Goal: Task Accomplishment & Management: Complete application form

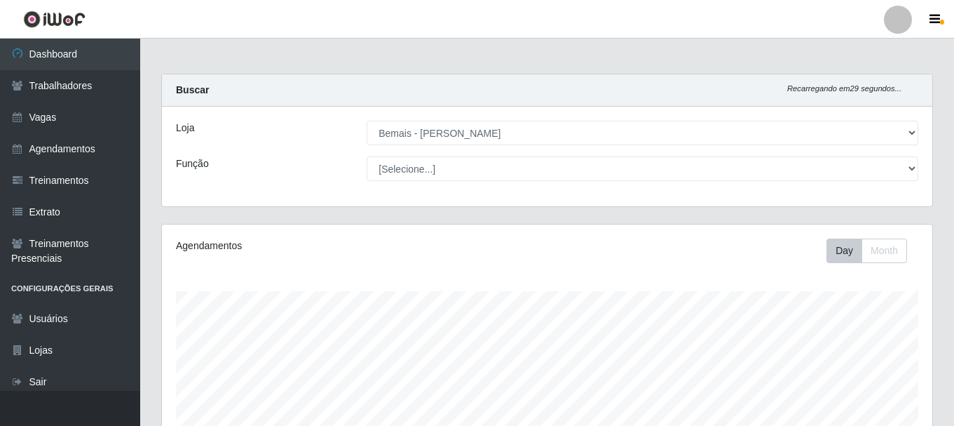
select select "230"
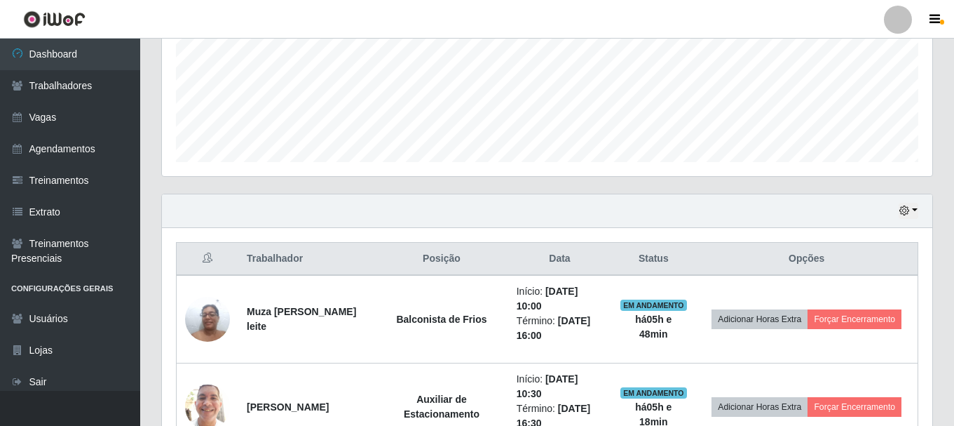
scroll to position [396, 0]
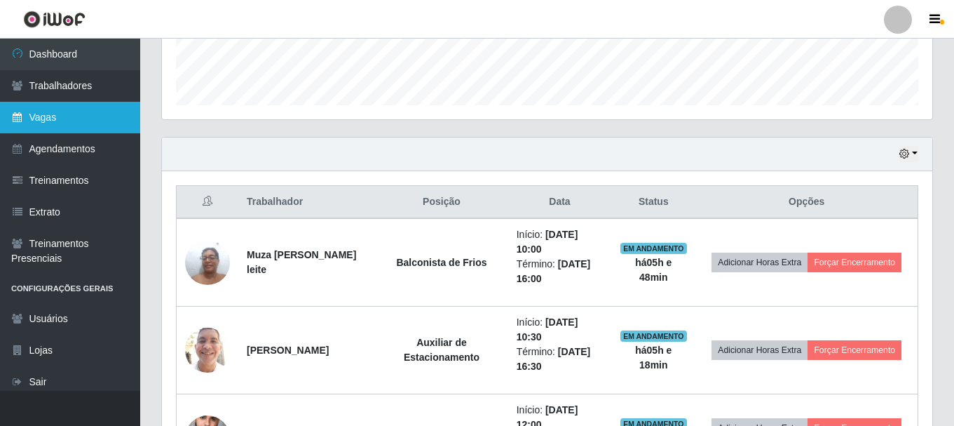
click at [65, 128] on link "Vagas" at bounding box center [70, 118] width 140 height 32
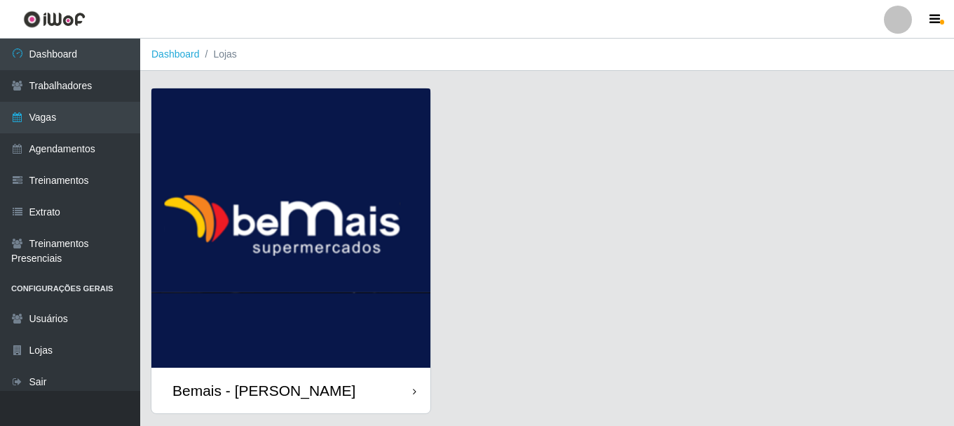
click at [364, 390] on div "Bemais - [PERSON_NAME]" at bounding box center [290, 390] width 279 height 46
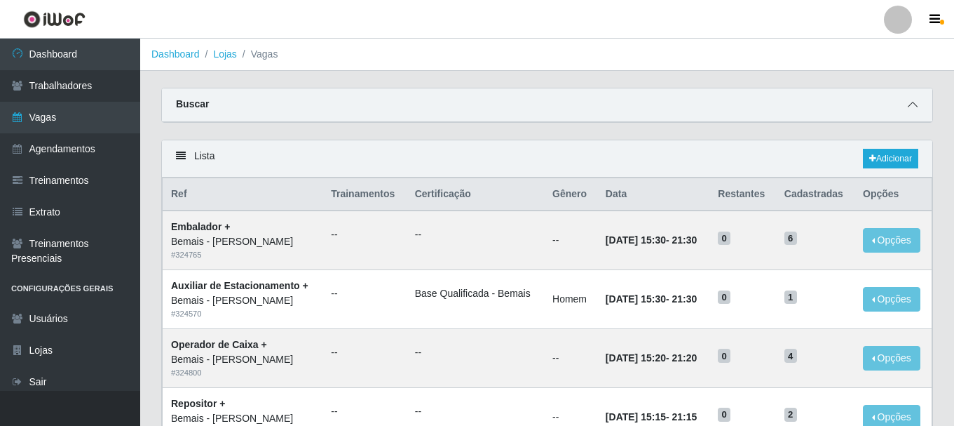
click at [907, 108] on span at bounding box center [912, 105] width 17 height 16
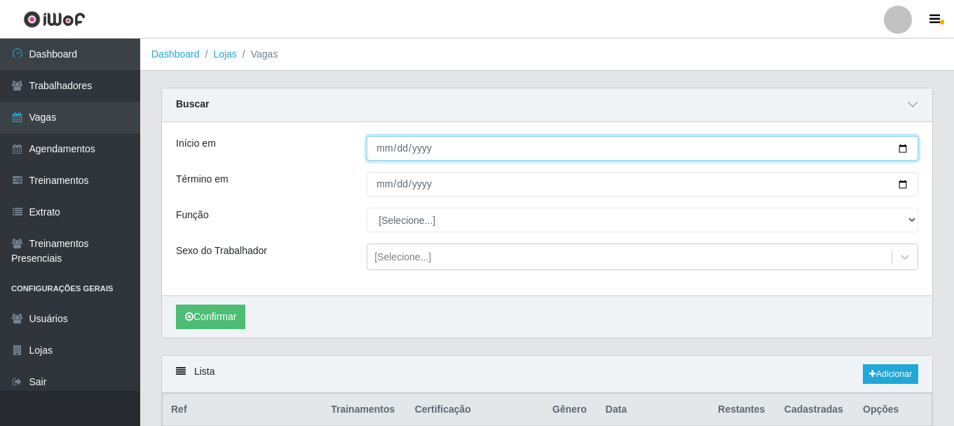
click at [901, 149] on input "Início em" at bounding box center [643, 148] width 552 height 25
type input "2025-08-20"
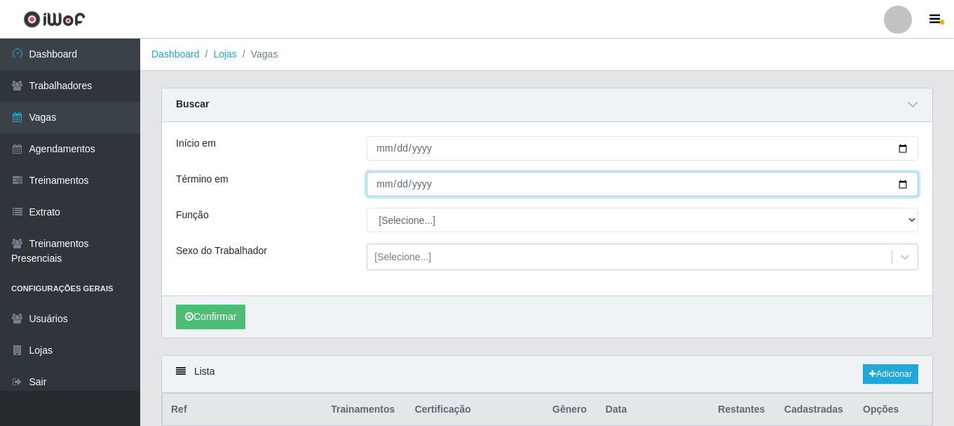
click at [901, 184] on input "Término em" at bounding box center [643, 184] width 552 height 25
type input "2025-08-31"
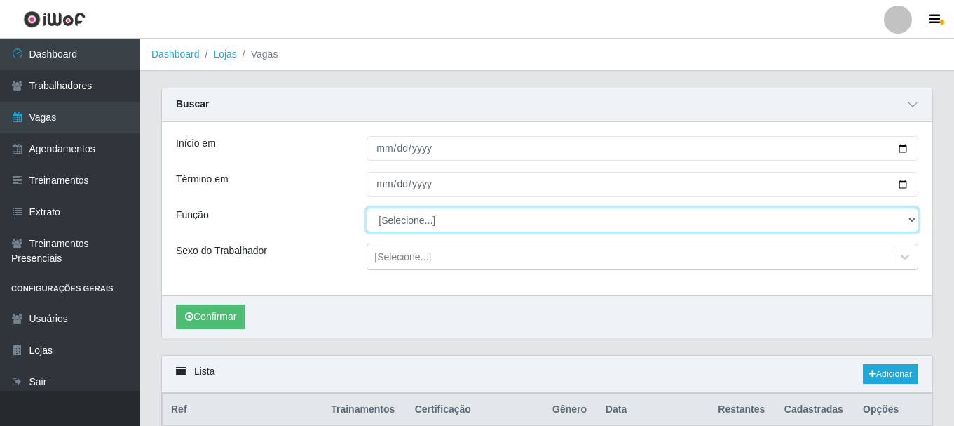
drag, startPoint x: 908, startPoint y: 220, endPoint x: 898, endPoint y: 220, distance: 10.5
click at [904, 220] on select "[Selecione...] ASG ASG + ASG ++ Auxiliar de Depósito Auxiliar de Depósito + Aux…" at bounding box center [643, 219] width 552 height 25
select select "107"
click at [367, 208] on select "[Selecione...] ASG ASG + ASG ++ Auxiliar de Depósito Auxiliar de Depósito + Aux…" at bounding box center [643, 219] width 552 height 25
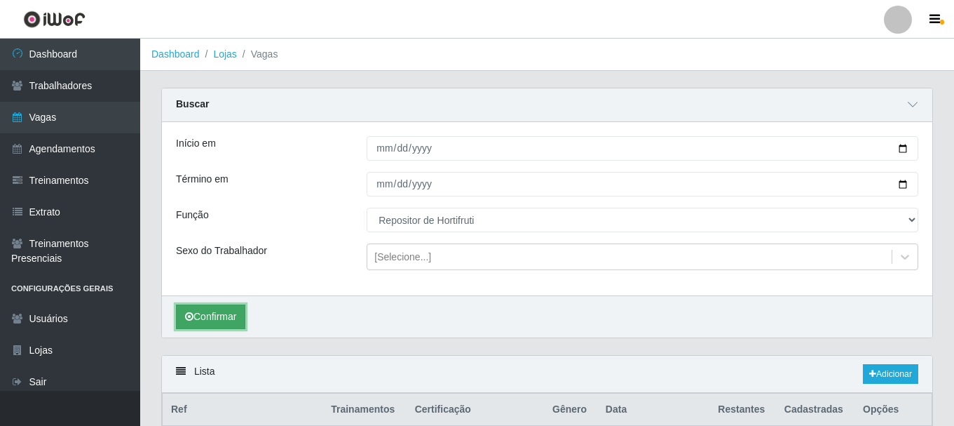
click at [207, 318] on button "Confirmar" at bounding box center [210, 316] width 69 height 25
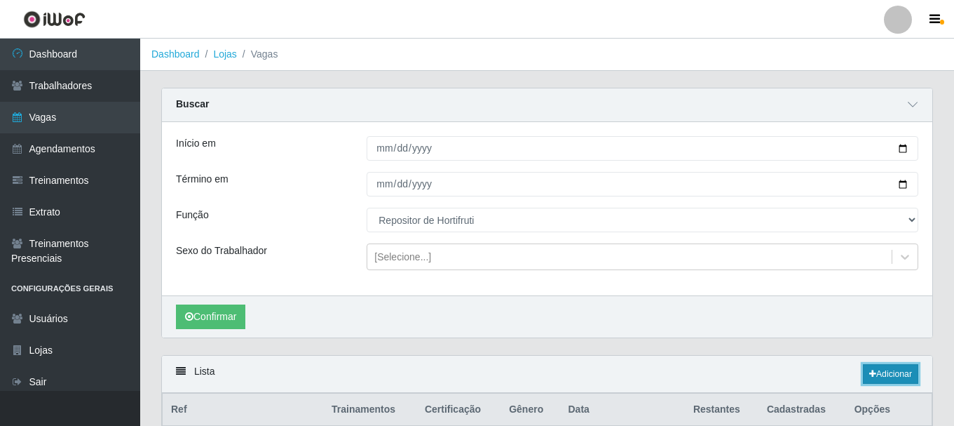
click at [899, 371] on link "Adicionar" at bounding box center [890, 374] width 55 height 20
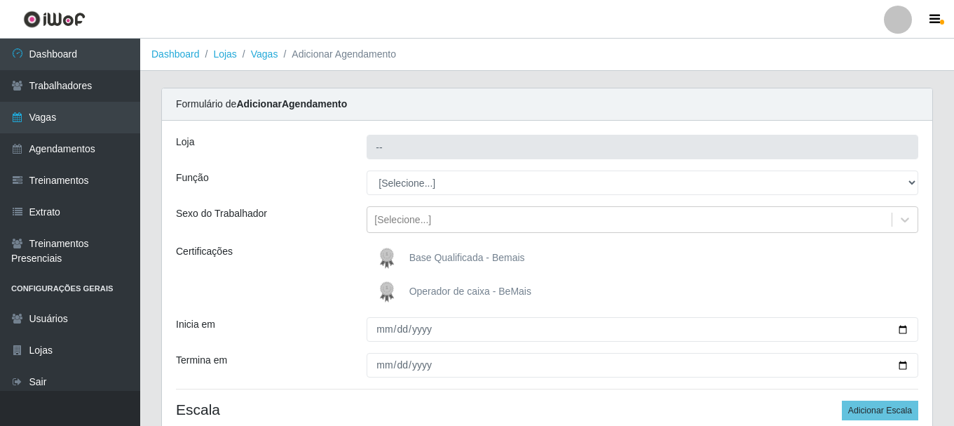
type input "Bemais - [PERSON_NAME]"
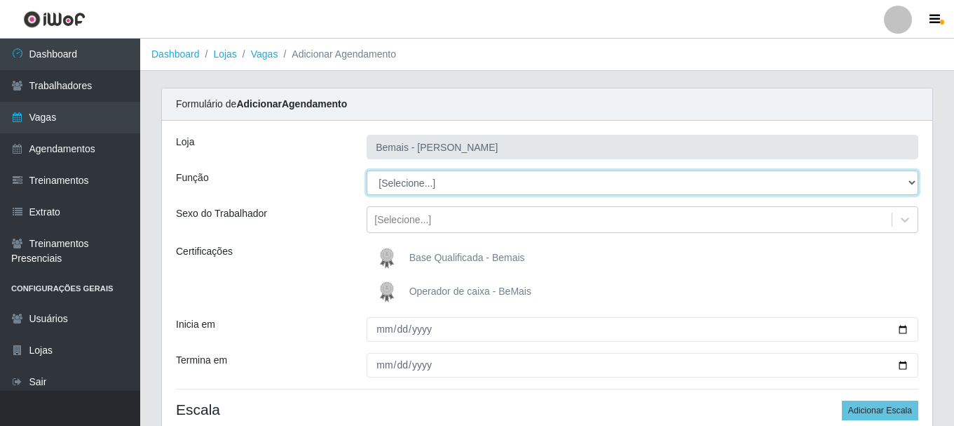
drag, startPoint x: 410, startPoint y: 184, endPoint x: 424, endPoint y: 184, distance: 14.0
click at [410, 184] on select "[Selecione...] ASG ASG + ASG ++ Auxiliar de Depósito Auxiliar de Depósito + Aux…" at bounding box center [643, 182] width 552 height 25
select select "107"
click at [367, 170] on select "[Selecione...] ASG ASG + ASG ++ Auxiliar de Depósito Auxiliar de Depósito + Aux…" at bounding box center [643, 182] width 552 height 25
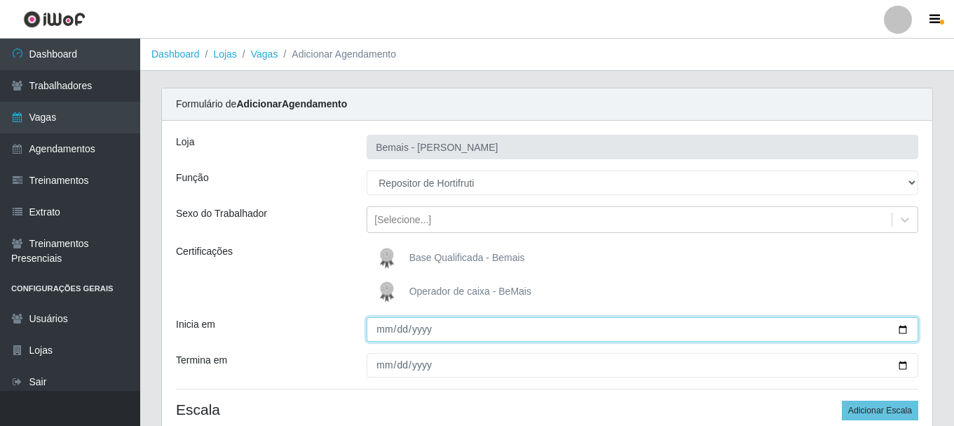
click at [899, 329] on input "Inicia em" at bounding box center [643, 329] width 552 height 25
type input "2025-08-20"
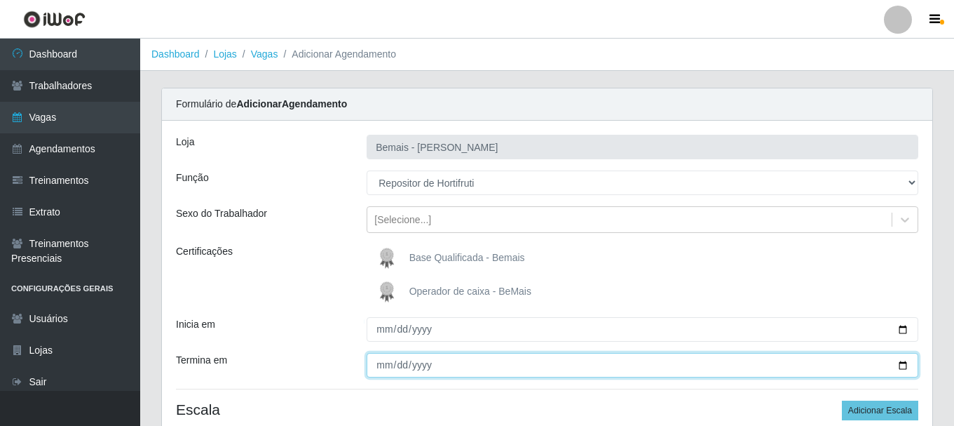
click at [899, 362] on input "Termina em" at bounding box center [643, 365] width 552 height 25
type input "2025-08-31"
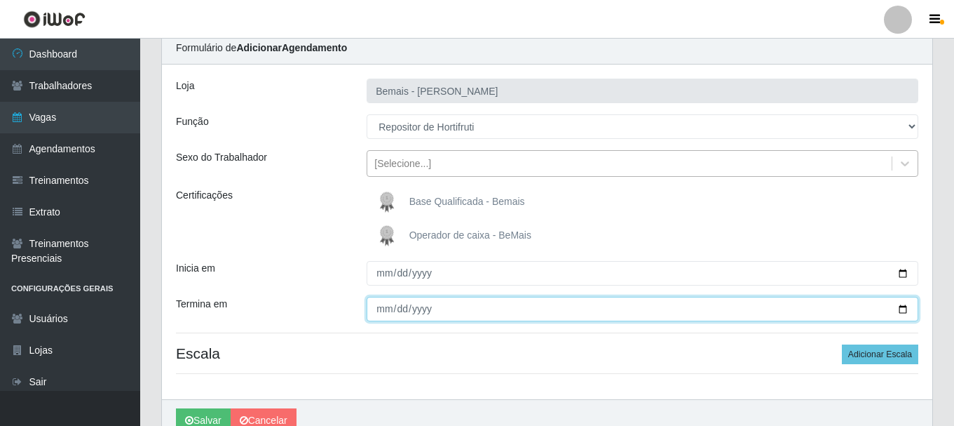
scroll to position [124, 0]
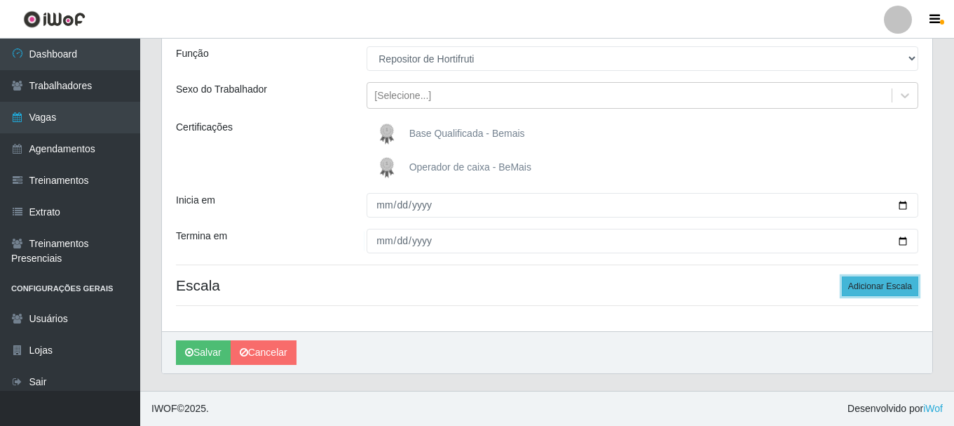
click at [868, 282] on button "Adicionar Escala" at bounding box center [880, 286] width 76 height 20
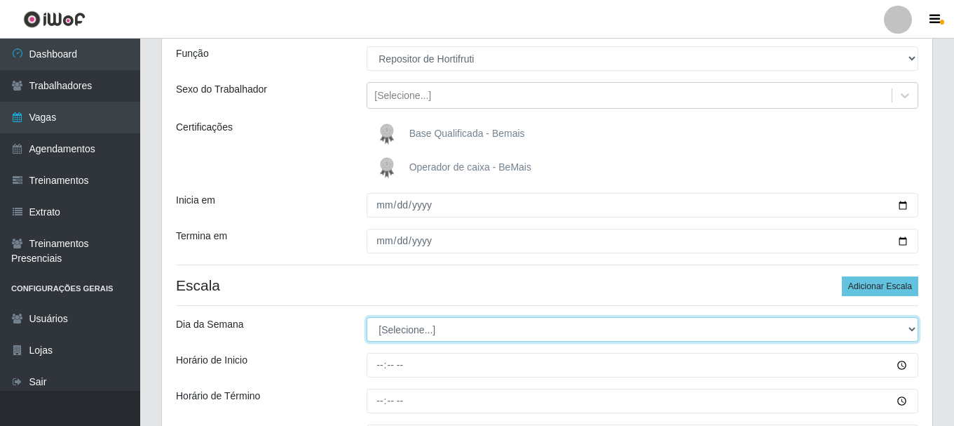
click at [402, 338] on select "[Selecione...] Segunda Terça Quarta Quinta Sexta Sábado Domingo" at bounding box center [643, 329] width 552 height 25
select select "1"
click at [367, 317] on select "[Selecione...] Segunda Terça Quarta Quinta Sexta Sábado Domingo" at bounding box center [643, 329] width 552 height 25
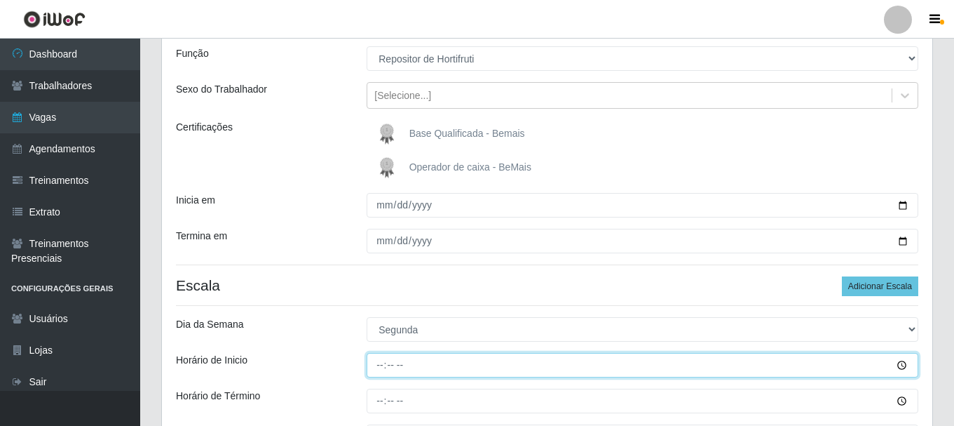
click at [381, 369] on input "Horário de Inicio" at bounding box center [643, 365] width 552 height 25
type input "08:00"
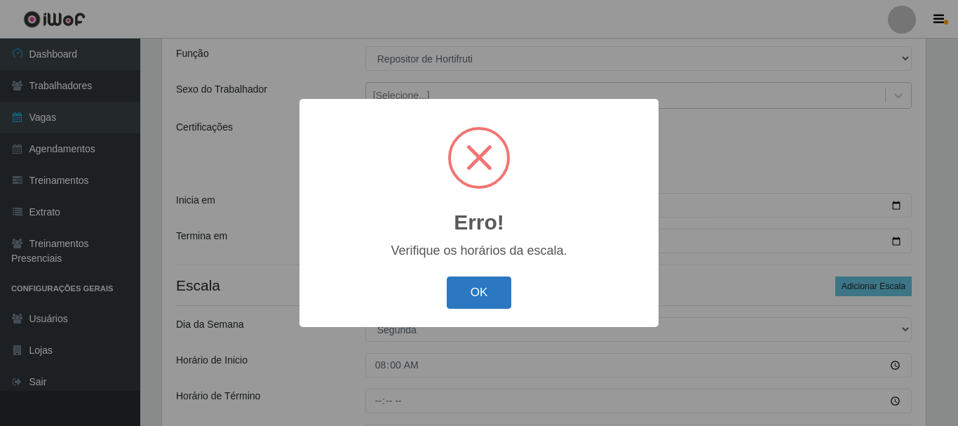
click at [468, 290] on button "OK" at bounding box center [479, 292] width 65 height 33
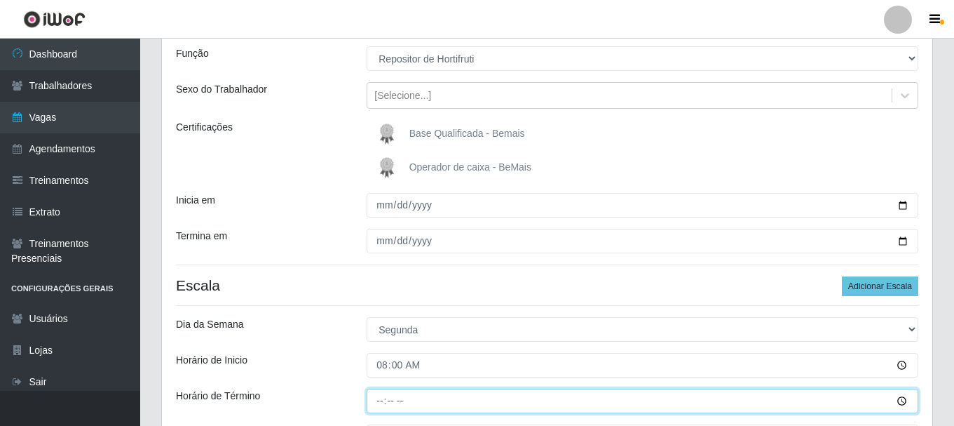
click at [384, 406] on input "Horário de Término" at bounding box center [643, 400] width 552 height 25
type input "14:00"
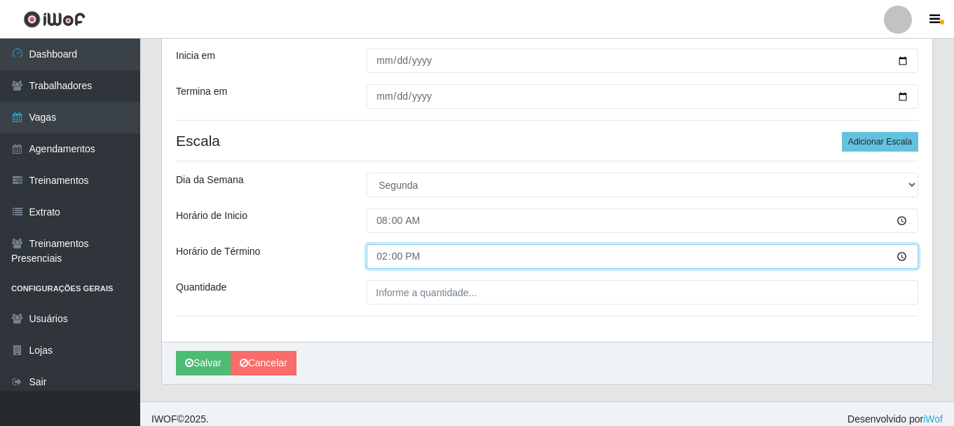
scroll to position [279, 0]
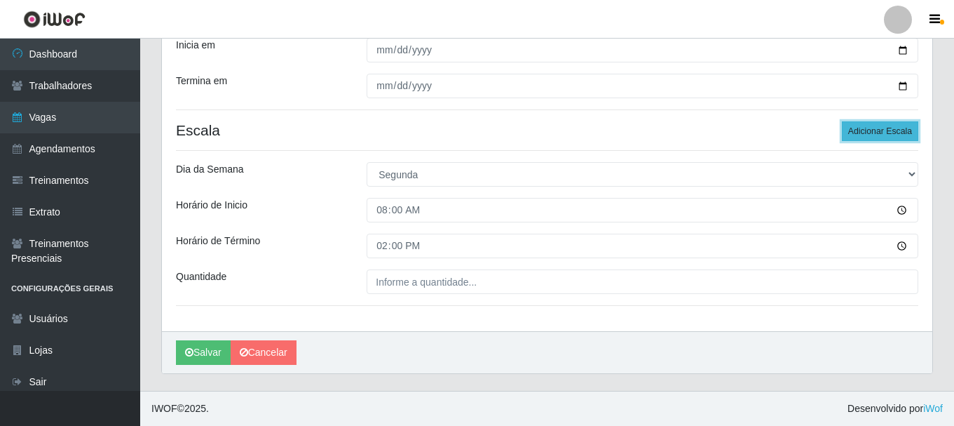
click at [871, 132] on button "Adicionar Escala" at bounding box center [880, 131] width 76 height 20
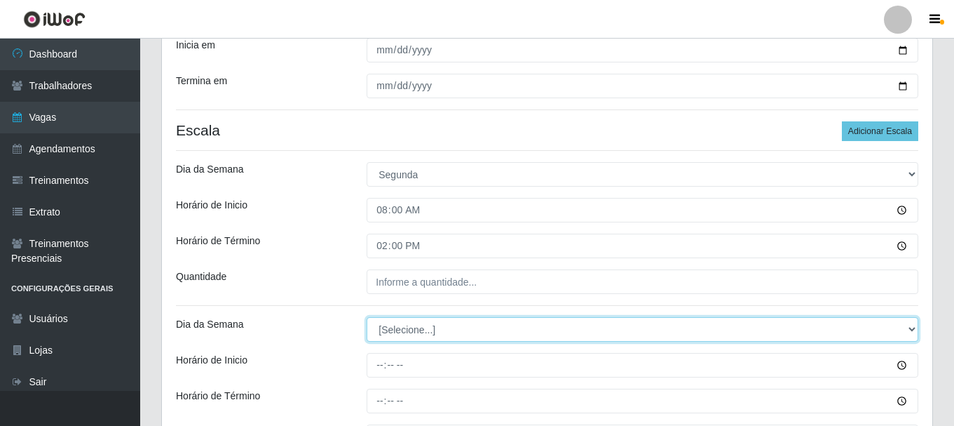
click at [394, 331] on select "[Selecione...] Segunda Terça Quarta Quinta Sexta Sábado Domingo" at bounding box center [643, 329] width 552 height 25
select select "2"
click at [367, 317] on select "[Selecione...] Segunda Terça Quarta Quinta Sexta Sábado Domingo" at bounding box center [643, 329] width 552 height 25
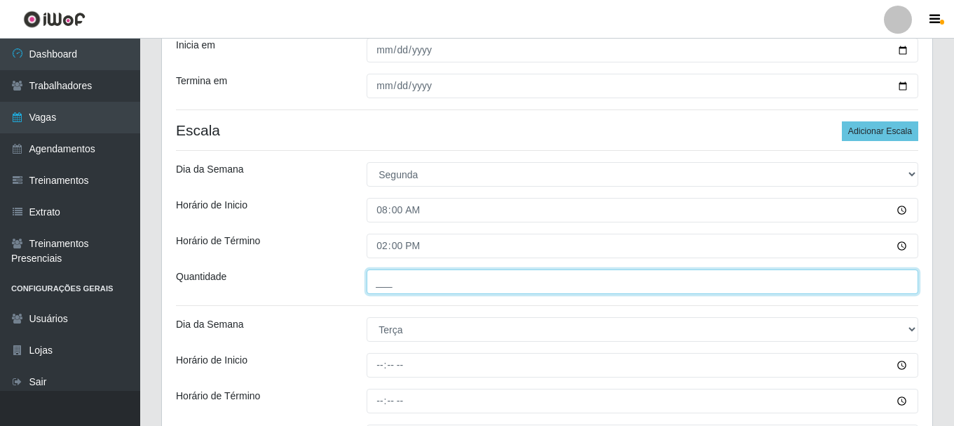
click at [389, 285] on input "___" at bounding box center [643, 281] width 552 height 25
type input "1__"
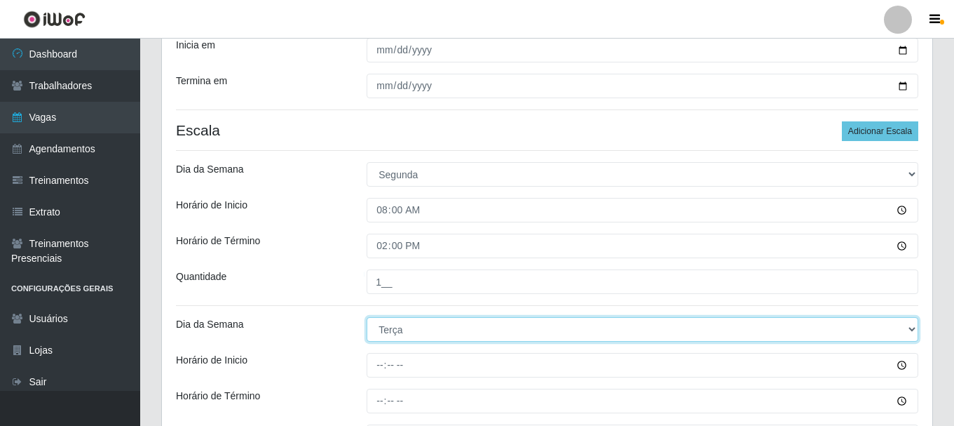
click at [396, 331] on select "[Selecione...] Segunda Terça Quarta Quinta Sexta Sábado Domingo" at bounding box center [643, 329] width 552 height 25
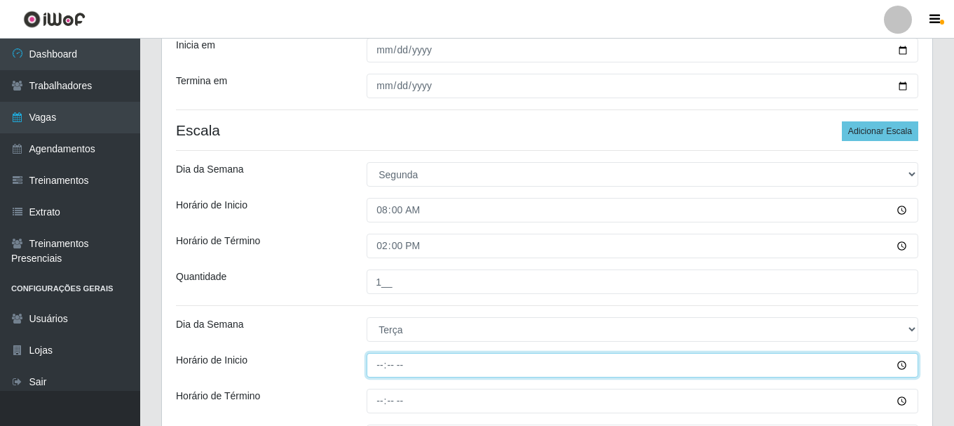
click at [399, 369] on input "Horário de Inicio" at bounding box center [643, 365] width 552 height 25
type input "08:00"
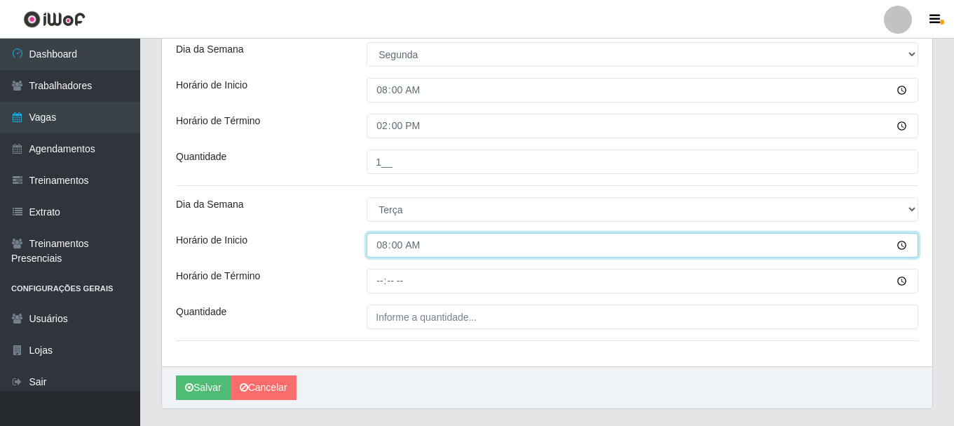
scroll to position [434, 0]
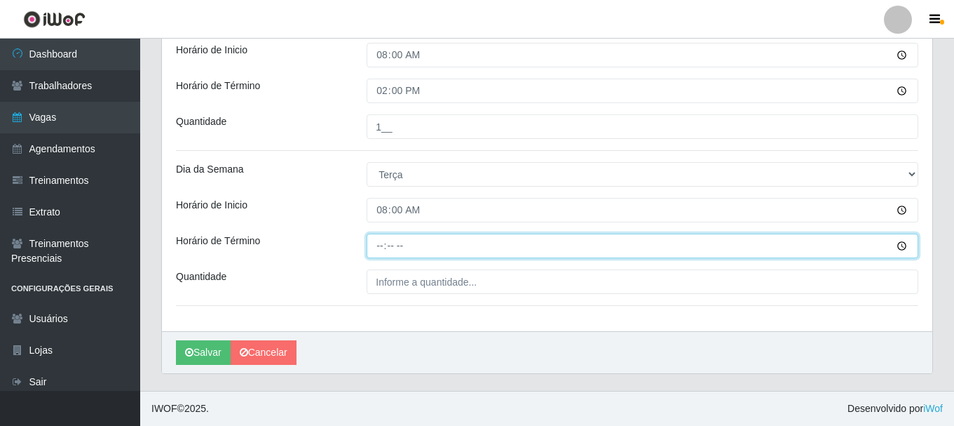
click at [381, 252] on input "Horário de Término" at bounding box center [643, 245] width 552 height 25
type input "14:00"
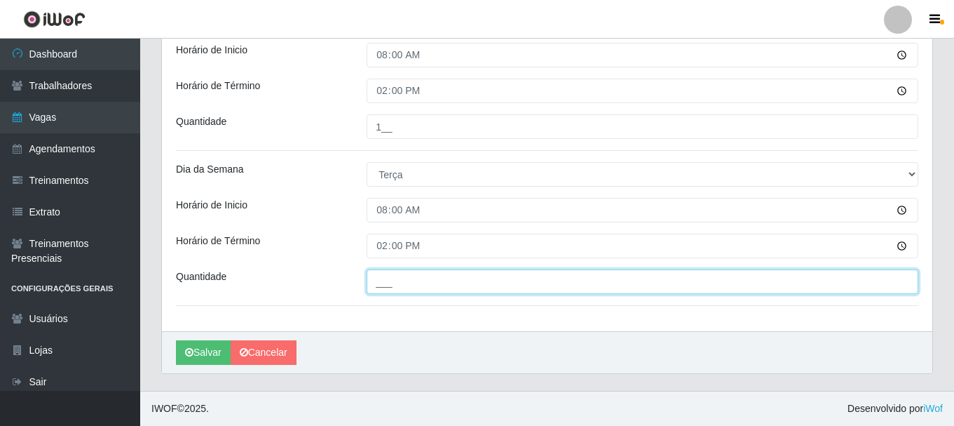
click at [397, 288] on input "___" at bounding box center [643, 281] width 552 height 25
type input "1__"
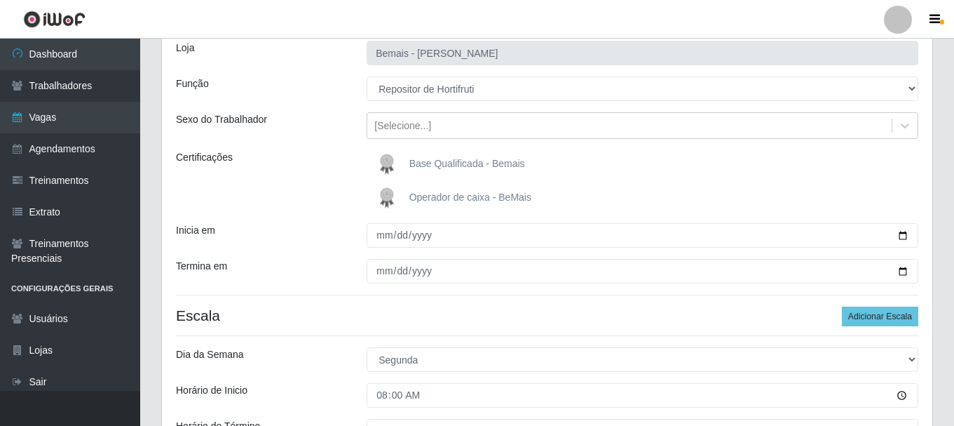
scroll to position [83, 0]
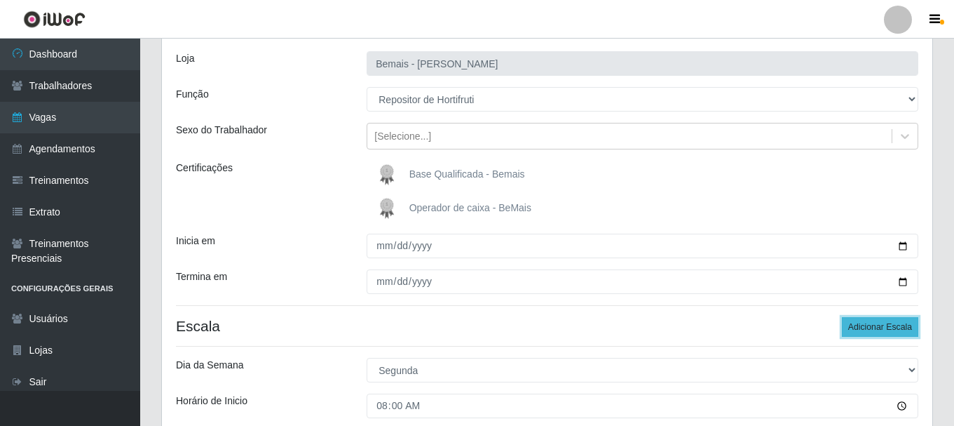
click at [893, 324] on button "Adicionar Escala" at bounding box center [880, 327] width 76 height 20
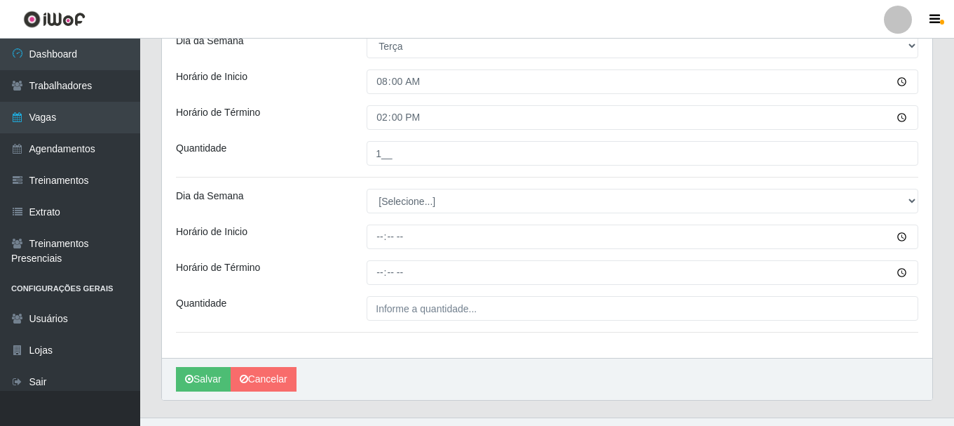
scroll to position [589, 0]
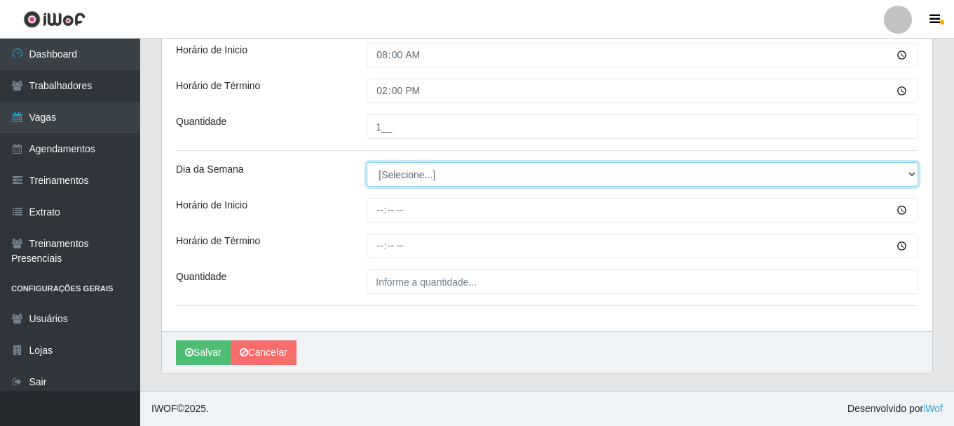
click at [388, 175] on select "[Selecione...] Segunda Terça Quarta Quinta Sexta Sábado Domingo" at bounding box center [643, 174] width 552 height 25
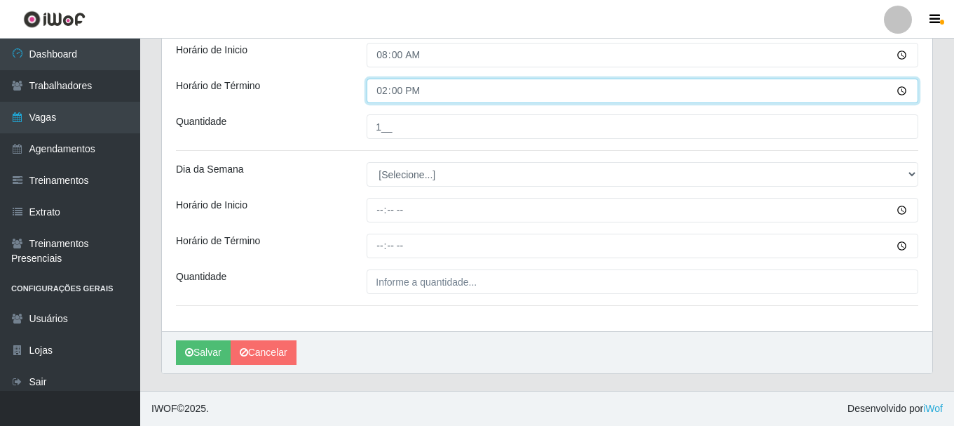
click at [522, 100] on input "14:00" at bounding box center [643, 91] width 552 height 25
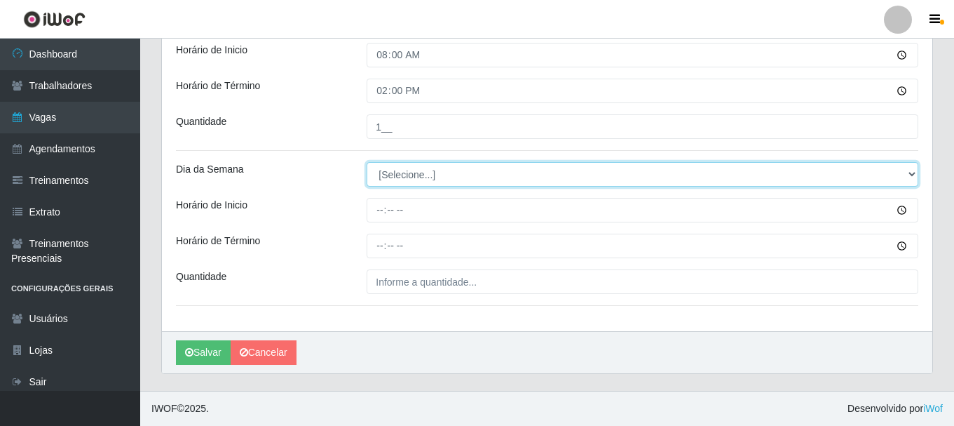
click at [526, 174] on select "[Selecione...] Segunda Terça Quarta Quinta Sexta Sábado Domingo" at bounding box center [643, 174] width 552 height 25
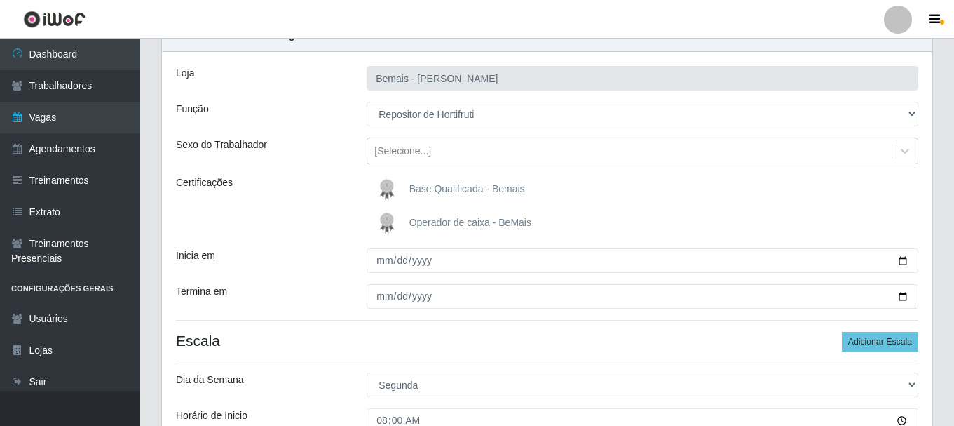
scroll to position [0, 0]
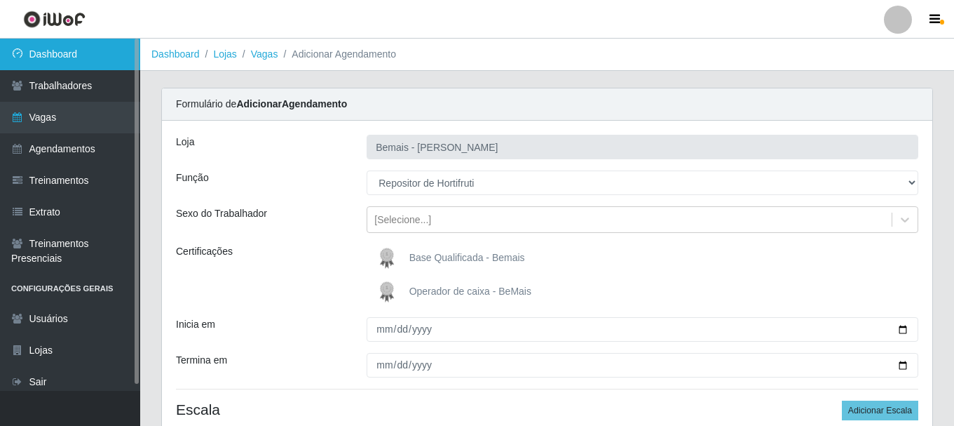
click at [18, 57] on icon at bounding box center [17, 53] width 13 height 10
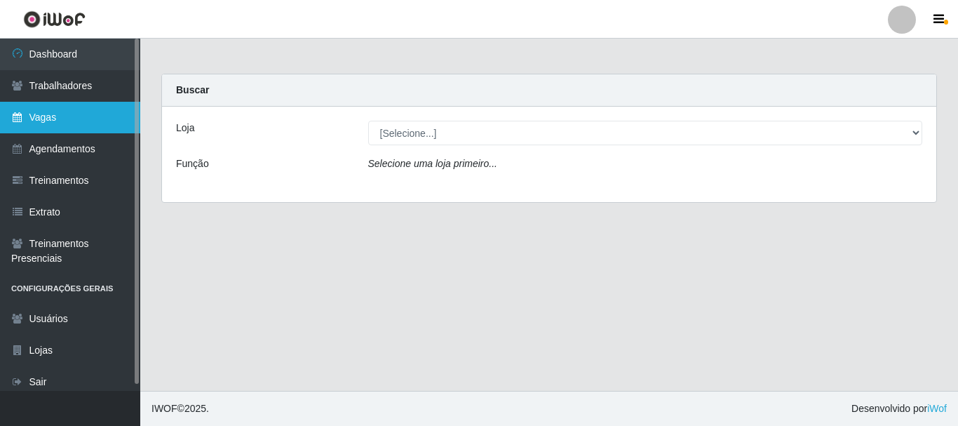
click at [34, 114] on link "Vagas" at bounding box center [70, 118] width 140 height 32
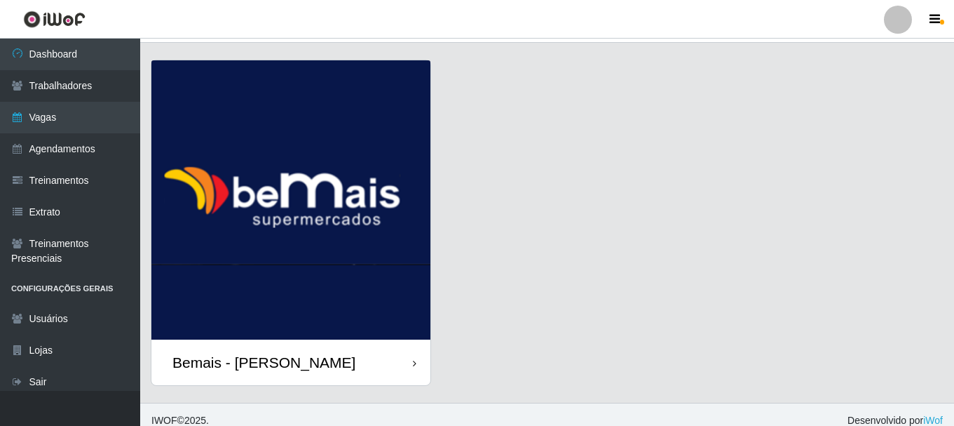
scroll to position [40, 0]
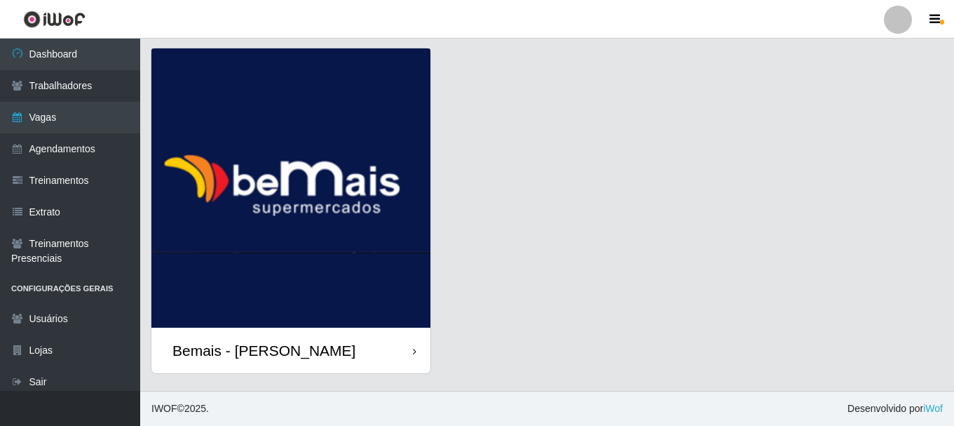
click at [368, 349] on div "Bemais - [PERSON_NAME]" at bounding box center [290, 350] width 279 height 46
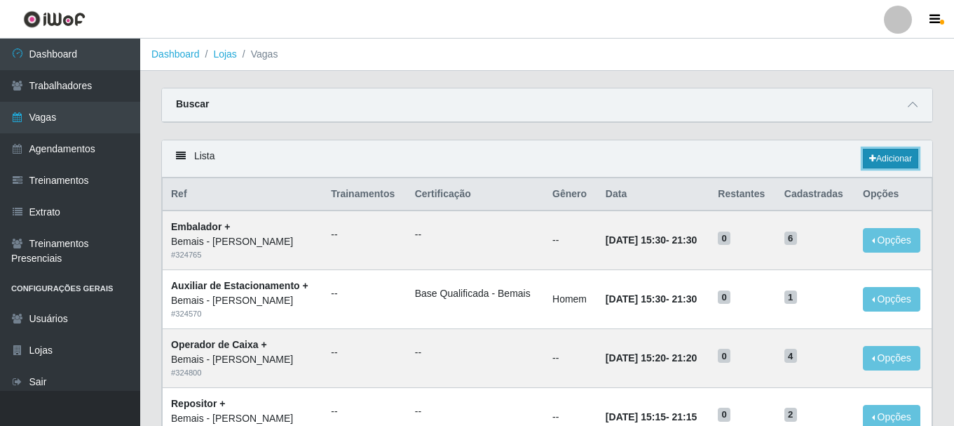
click at [887, 153] on link "Adicionar" at bounding box center [890, 159] width 55 height 20
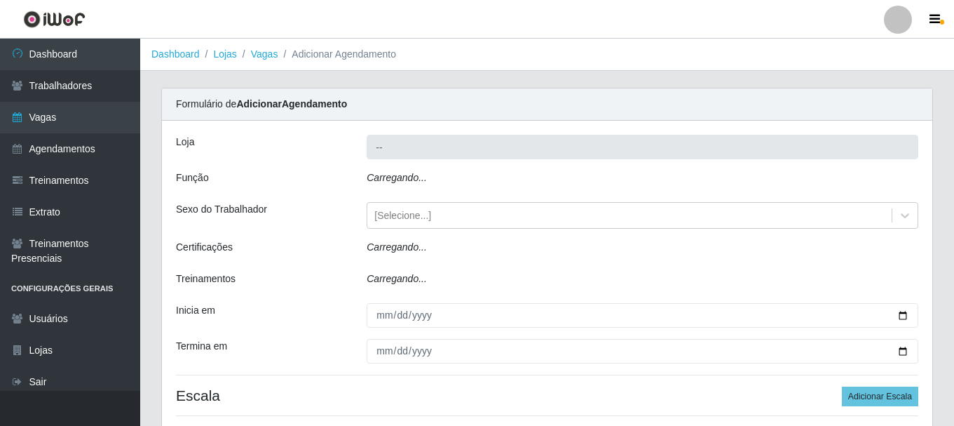
type input "Bemais - [PERSON_NAME]"
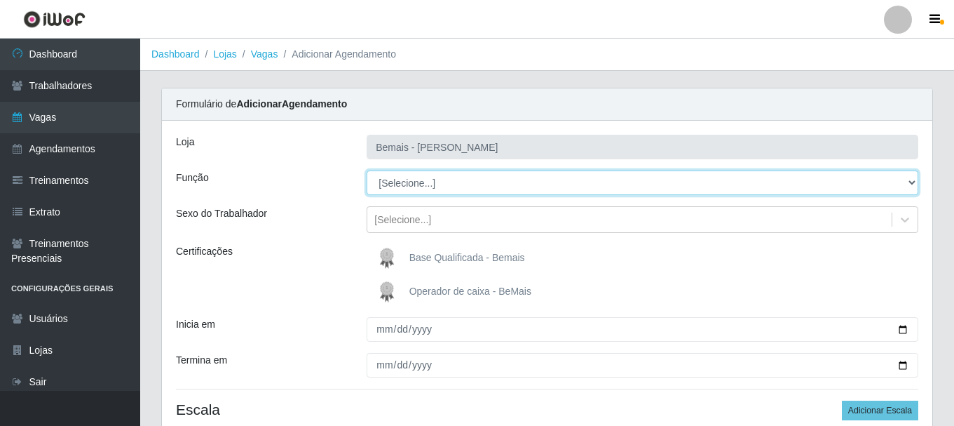
click at [913, 181] on select "[Selecione...] ASG ASG + ASG ++ Auxiliar de Depósito Auxiliar de Depósito + Aux…" at bounding box center [643, 182] width 552 height 25
select select "107"
click at [367, 170] on select "[Selecione...] ASG ASG + ASG ++ Auxiliar de Depósito Auxiliar de Depósito + Aux…" at bounding box center [643, 182] width 552 height 25
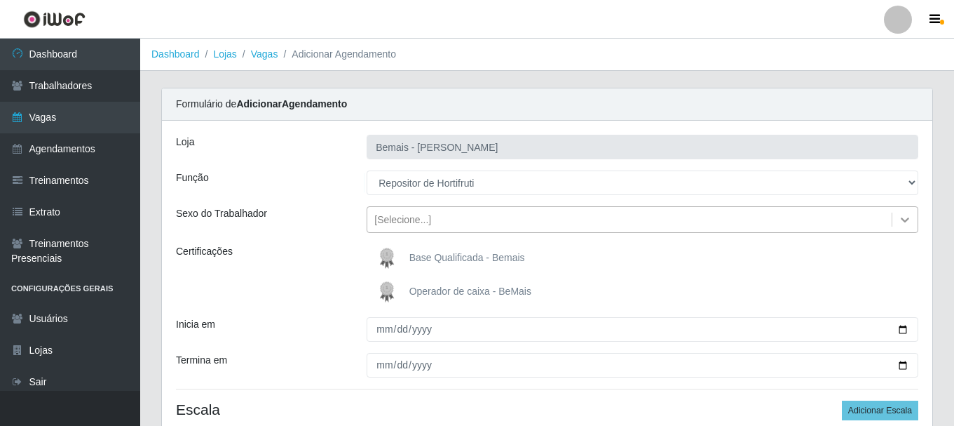
click at [906, 219] on icon at bounding box center [905, 219] width 14 height 14
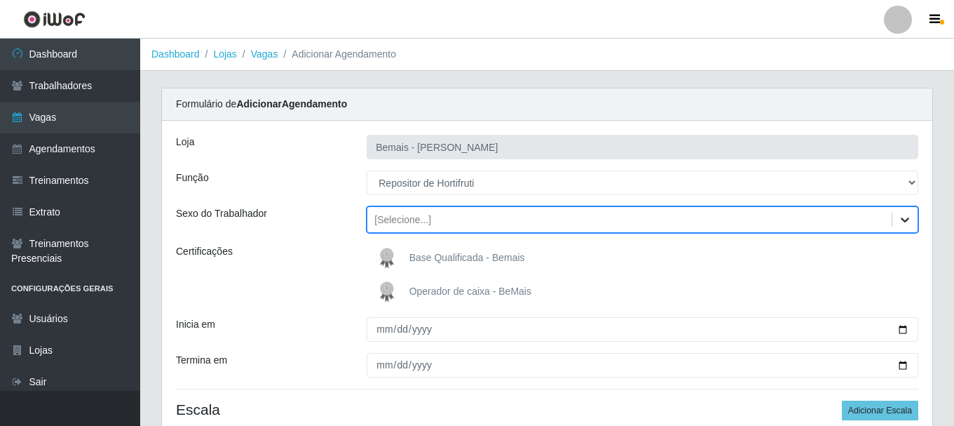
click at [906, 216] on icon at bounding box center [905, 219] width 14 height 14
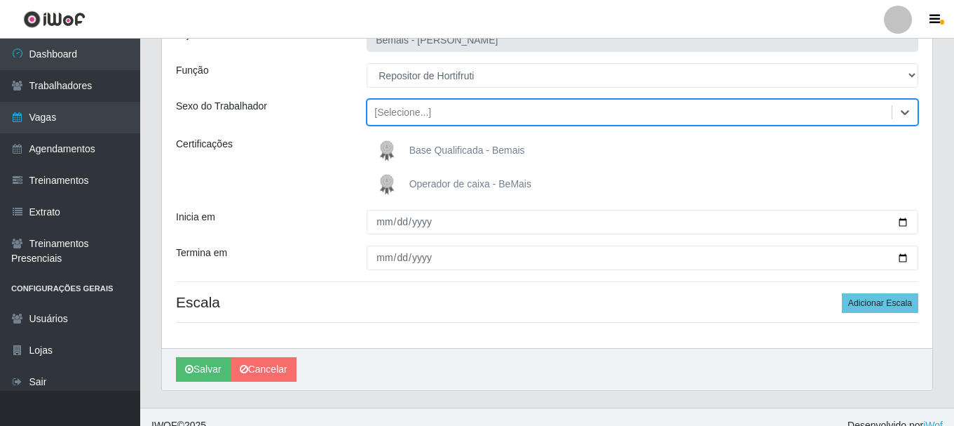
scroll to position [124, 0]
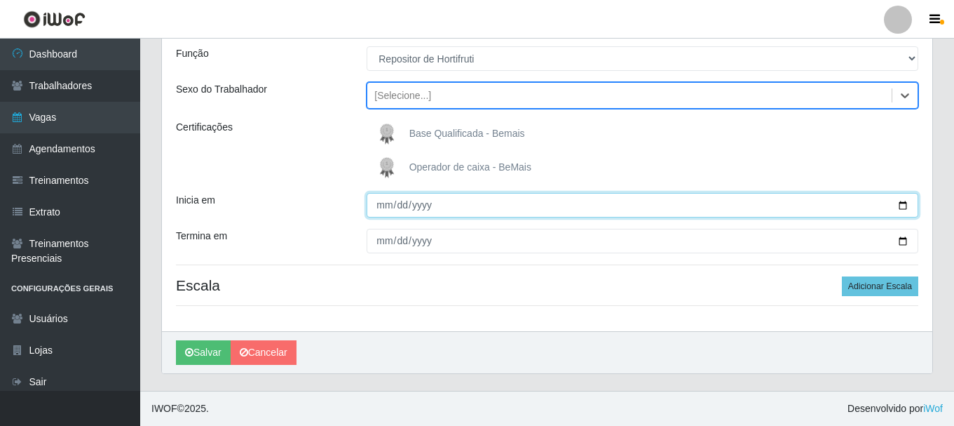
click at [905, 210] on input "Inicia em" at bounding box center [643, 205] width 552 height 25
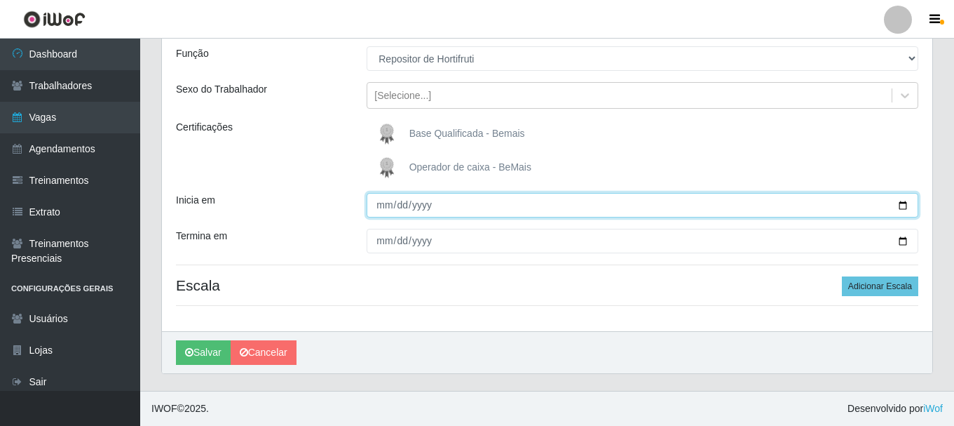
type input "2025-08-20"
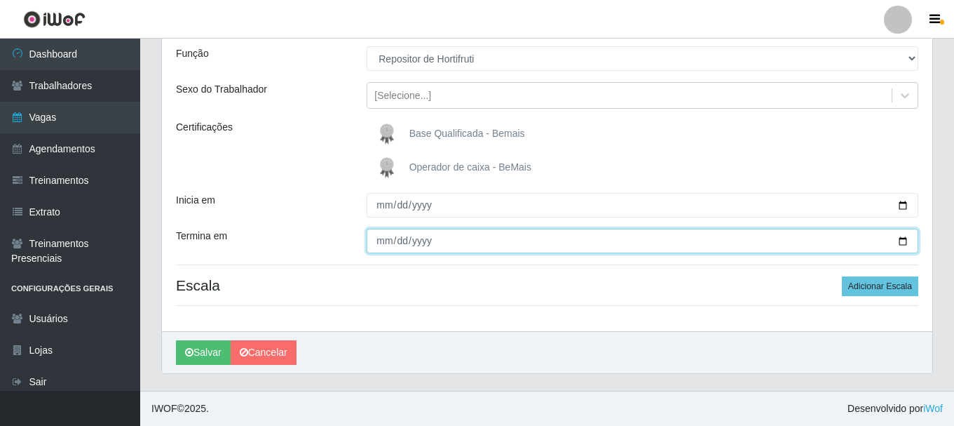
click at [904, 240] on input "Termina em" at bounding box center [643, 241] width 552 height 25
type input "2025-08-31"
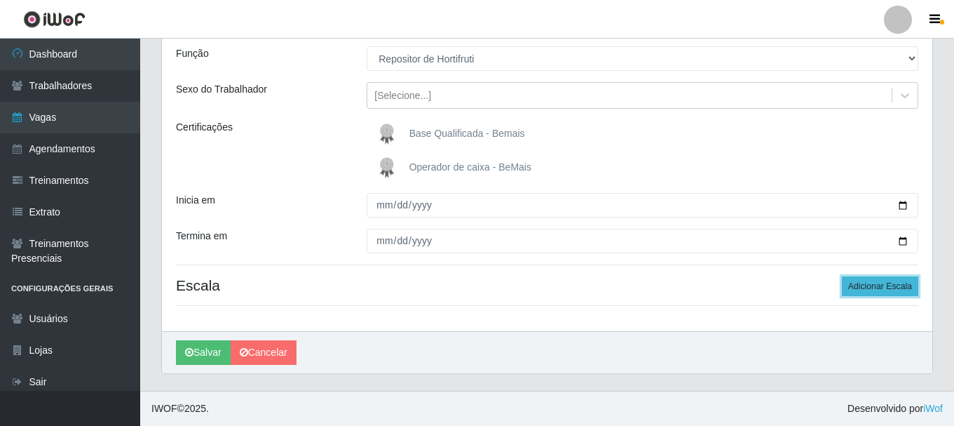
click at [897, 281] on button "Adicionar Escala" at bounding box center [880, 286] width 76 height 20
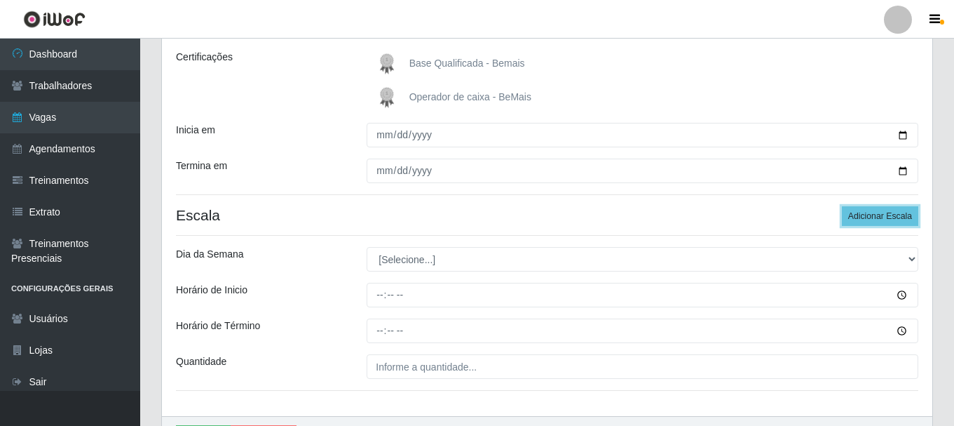
scroll to position [264, 0]
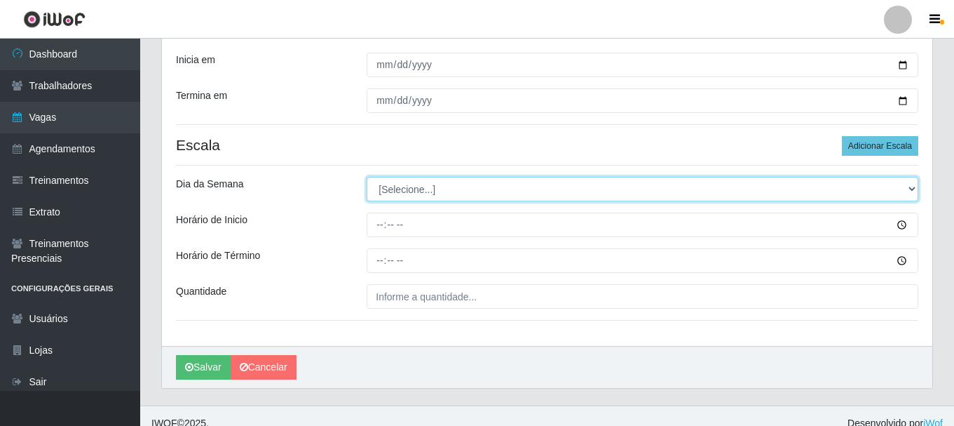
click at [911, 188] on select "[Selecione...] Segunda Terça Quarta Quinta Sexta Sábado Domingo" at bounding box center [643, 189] width 552 height 25
select select "1"
click at [367, 177] on select "[Selecione...] Segunda Terça Quarta Quinta Sexta Sábado Domingo" at bounding box center [643, 189] width 552 height 25
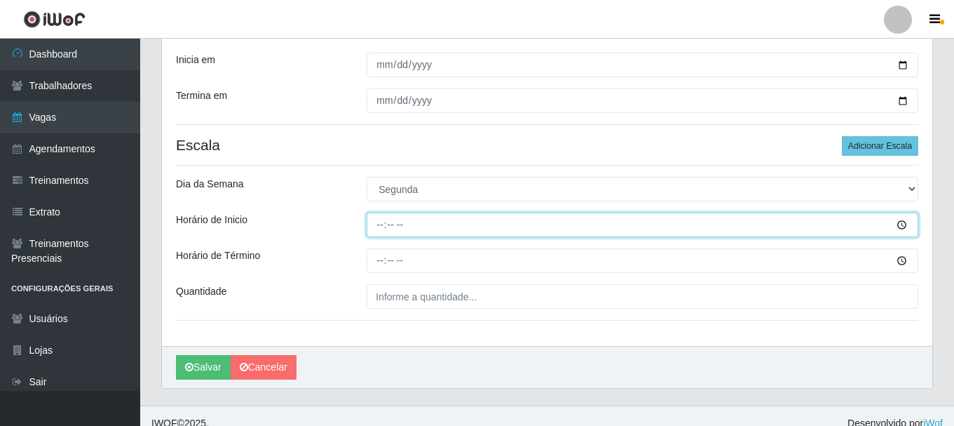
click at [906, 227] on input "Horário de Inicio" at bounding box center [643, 224] width 552 height 25
click at [383, 221] on input "Horário de Inicio" at bounding box center [643, 224] width 552 height 25
type input "08:00"
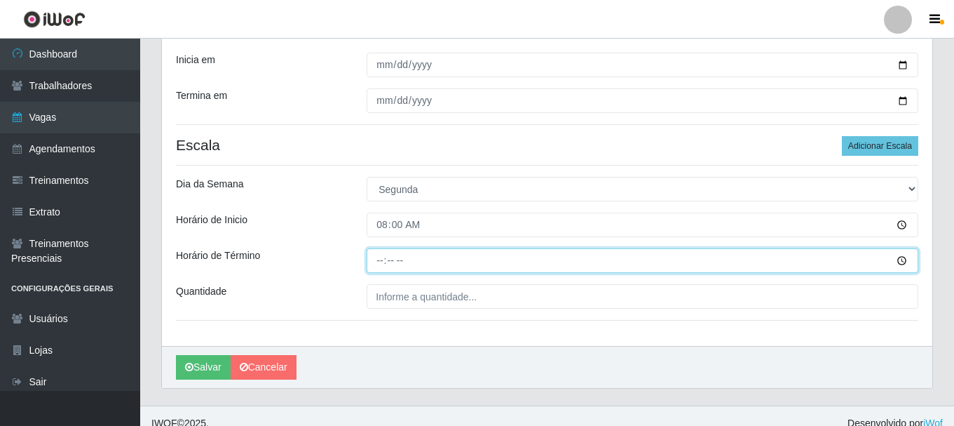
click at [379, 252] on input "Horário de Término" at bounding box center [643, 260] width 552 height 25
type input "14:00"
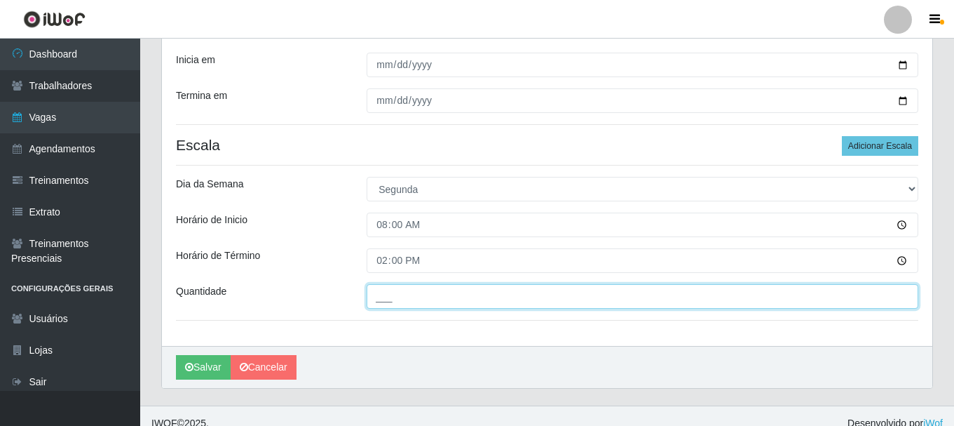
click at [724, 300] on input "___" at bounding box center [643, 296] width 552 height 25
type input "1__"
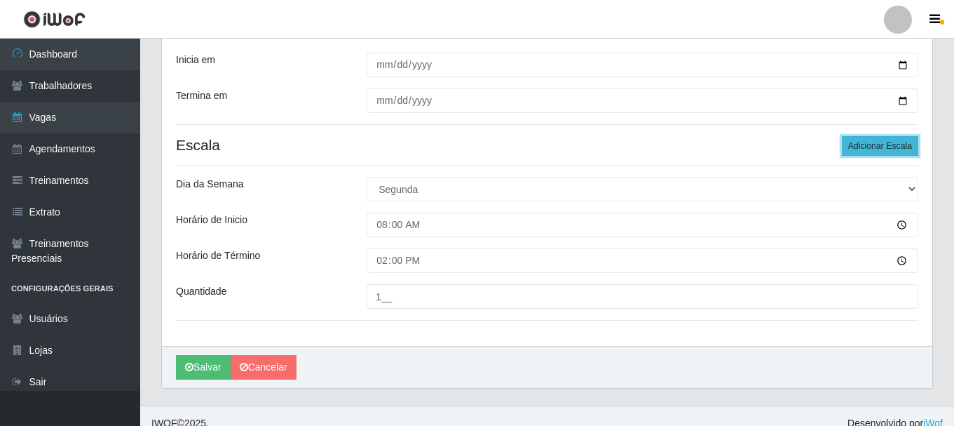
click at [852, 147] on button "Adicionar Escala" at bounding box center [880, 146] width 76 height 20
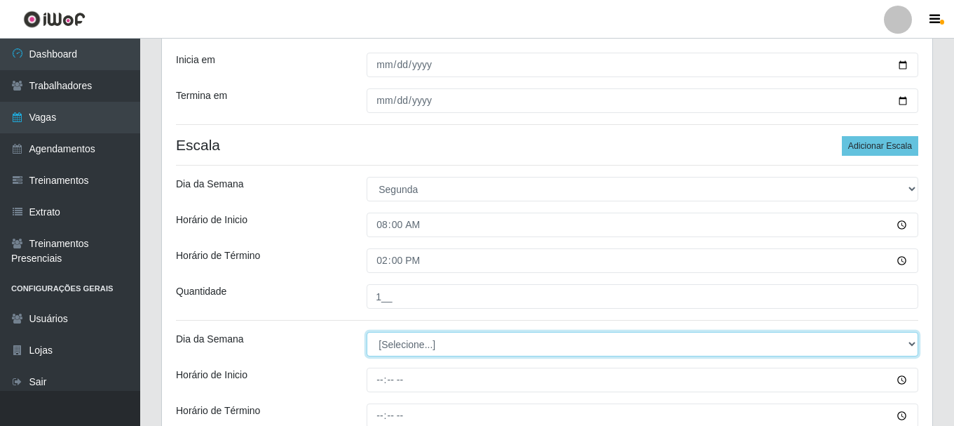
click at [917, 341] on select "[Selecione...] Segunda Terça Quarta Quinta Sexta Sábado Domingo" at bounding box center [643, 344] width 552 height 25
select select "2"
click at [367, 332] on select "[Selecione...] Segunda Terça Quarta Quinta Sexta Sábado Domingo" at bounding box center [643, 344] width 552 height 25
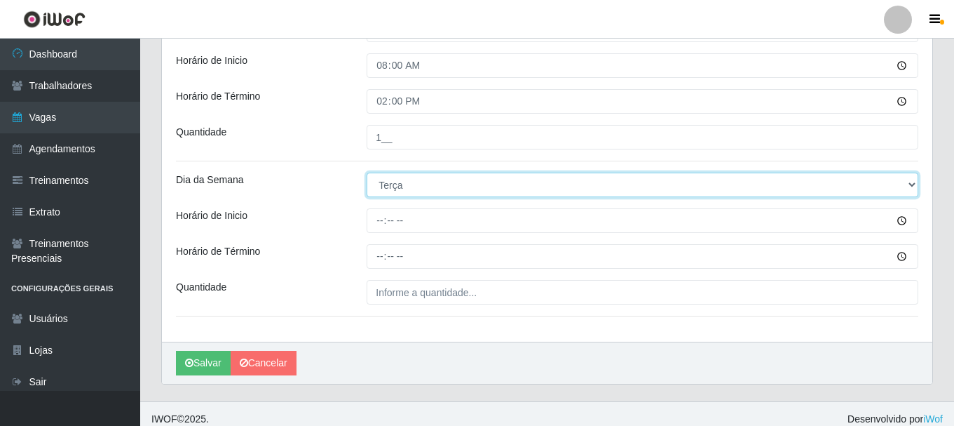
scroll to position [434, 0]
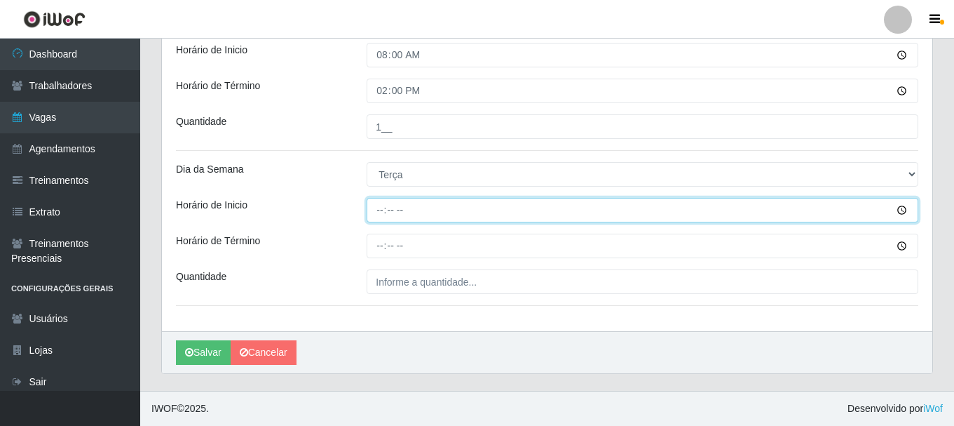
click at [377, 210] on input "Horário de Inicio" at bounding box center [643, 210] width 552 height 25
type input "08:00"
click at [176, 340] on button "Salvar" at bounding box center [203, 352] width 55 height 25
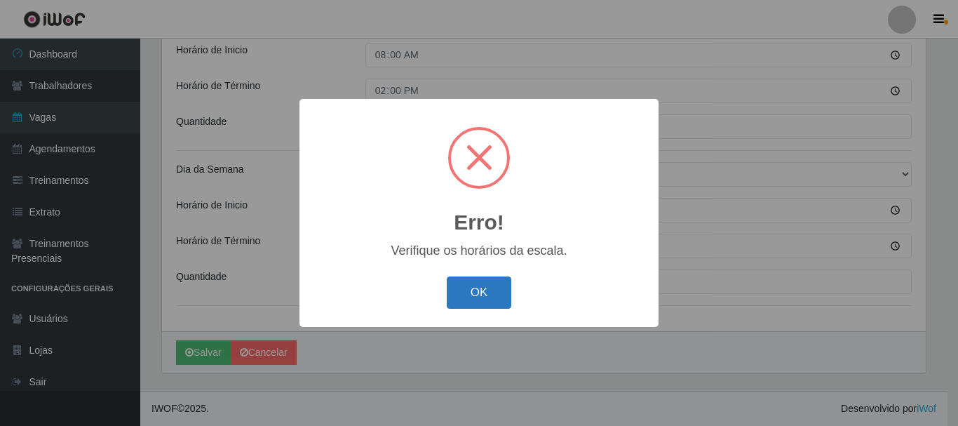
click at [456, 289] on button "OK" at bounding box center [479, 292] width 65 height 33
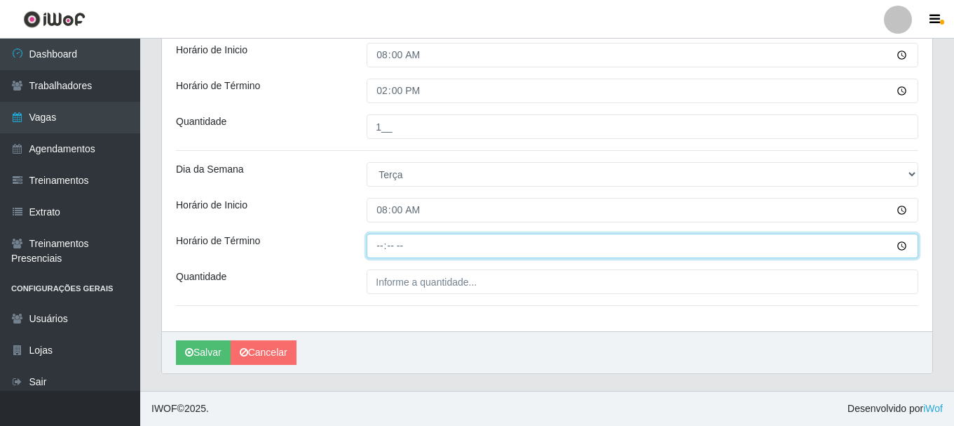
click at [401, 256] on input "Horário de Término" at bounding box center [643, 245] width 552 height 25
type input "14:00"
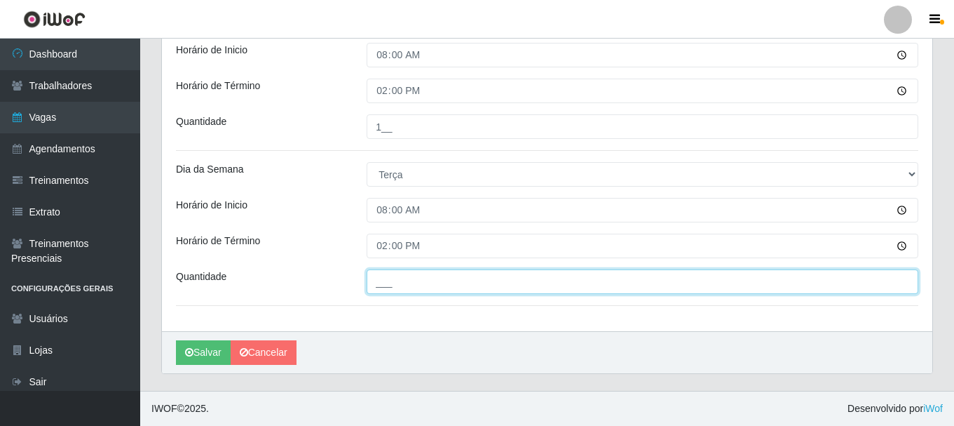
click at [397, 287] on input "___" at bounding box center [643, 281] width 552 height 25
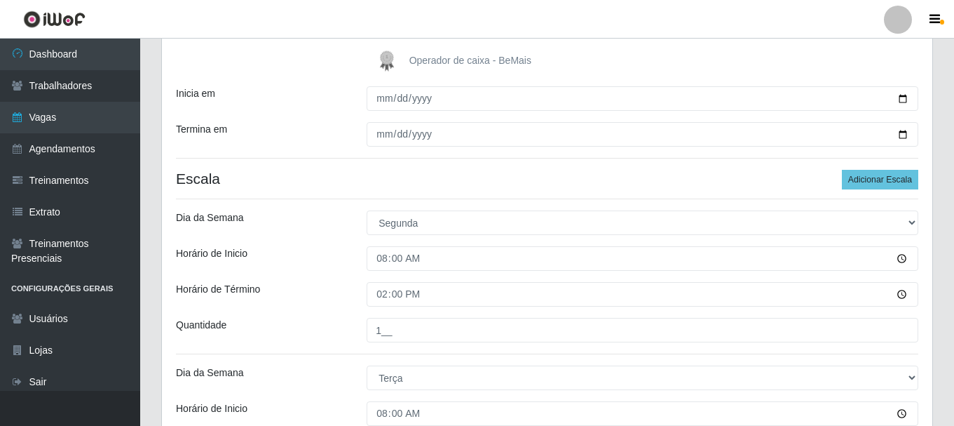
scroll to position [224, 0]
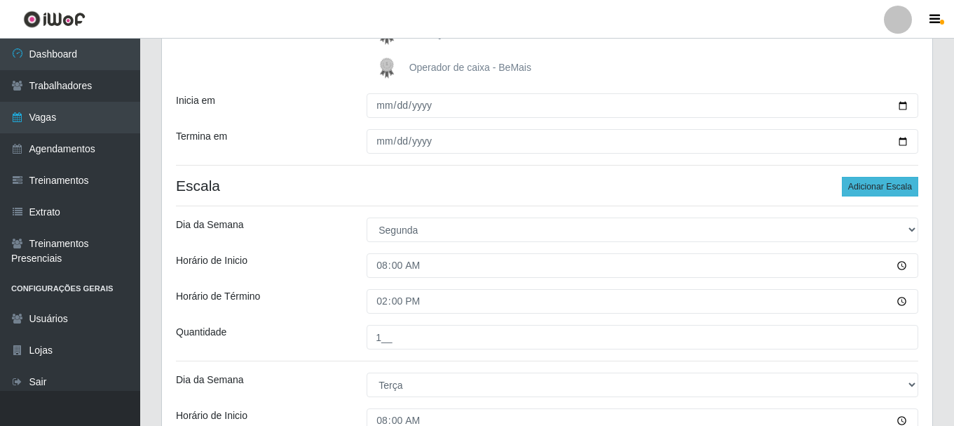
type input "1__"
click at [874, 183] on button "Adicionar Escala" at bounding box center [880, 187] width 76 height 20
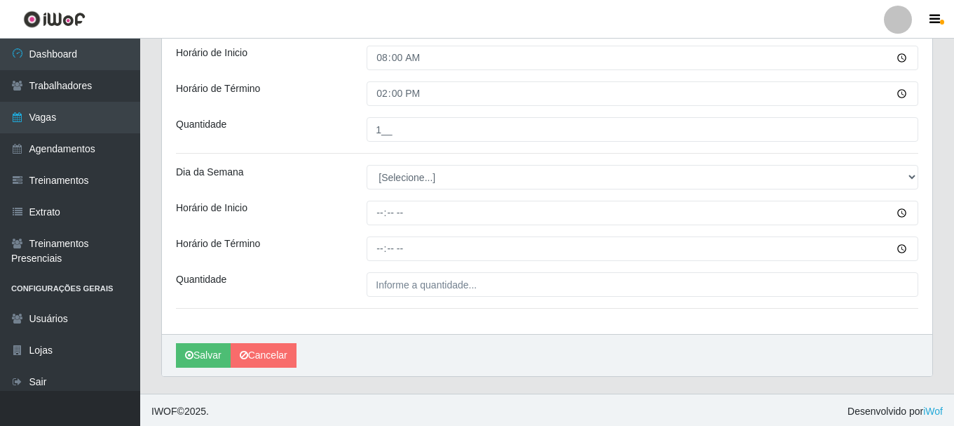
scroll to position [589, 0]
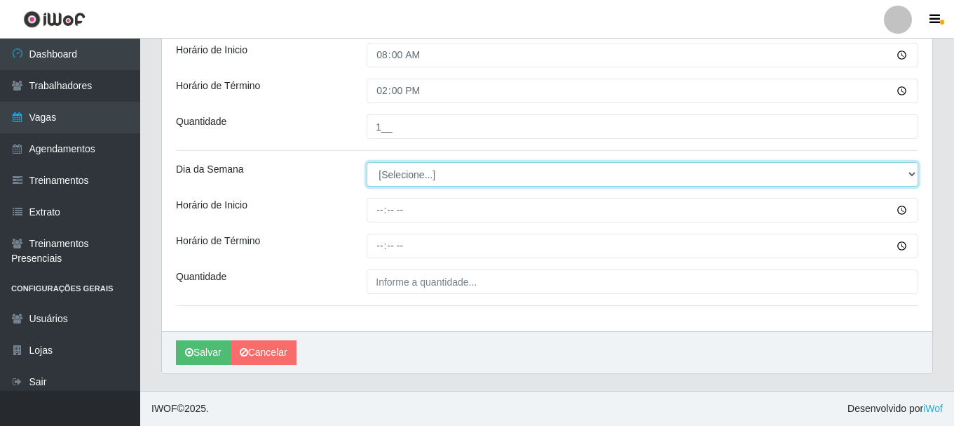
click at [908, 174] on select "[Selecione...] Segunda Terça Quarta Quinta Sexta Sábado Domingo" at bounding box center [643, 174] width 552 height 25
select select "3"
click at [367, 162] on select "[Selecione...] Segunda Terça Quarta Quinta Sexta Sábado Domingo" at bounding box center [643, 174] width 552 height 25
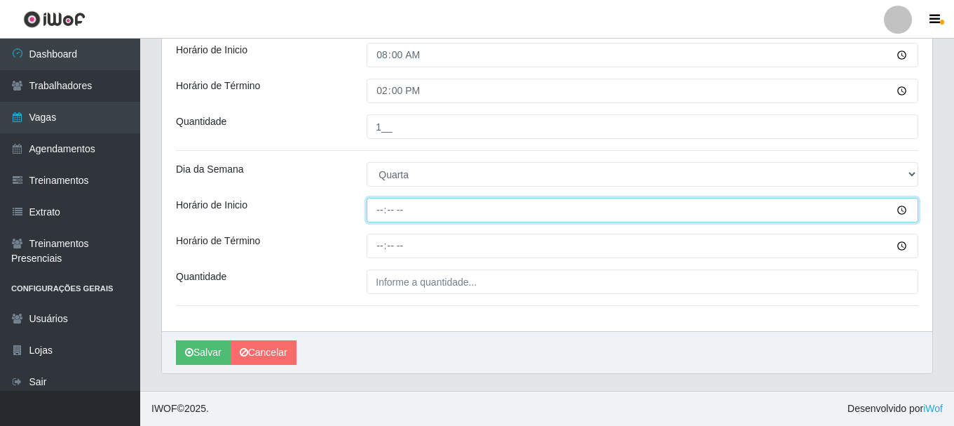
click at [899, 209] on input "Horário de Inicio" at bounding box center [643, 210] width 552 height 25
click at [377, 207] on input "Horário de Inicio" at bounding box center [643, 210] width 552 height 25
type input "08:00"
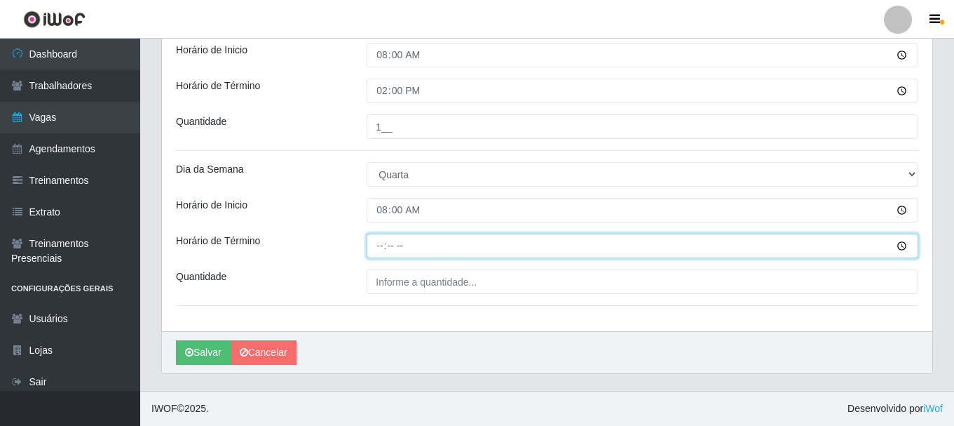
click at [406, 247] on input "Horário de Término" at bounding box center [643, 245] width 552 height 25
type input "14:00"
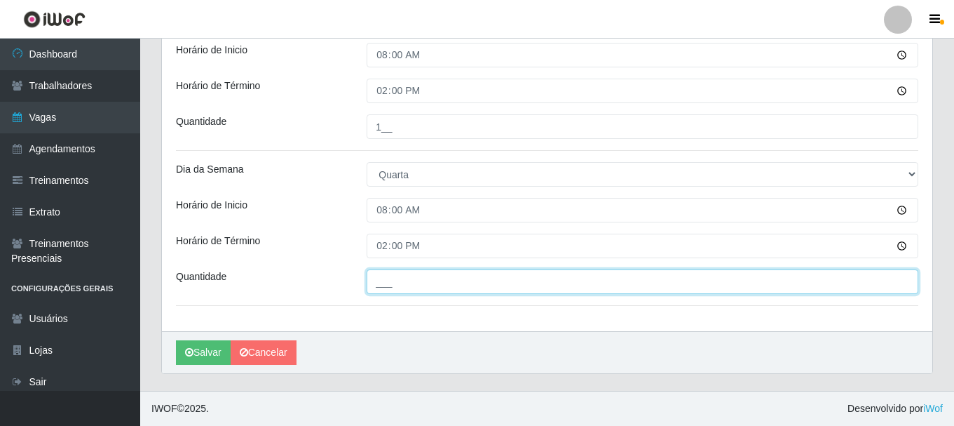
drag, startPoint x: 400, startPoint y: 283, endPoint x: 405, endPoint y: 287, distance: 7.5
click at [402, 283] on input "___" at bounding box center [643, 281] width 552 height 25
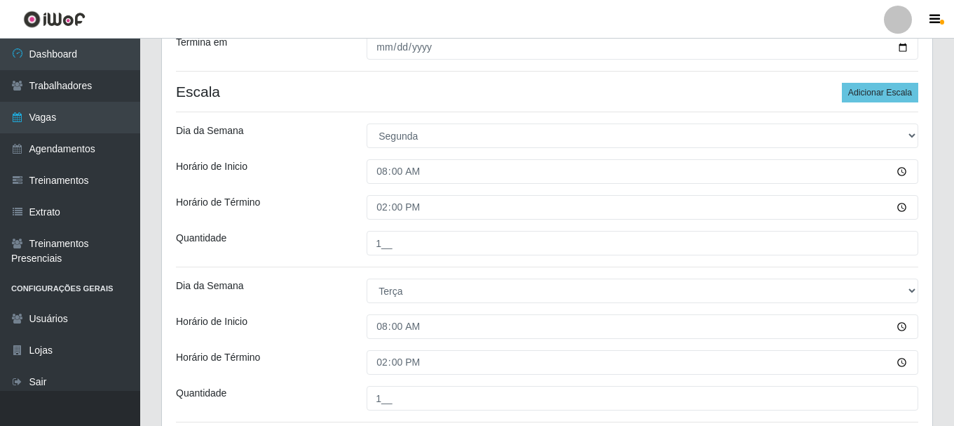
scroll to position [308, 0]
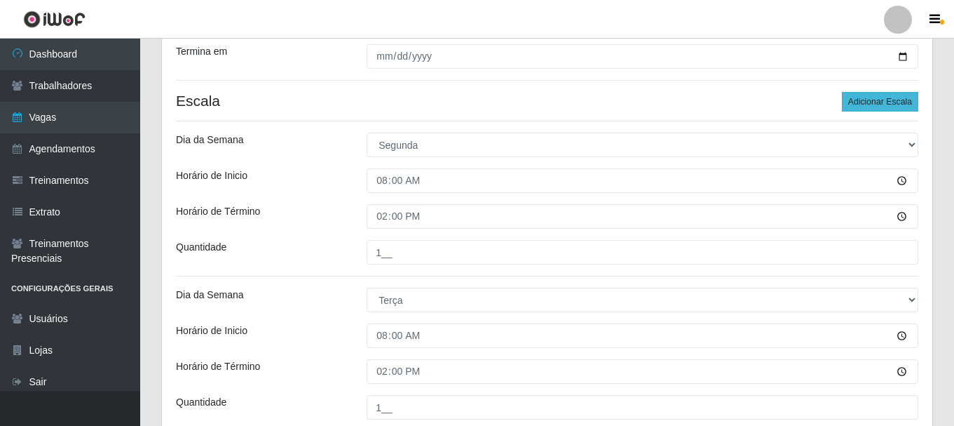
type input "1__"
click at [854, 107] on button "Adicionar Escala" at bounding box center [880, 102] width 76 height 20
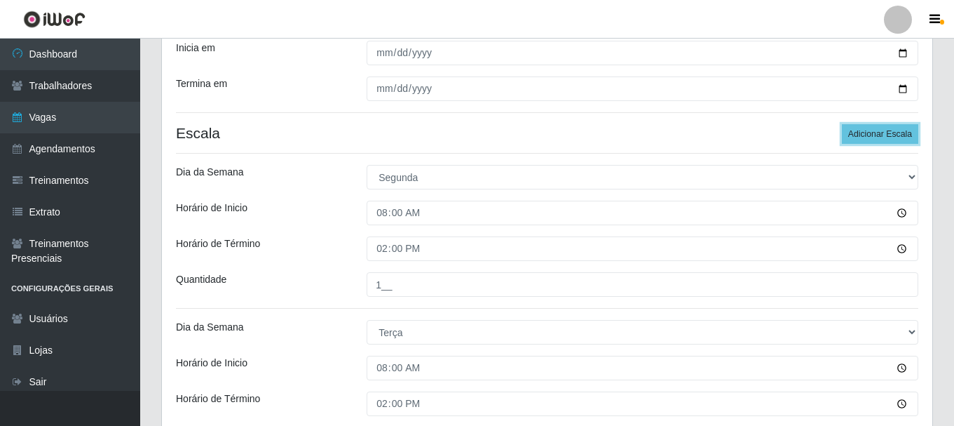
scroll to position [323, 0]
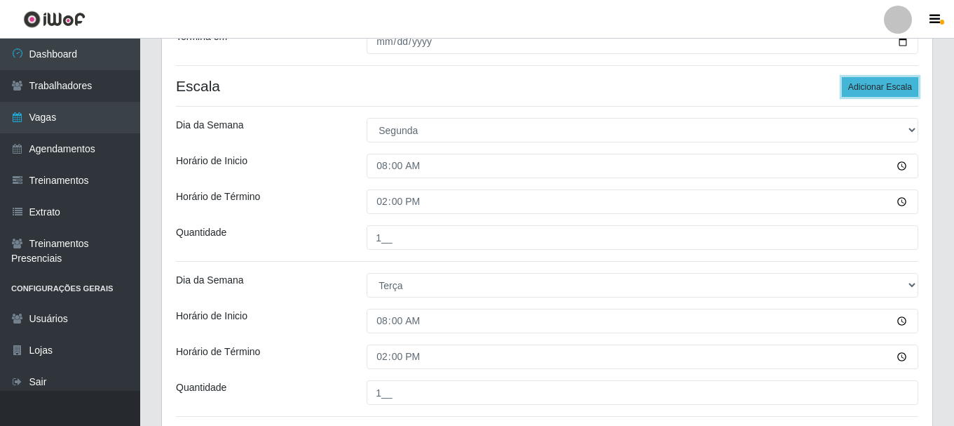
click at [889, 90] on button "Adicionar Escala" at bounding box center [880, 87] width 76 height 20
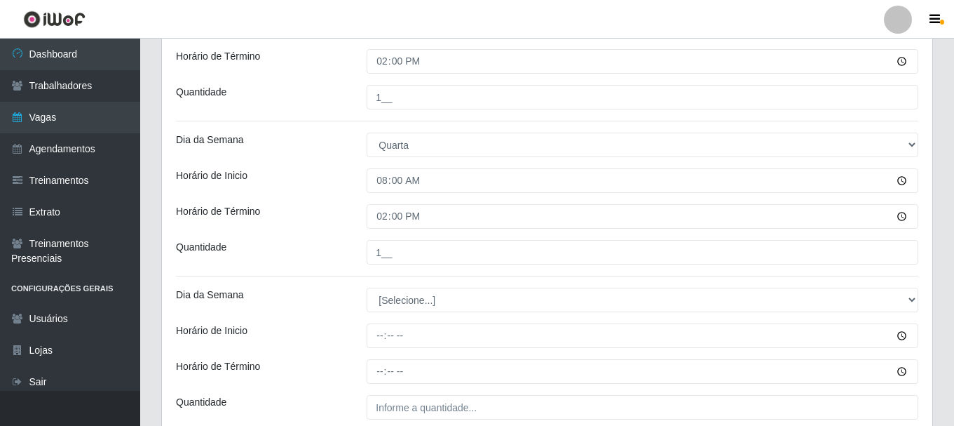
scroll to position [758, 0]
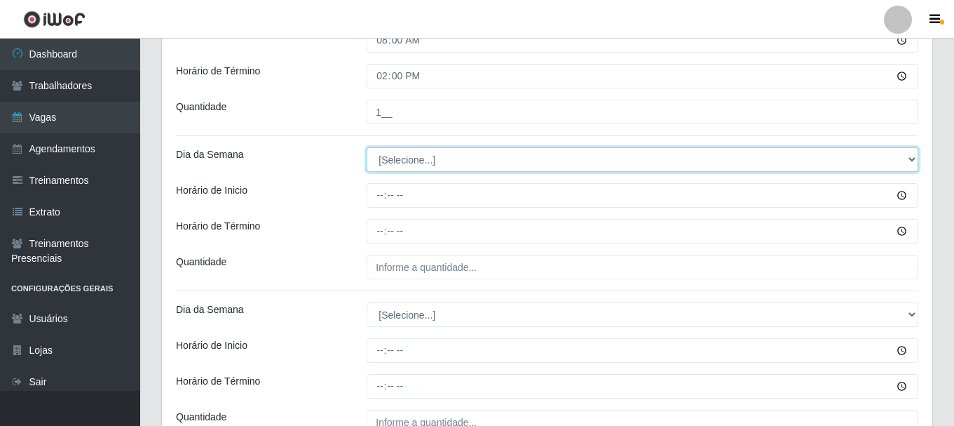
click at [913, 157] on select "[Selecione...] Segunda Terça Quarta Quinta Sexta Sábado Domingo" at bounding box center [643, 159] width 552 height 25
select select "4"
click at [367, 147] on select "[Selecione...] Segunda Terça Quarta Quinta Sexta Sábado Domingo" at bounding box center [643, 159] width 552 height 25
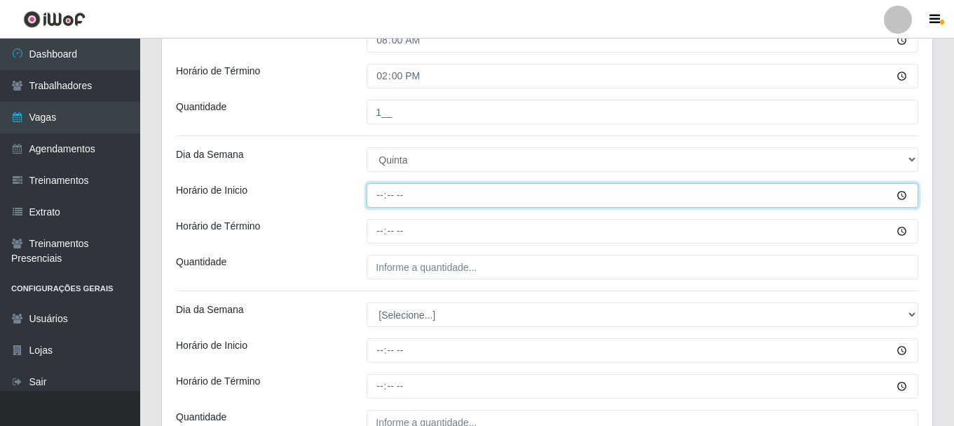
click at [374, 195] on input "Horário de Inicio" at bounding box center [643, 195] width 552 height 25
type input "08:01"
type input "08:00"
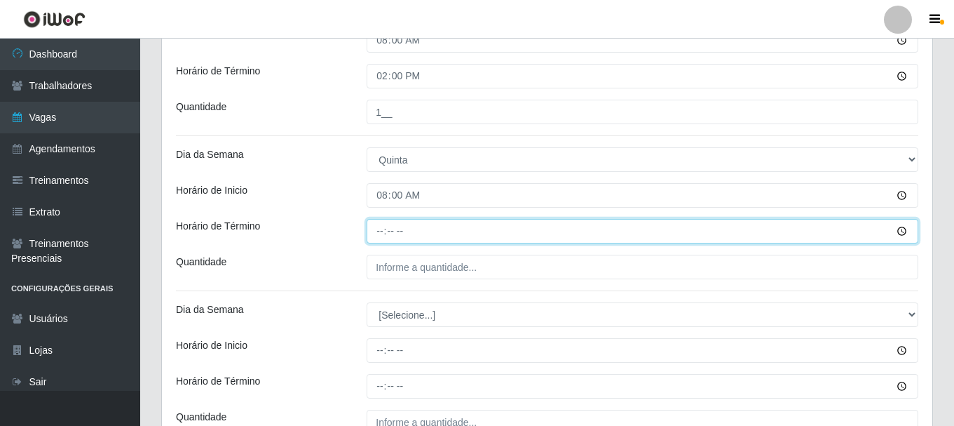
click at [457, 224] on input "Horário de Término" at bounding box center [643, 231] width 552 height 25
type input "14:00"
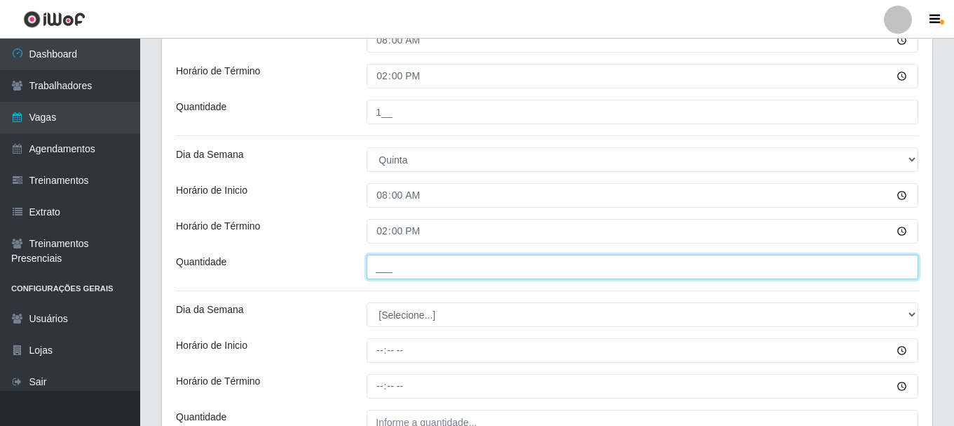
click at [485, 266] on input "___" at bounding box center [643, 266] width 552 height 25
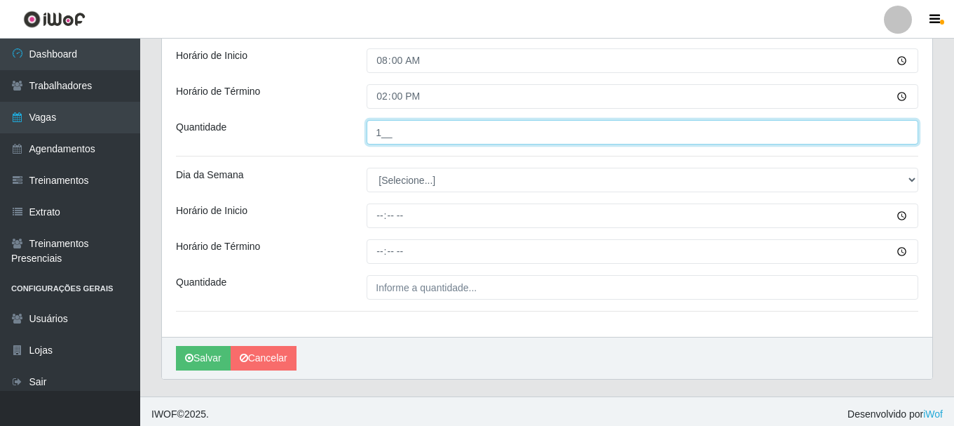
scroll to position [899, 0]
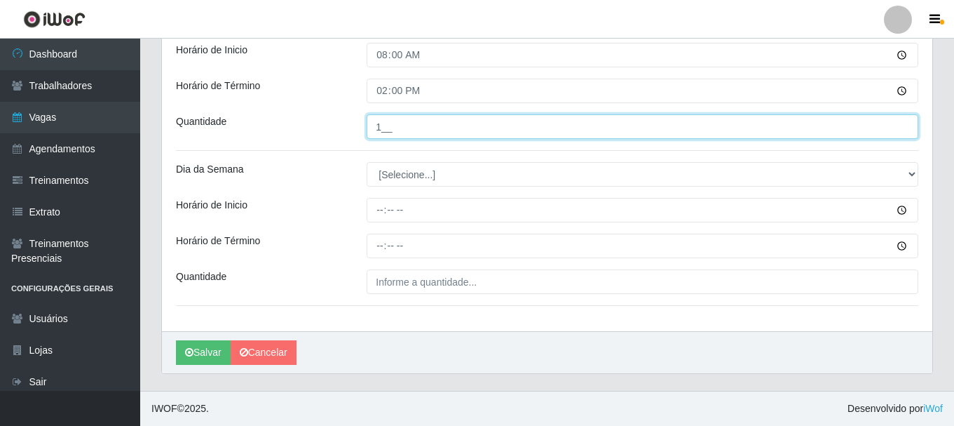
type input "1__"
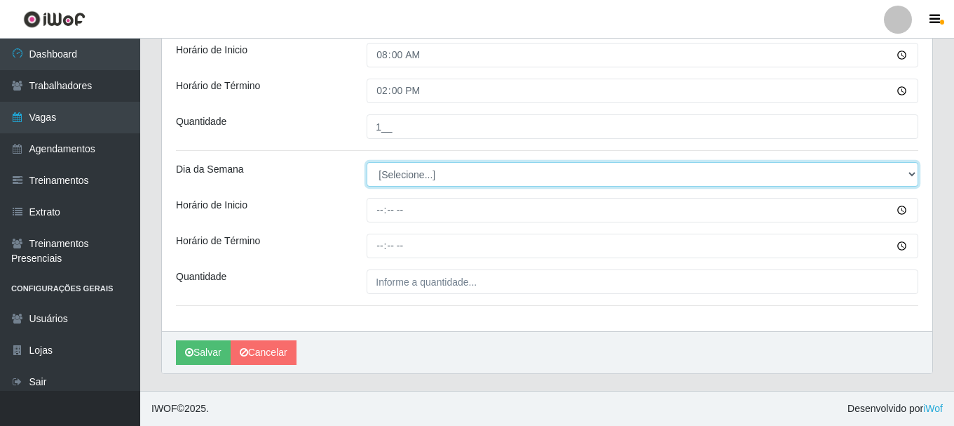
click at [908, 172] on select "[Selecione...] Segunda Terça Quarta Quinta Sexta Sábado Domingo" at bounding box center [643, 174] width 552 height 25
select select "5"
click at [367, 162] on select "[Selecione...] Segunda Terça Quarta Quinta Sexta Sábado Domingo" at bounding box center [643, 174] width 552 height 25
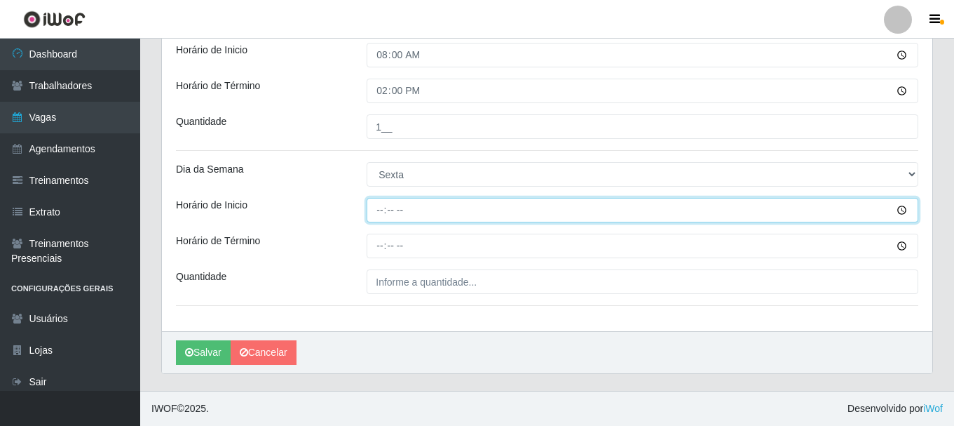
click at [372, 211] on input "Horário de Inicio" at bounding box center [643, 210] width 552 height 25
type input "08:00"
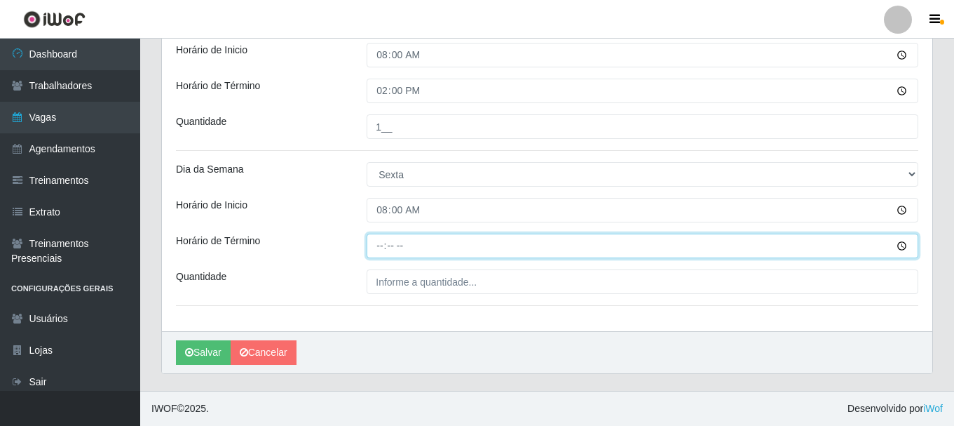
click at [376, 247] on input "Horário de Término" at bounding box center [643, 245] width 552 height 25
type input "14:00"
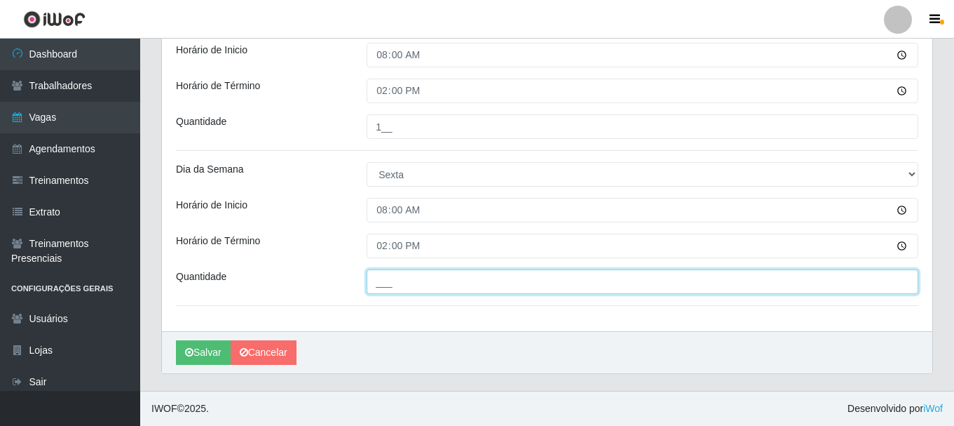
click at [414, 279] on input "___" at bounding box center [643, 281] width 552 height 25
type input "1__"
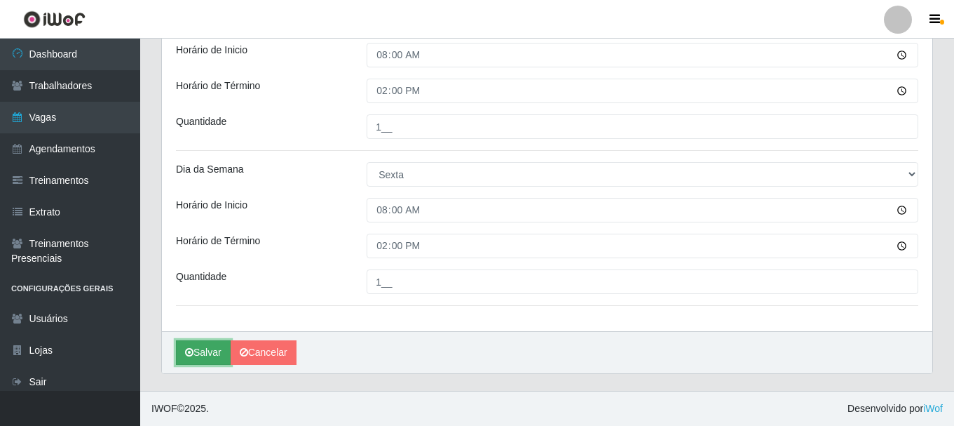
click at [191, 353] on icon "submit" at bounding box center [189, 352] width 8 height 10
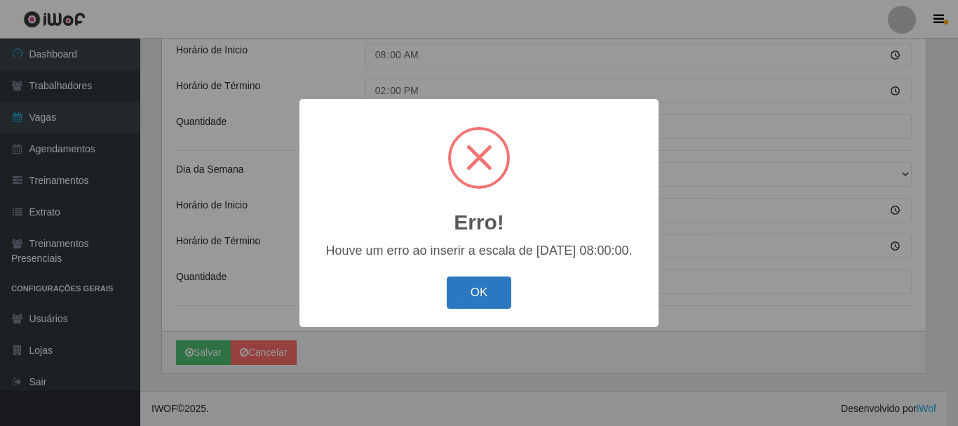
click at [468, 287] on button "OK" at bounding box center [479, 292] width 65 height 33
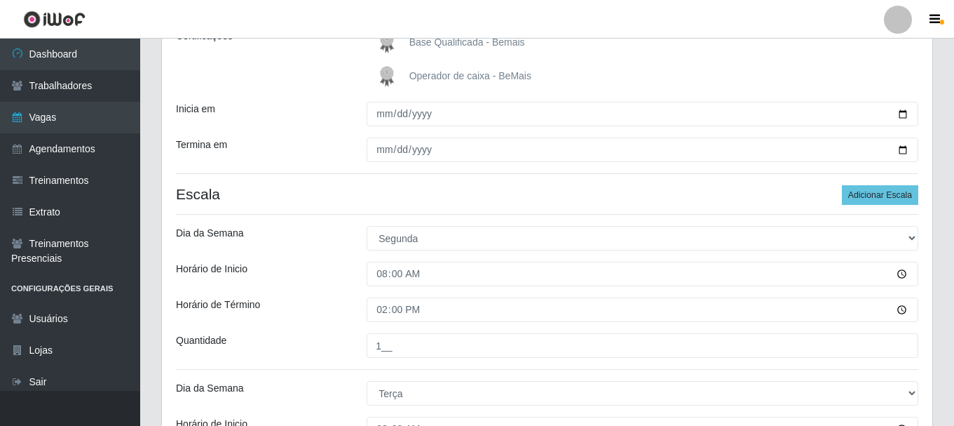
scroll to position [0, 0]
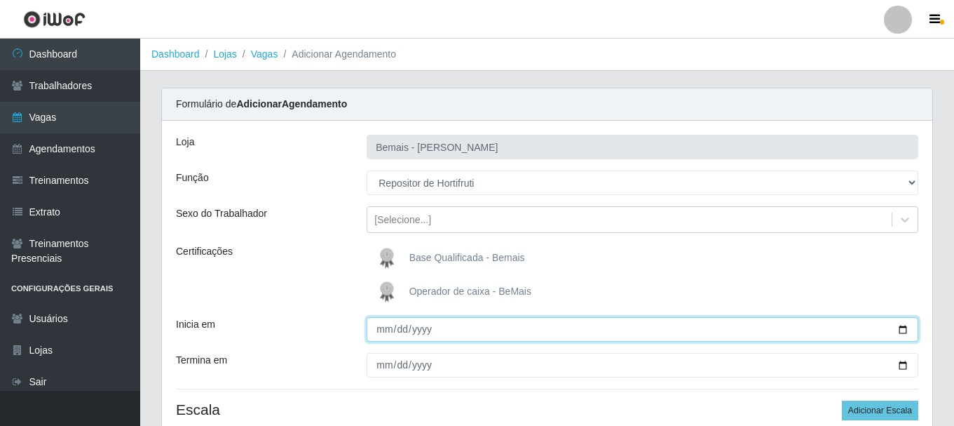
click at [899, 328] on input "2025-08-20" at bounding box center [643, 329] width 552 height 25
type input "2025-08-21"
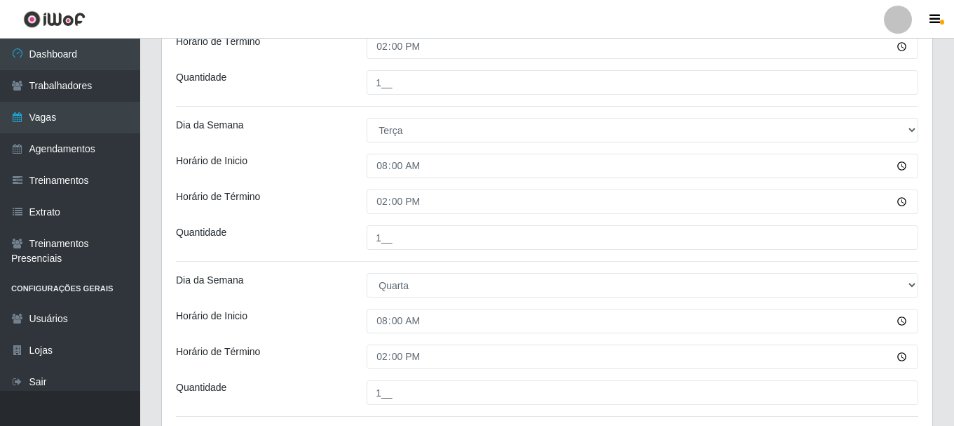
scroll to position [829, 0]
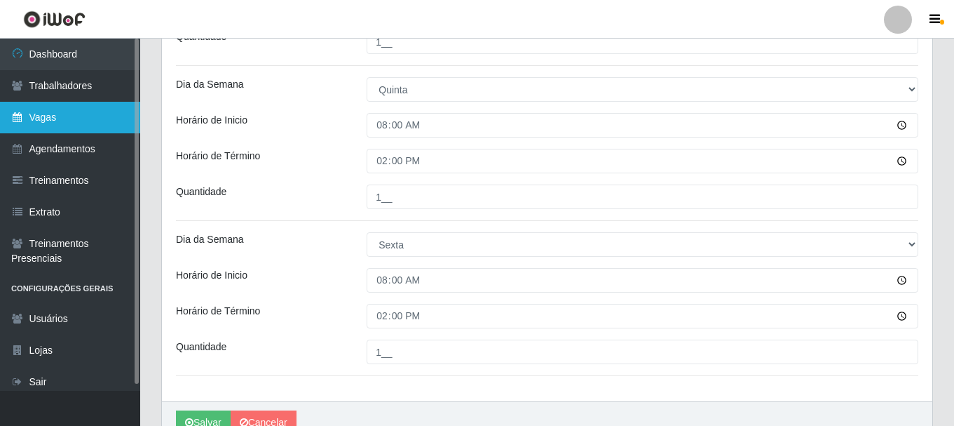
click at [87, 111] on link "Vagas" at bounding box center [70, 118] width 140 height 32
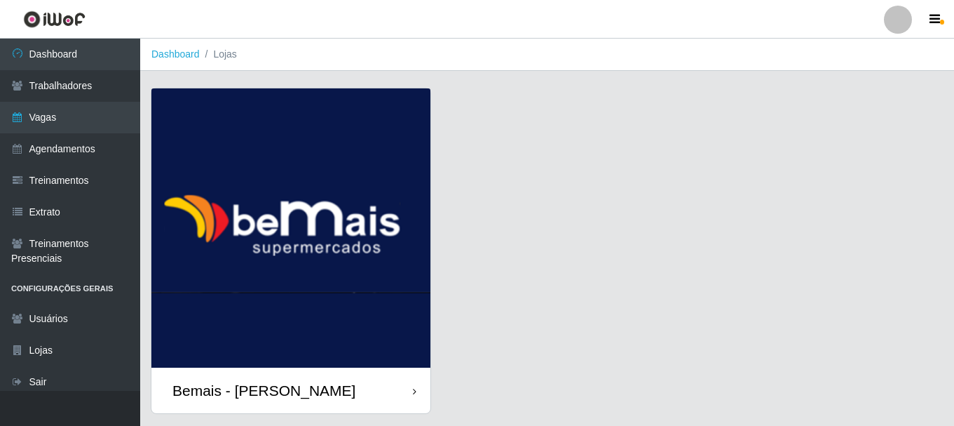
click at [335, 383] on div "Bemais - [PERSON_NAME]" at bounding box center [290, 390] width 279 height 46
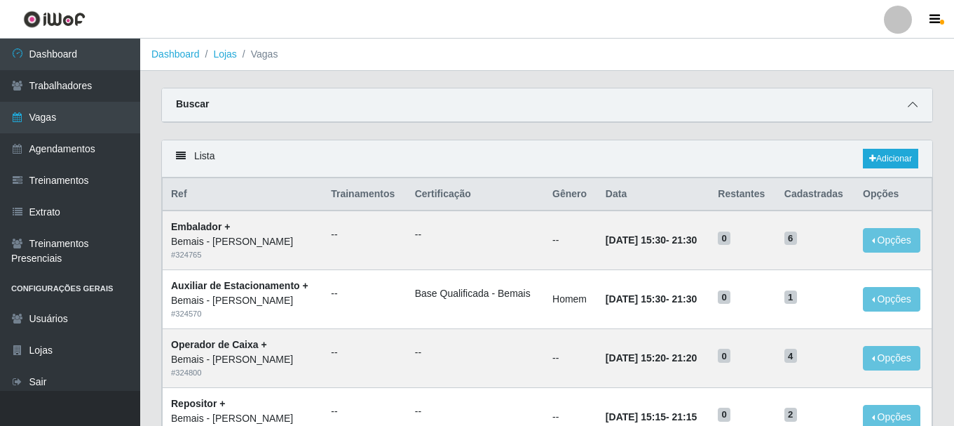
click at [911, 105] on icon at bounding box center [913, 105] width 10 height 10
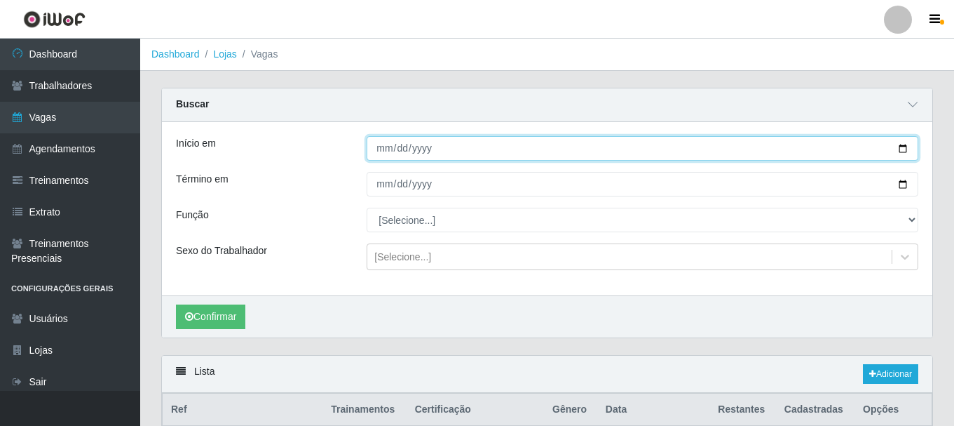
click at [900, 148] on input "Início em" at bounding box center [643, 148] width 552 height 25
type input "2025-08-21"
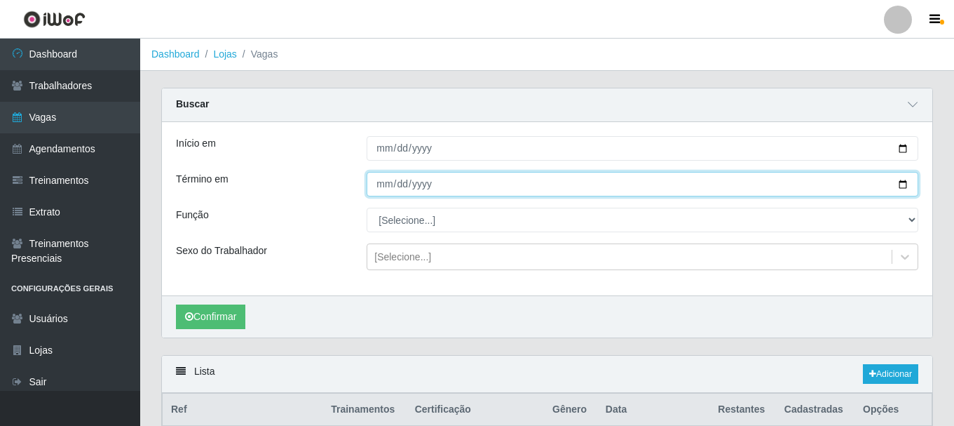
click at [902, 186] on input "Término em" at bounding box center [643, 184] width 552 height 25
type input "2025-08-21"
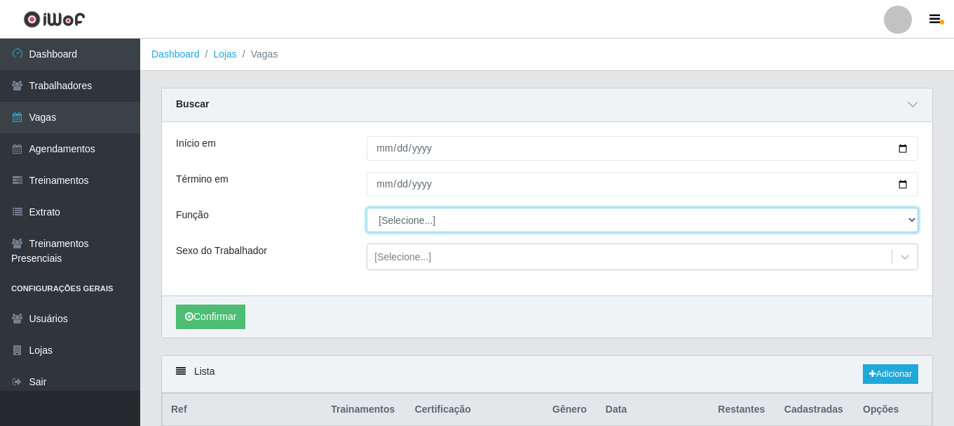
click at [910, 220] on select "[Selecione...] ASG ASG + ASG ++ Auxiliar de Depósito Auxiliar de Depósito + Aux…" at bounding box center [643, 219] width 552 height 25
select select "107"
click at [367, 208] on select "[Selecione...] ASG ASG + ASG ++ Auxiliar de Depósito Auxiliar de Depósito + Aux…" at bounding box center [643, 219] width 552 height 25
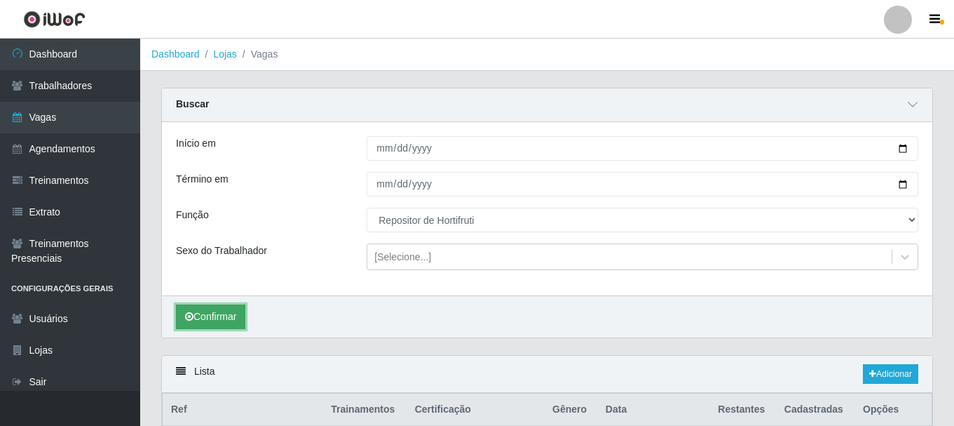
click at [219, 315] on button "Confirmar" at bounding box center [210, 316] width 69 height 25
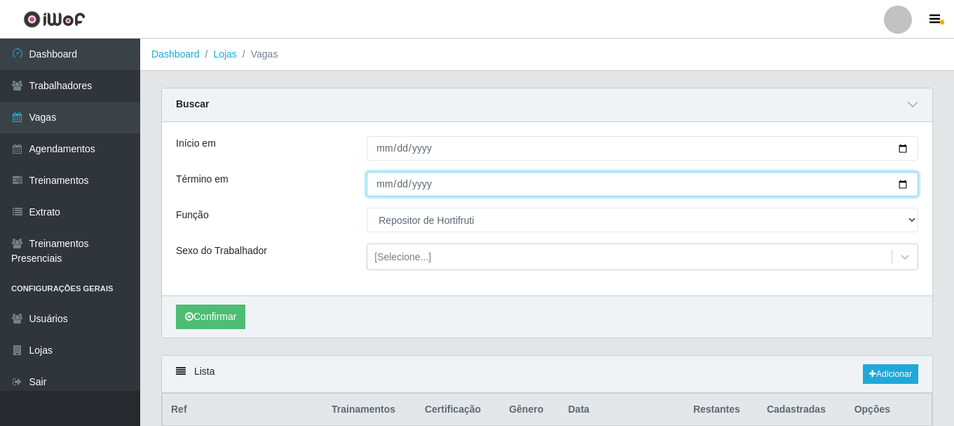
click at [903, 182] on input "2025-08-21" at bounding box center [643, 184] width 552 height 25
type input "2025-08-31"
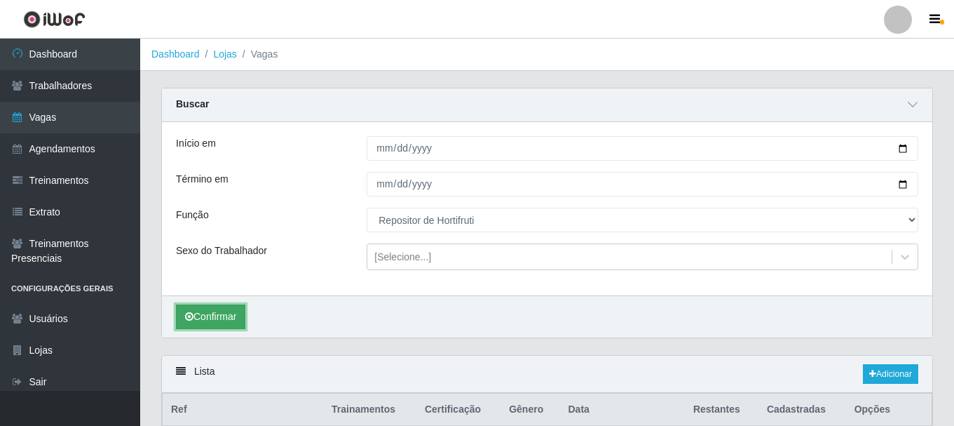
drag, startPoint x: 231, startPoint y: 316, endPoint x: 235, endPoint y: 309, distance: 8.2
click at [231, 315] on button "Confirmar" at bounding box center [210, 316] width 69 height 25
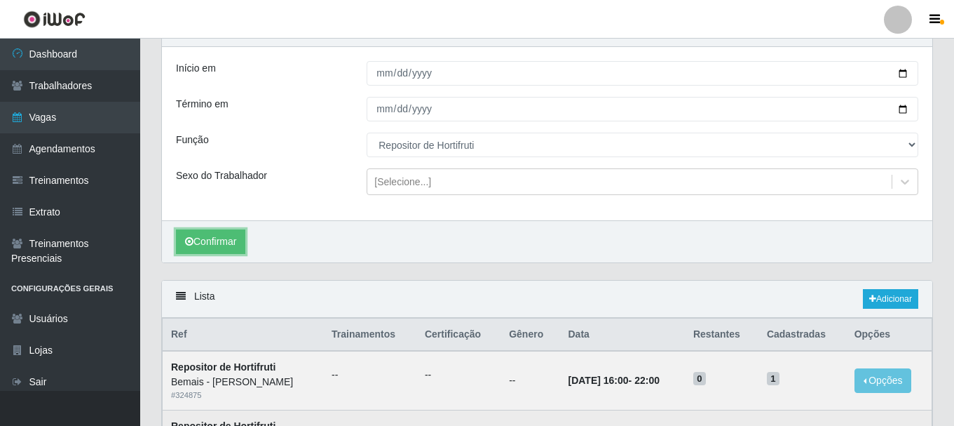
scroll to position [280, 0]
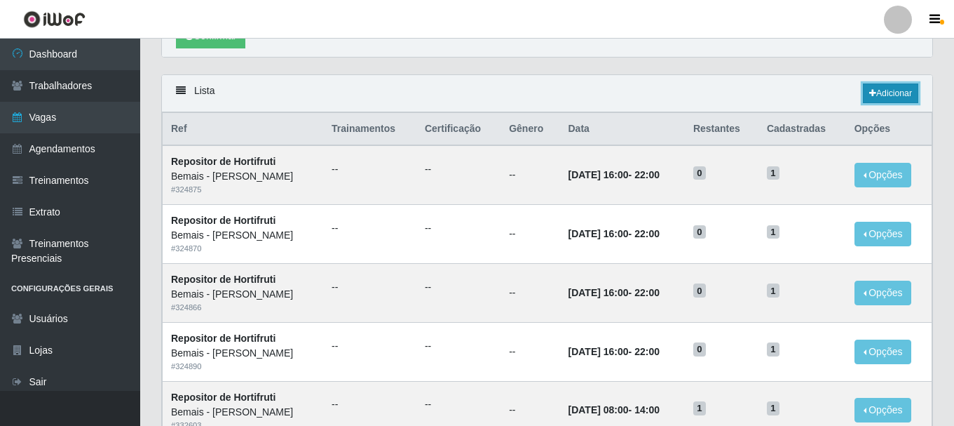
click at [900, 93] on link "Adicionar" at bounding box center [890, 93] width 55 height 20
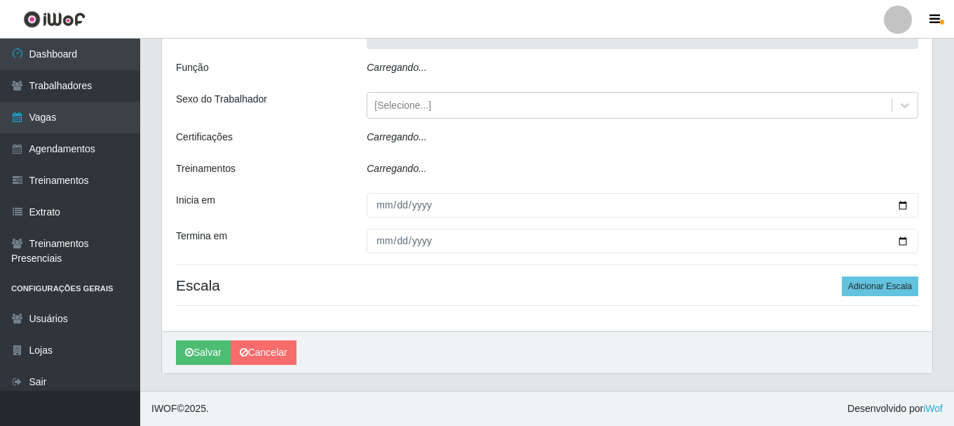
scroll to position [13, 0]
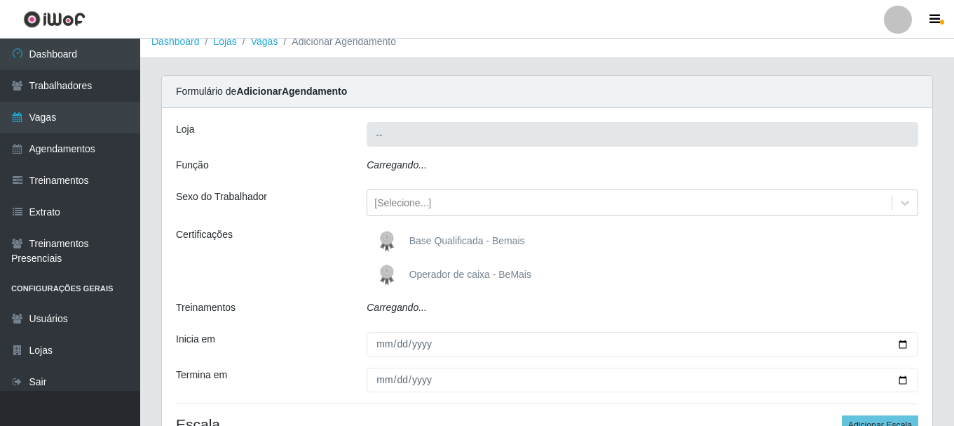
type input "Bemais - [PERSON_NAME]"
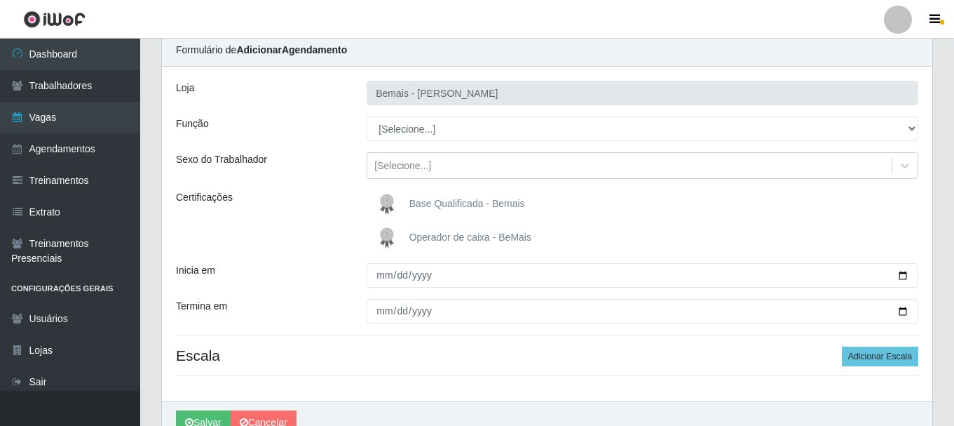
scroll to position [124, 0]
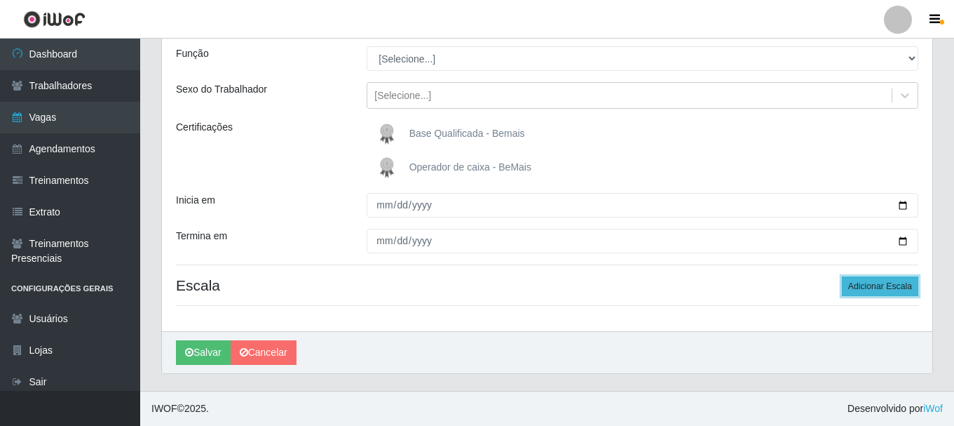
click at [888, 287] on button "Adicionar Escala" at bounding box center [880, 286] width 76 height 20
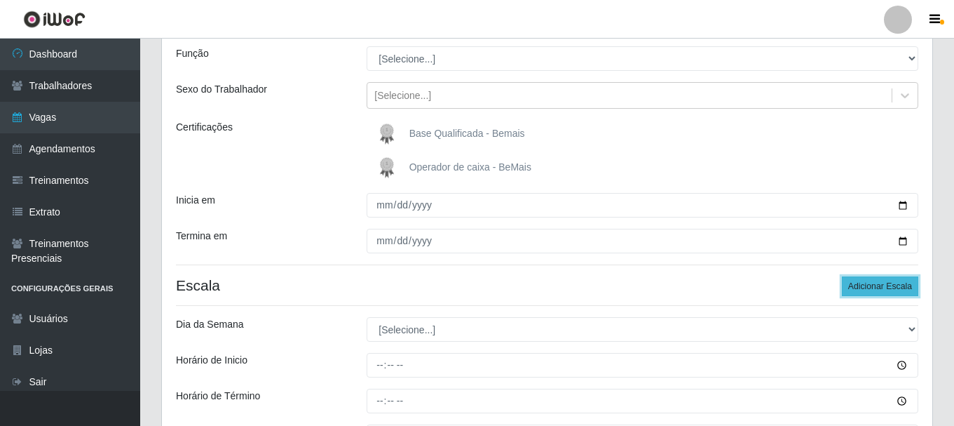
click at [885, 284] on button "Adicionar Escala" at bounding box center [880, 286] width 76 height 20
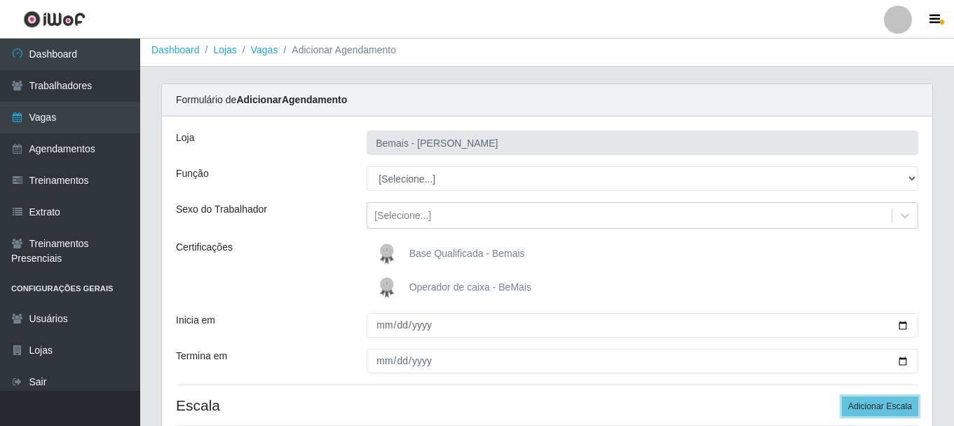
scroll to position [0, 0]
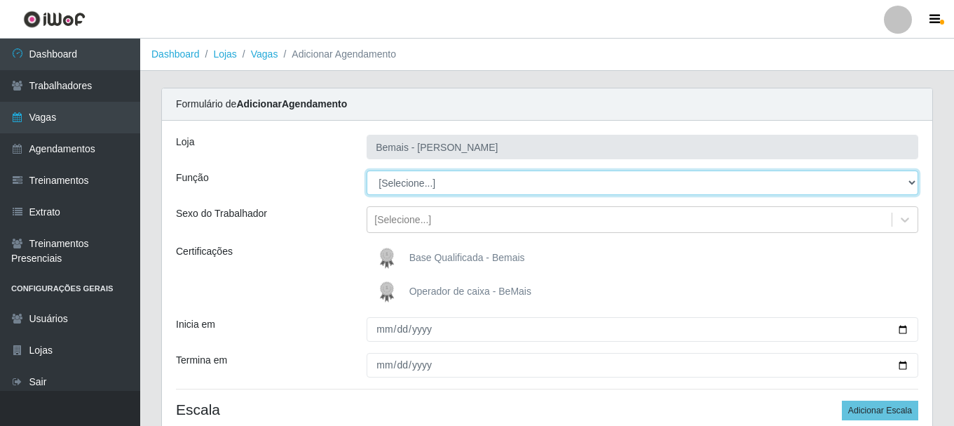
click at [911, 182] on select "[Selecione...] ASG ASG + ASG ++ Auxiliar de Depósito Auxiliar de Depósito + Aux…" at bounding box center [643, 182] width 552 height 25
select select "107"
click at [367, 170] on select "[Selecione...] ASG ASG + ASG ++ Auxiliar de Depósito Auxiliar de Depósito + Aux…" at bounding box center [643, 182] width 552 height 25
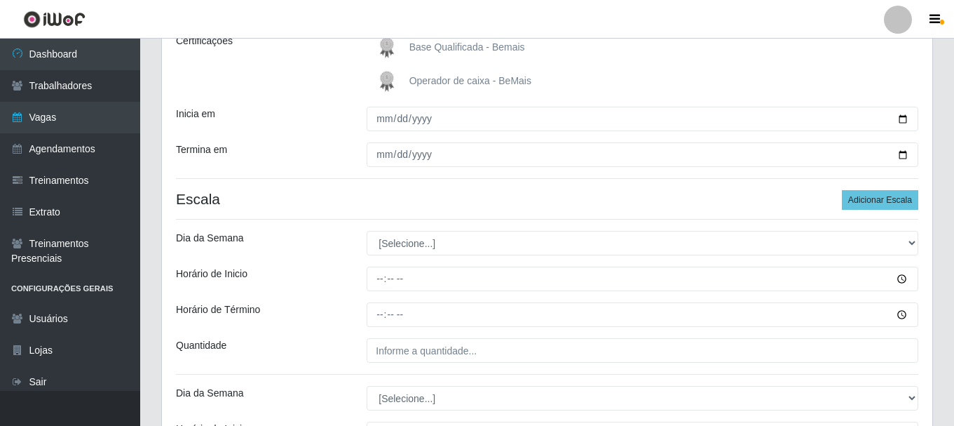
scroll to position [140, 0]
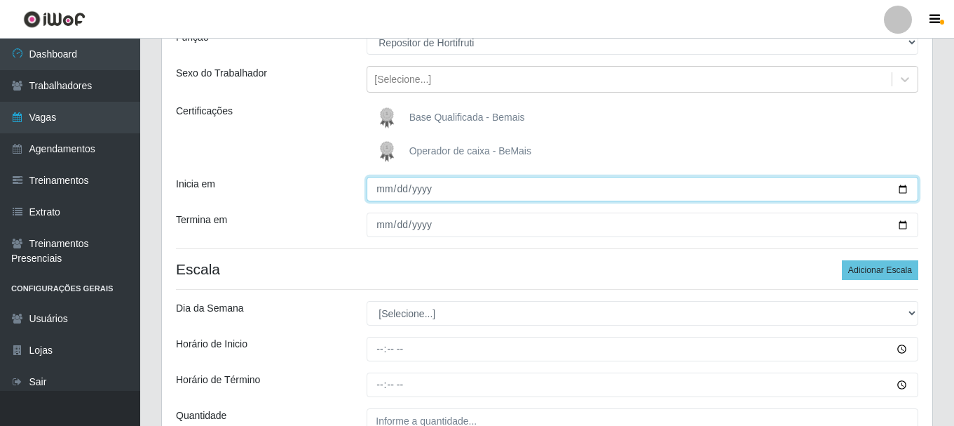
click at [904, 186] on input "Inicia em" at bounding box center [643, 189] width 552 height 25
type input "2025-08-21"
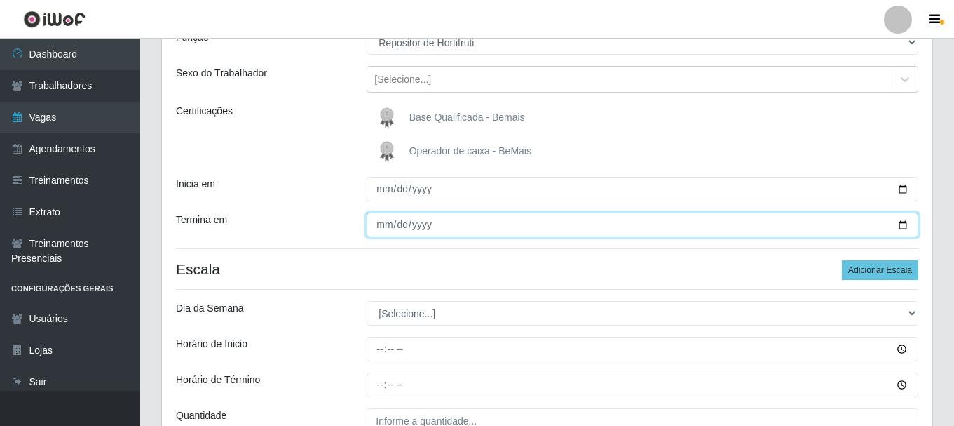
click at [904, 223] on input "Termina em" at bounding box center [643, 224] width 552 height 25
type input "2025-08-31"
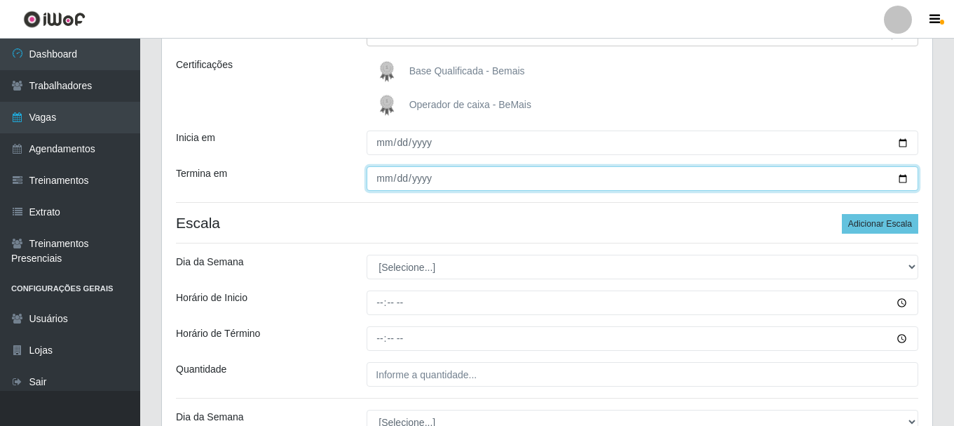
scroll to position [210, 0]
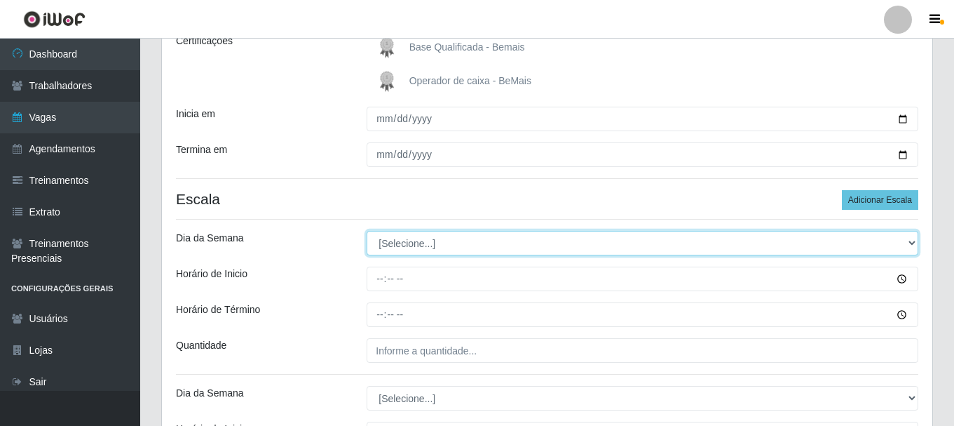
click at [909, 245] on select "[Selecione...] Segunda Terça Quarta Quinta Sexta Sábado Domingo" at bounding box center [643, 243] width 552 height 25
select select "1"
click at [367, 231] on select "[Selecione...] Segunda Terça Quarta Quinta Sexta Sábado Domingo" at bounding box center [643, 243] width 552 height 25
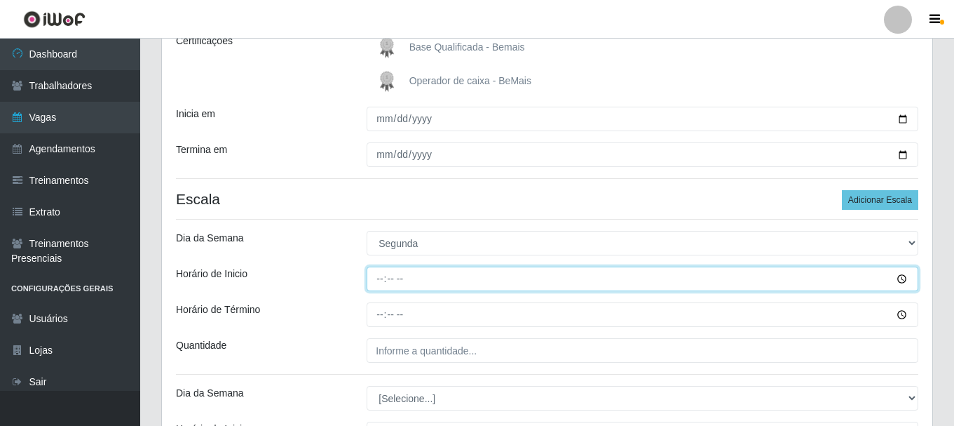
click at [899, 277] on input "Horário de Inicio" at bounding box center [643, 278] width 552 height 25
click at [622, 274] on input "Horário de Inicio" at bounding box center [643, 278] width 552 height 25
type input "08:00"
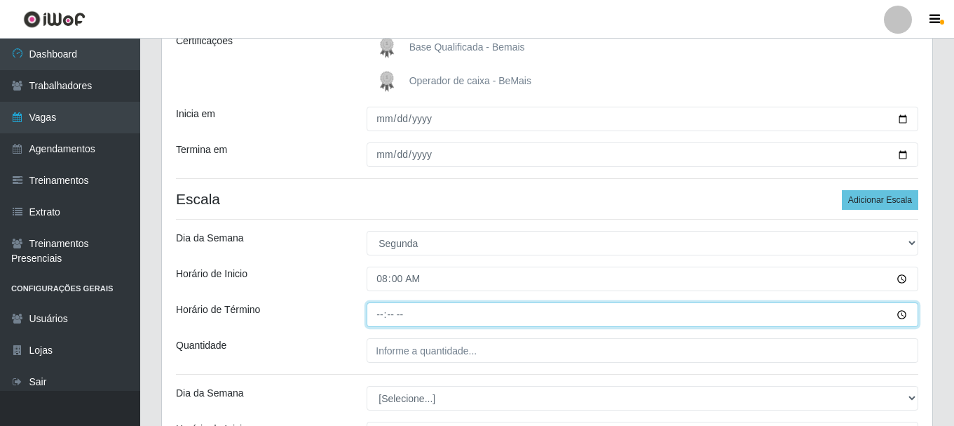
click at [370, 312] on input "Horário de Término" at bounding box center [643, 314] width 552 height 25
type input "14:00"
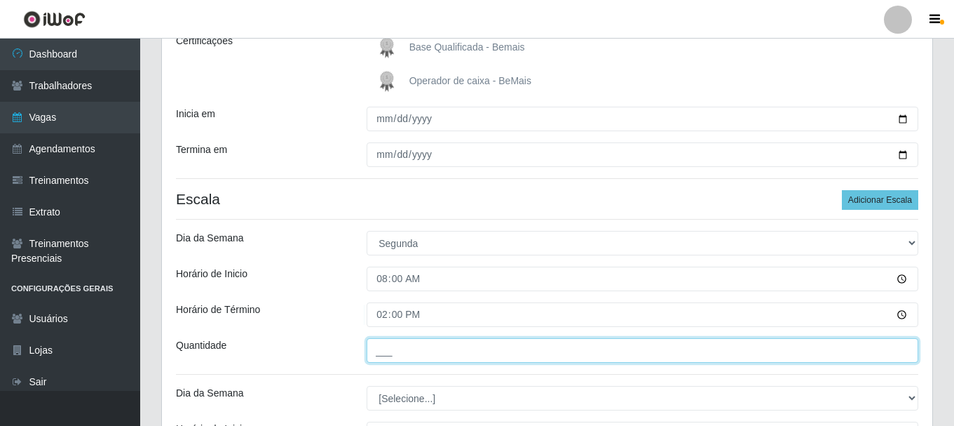
click at [405, 342] on input "___" at bounding box center [643, 350] width 552 height 25
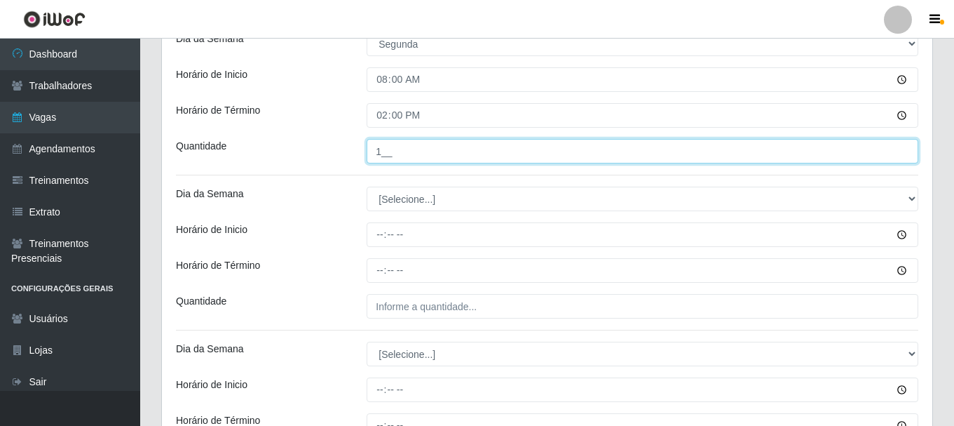
scroll to position [421, 0]
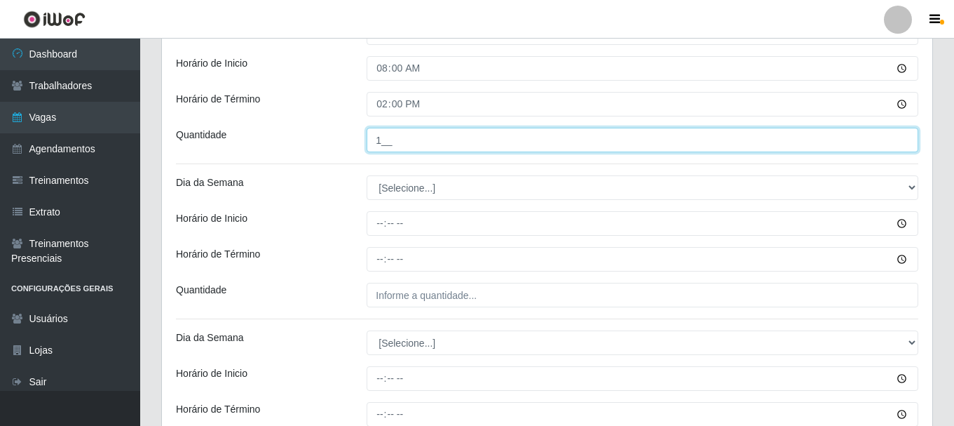
type input "1__"
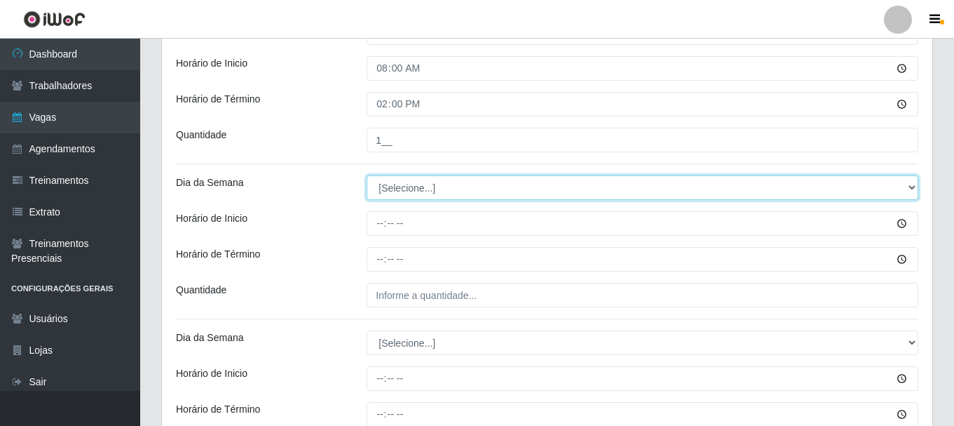
click at [913, 186] on select "[Selecione...] Segunda Terça Quarta Quinta Sexta Sábado Domingo" at bounding box center [643, 187] width 552 height 25
select select "2"
click at [367, 175] on select "[Selecione...] Segunda Terça Quarta Quinta Sexta Sábado Domingo" at bounding box center [643, 187] width 552 height 25
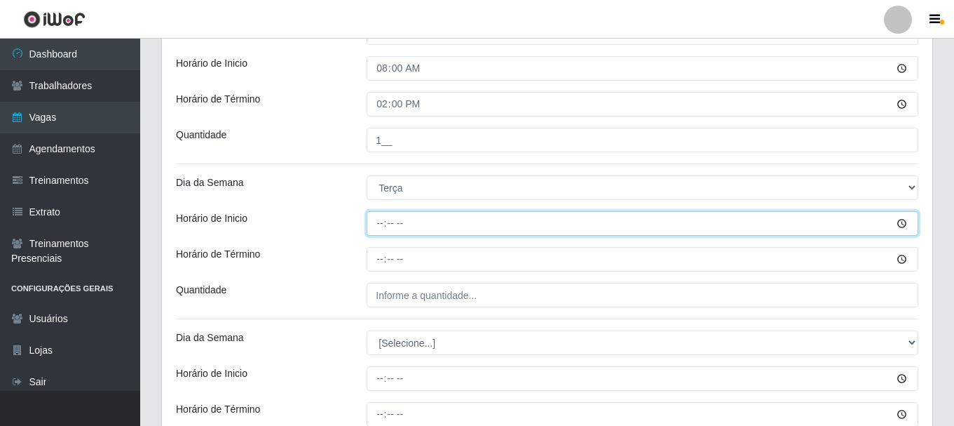
click at [901, 221] on input "Horário de Inicio" at bounding box center [643, 223] width 552 height 25
click at [892, 219] on input "Horário de Inicio" at bounding box center [643, 223] width 552 height 25
type input "08:00"
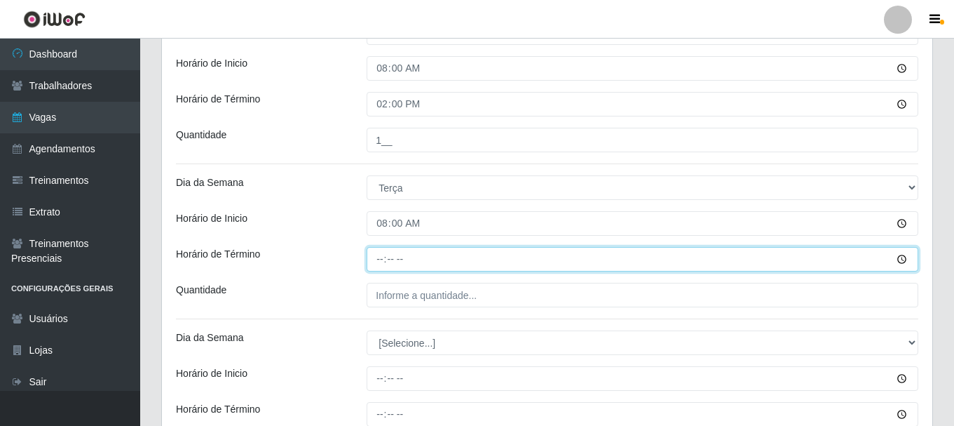
click at [903, 259] on input "Horário de Término" at bounding box center [643, 259] width 552 height 25
click at [894, 256] on input "Horário de Término" at bounding box center [643, 259] width 552 height 25
click at [383, 263] on input "Horário de Término" at bounding box center [643, 259] width 552 height 25
type input "14:00"
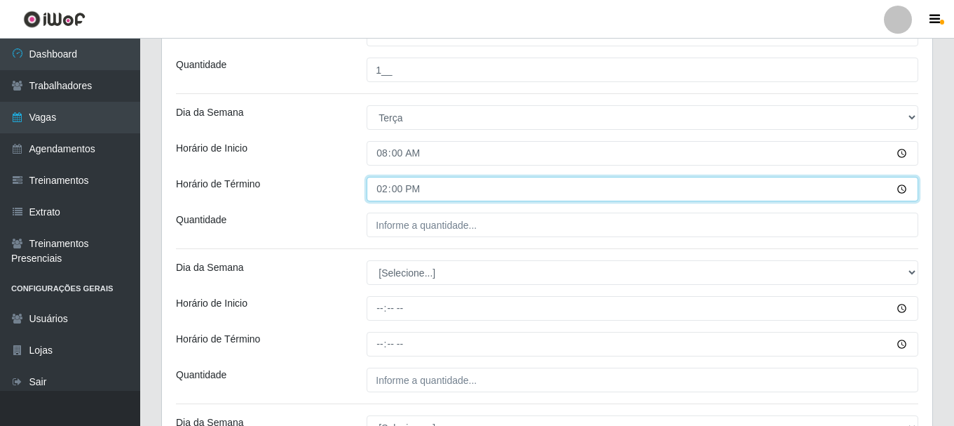
scroll to position [561, 0]
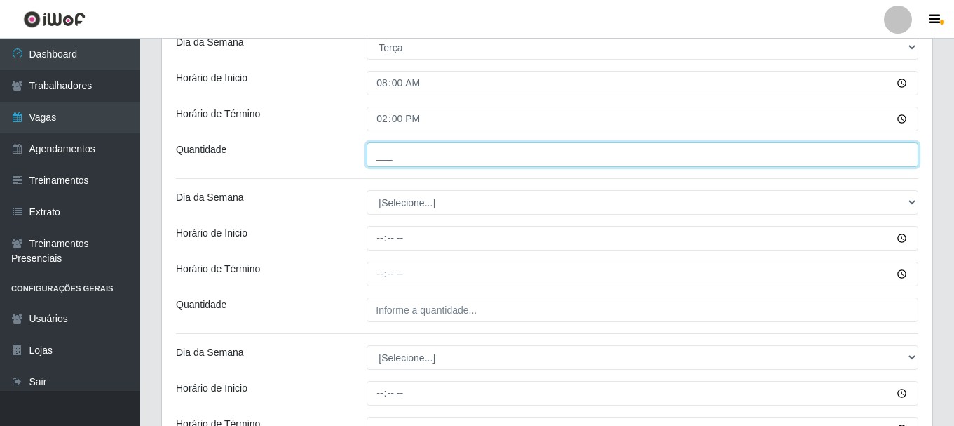
click at [426, 156] on input "___" at bounding box center [643, 154] width 552 height 25
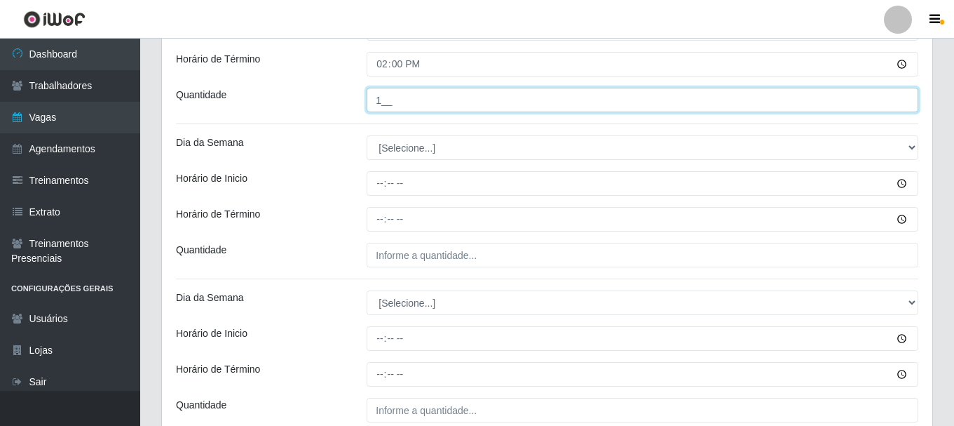
scroll to position [631, 0]
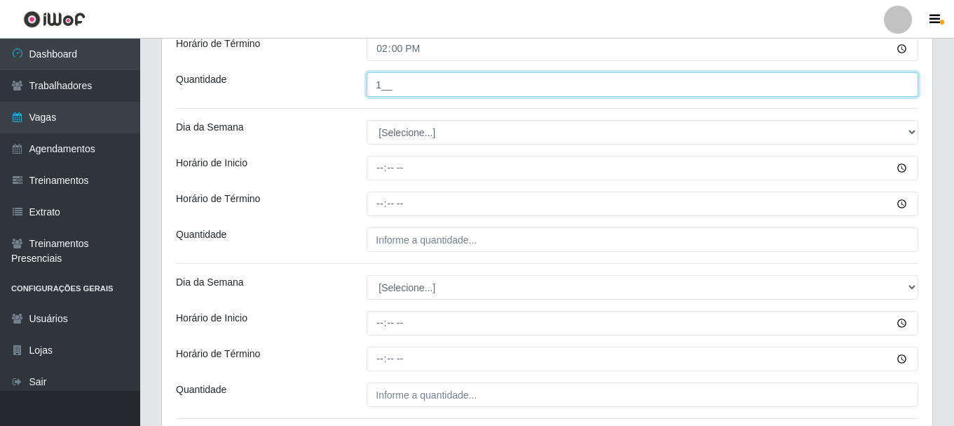
type input "1__"
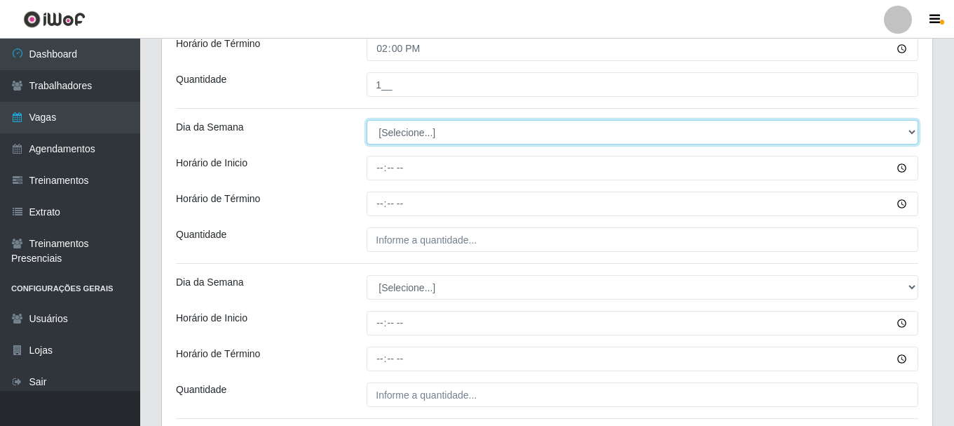
click at [910, 127] on select "[Selecione...] Segunda Terça Quarta Quinta Sexta Sábado Domingo" at bounding box center [643, 132] width 552 height 25
click at [913, 134] on select "[Selecione...] Segunda Terça Quarta Quinta Sexta Sábado Domingo" at bounding box center [643, 132] width 552 height 25
select select "3"
click at [367, 120] on select "[Selecione...] Segunda Terça Quarta Quinta Sexta Sábado Domingo" at bounding box center [643, 132] width 552 height 25
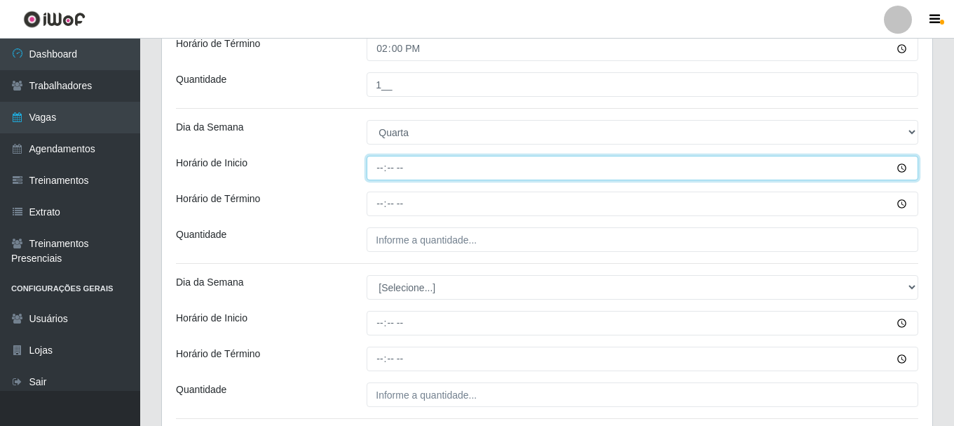
click at [379, 169] on input "Horário de Inicio" at bounding box center [643, 168] width 552 height 25
type input "08:01"
type input "08:00"
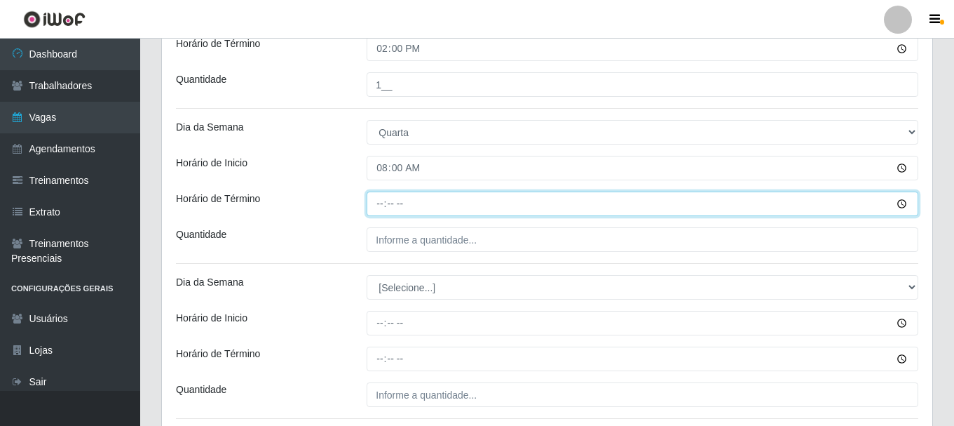
click at [391, 199] on input "Horário de Término" at bounding box center [643, 203] width 552 height 25
click at [379, 201] on input "Horário de Término" at bounding box center [643, 203] width 552 height 25
type input "14:00"
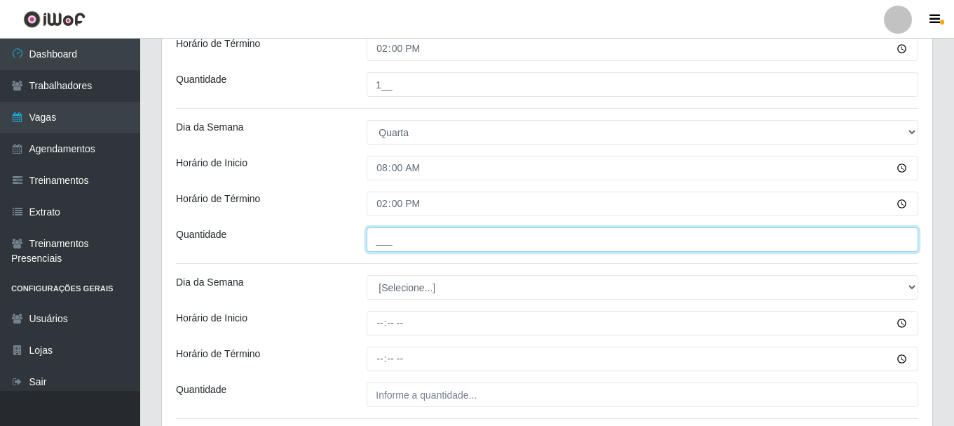
click at [841, 234] on input "___" at bounding box center [643, 239] width 552 height 25
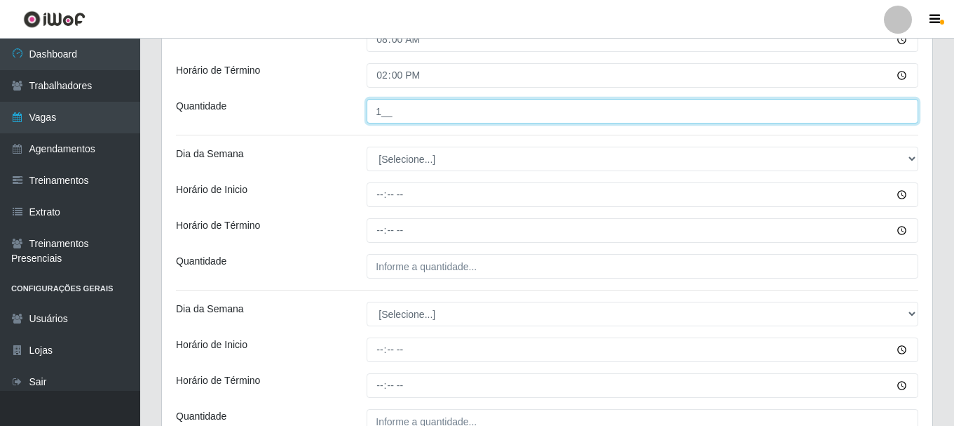
scroll to position [771, 0]
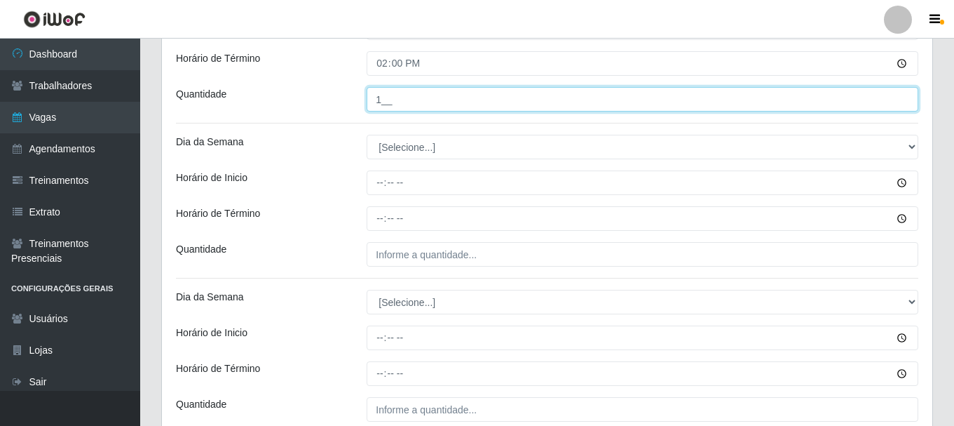
type input "1__"
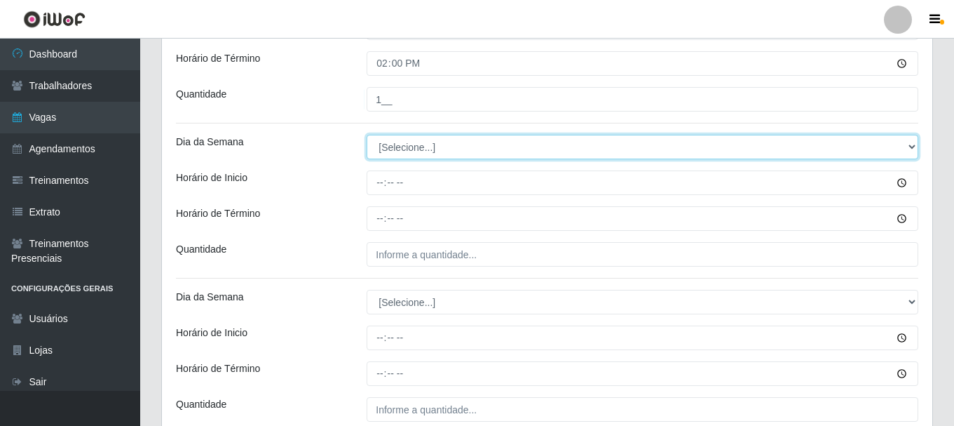
click at [451, 144] on select "[Selecione...] Segunda Terça Quarta Quinta Sexta Sábado Domingo" at bounding box center [643, 147] width 552 height 25
select select "4"
click at [367, 135] on select "[Selecione...] Segunda Terça Quarta Quinta Sexta Sábado Domingo" at bounding box center [643, 147] width 552 height 25
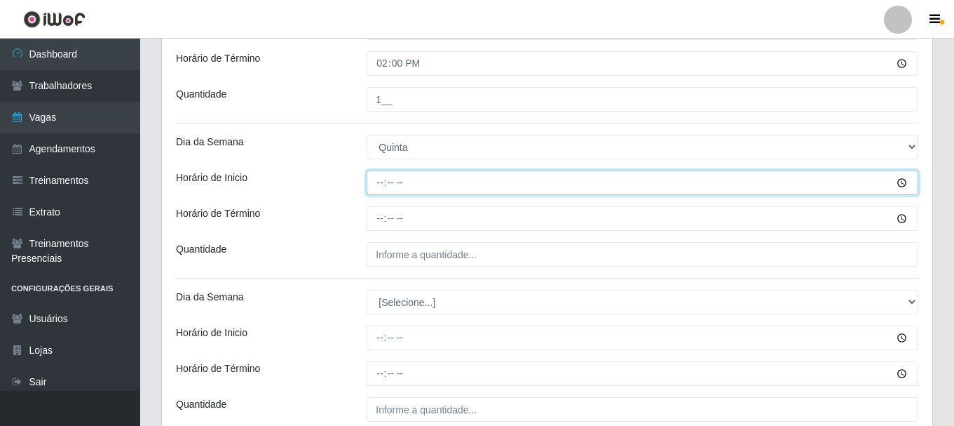
click at [371, 183] on input "Horário de Inicio" at bounding box center [643, 182] width 552 height 25
type input "08:00"
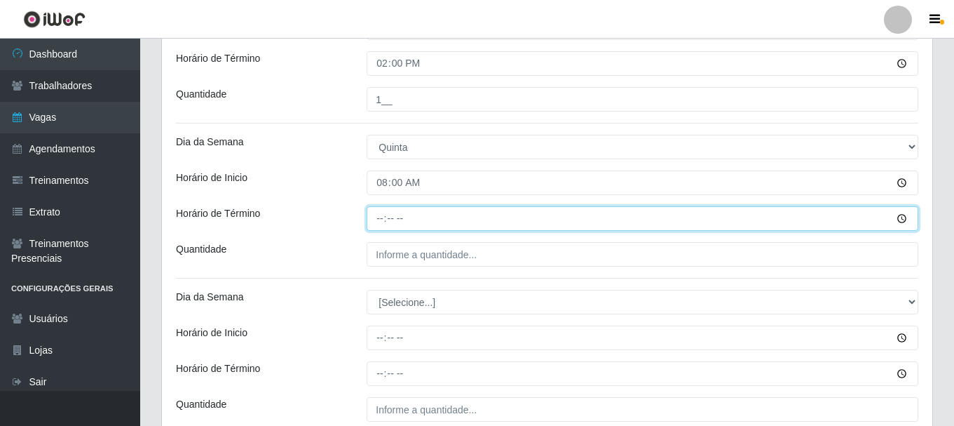
click at [370, 220] on input "Horário de Término" at bounding box center [643, 218] width 552 height 25
type input "14:00"
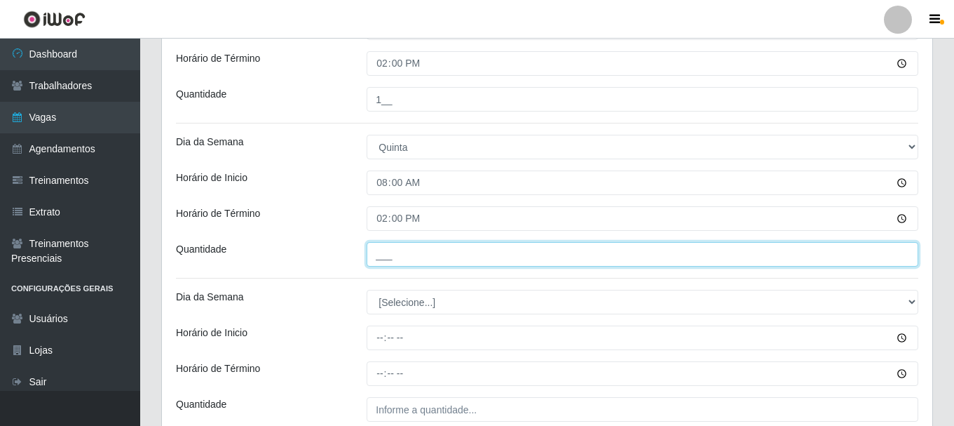
click at [505, 262] on input "___" at bounding box center [643, 254] width 552 height 25
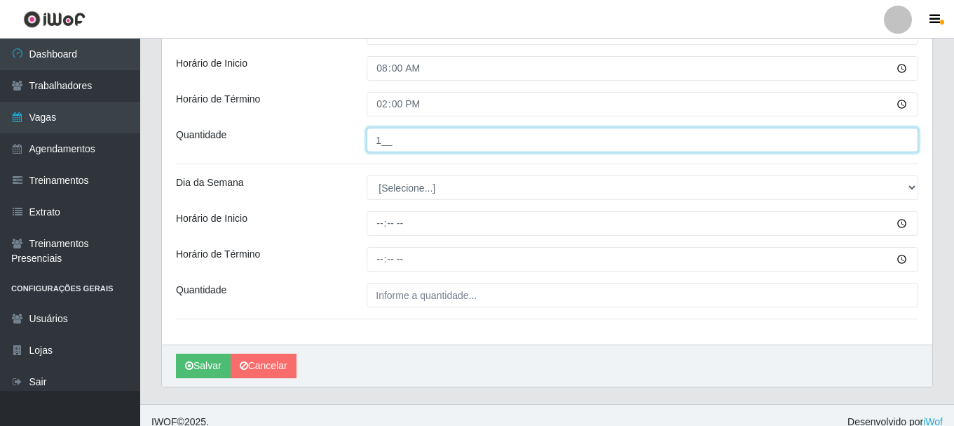
scroll to position [899, 0]
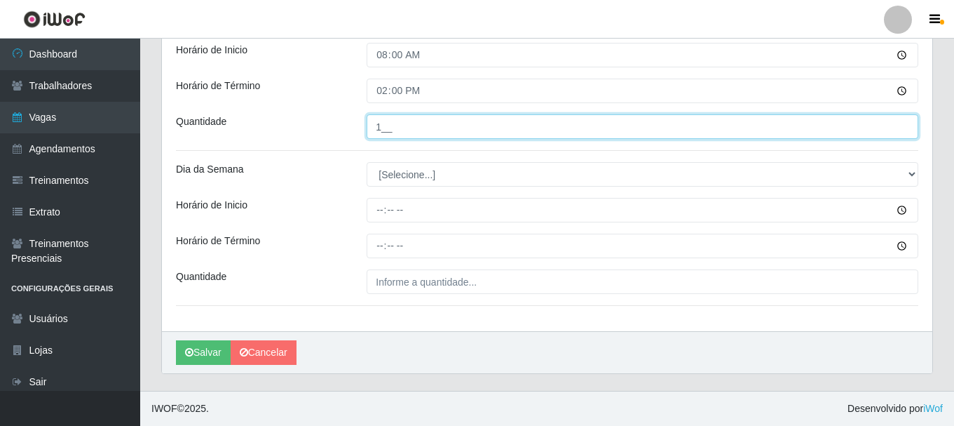
type input "1__"
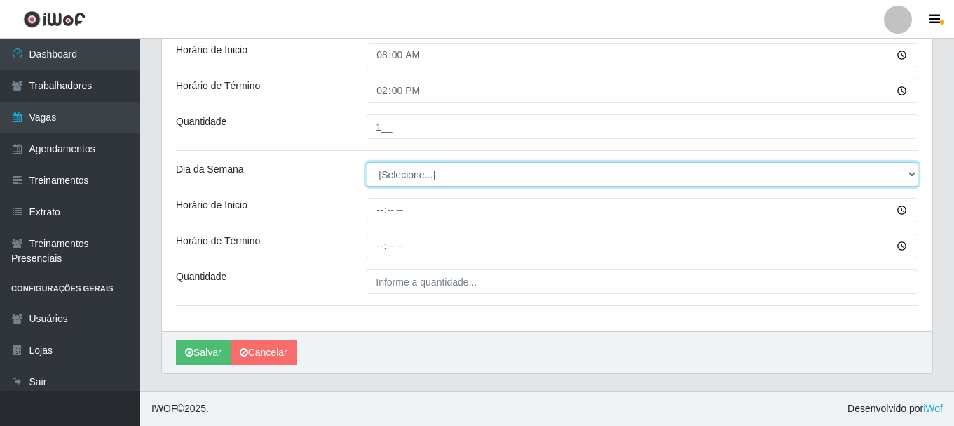
click at [908, 174] on select "[Selecione...] Segunda Terça Quarta Quinta Sexta Sábado Domingo" at bounding box center [643, 174] width 552 height 25
select select "5"
click at [367, 162] on select "[Selecione...] Segunda Terça Quarta Quinta Sexta Sábado Domingo" at bounding box center [643, 174] width 552 height 25
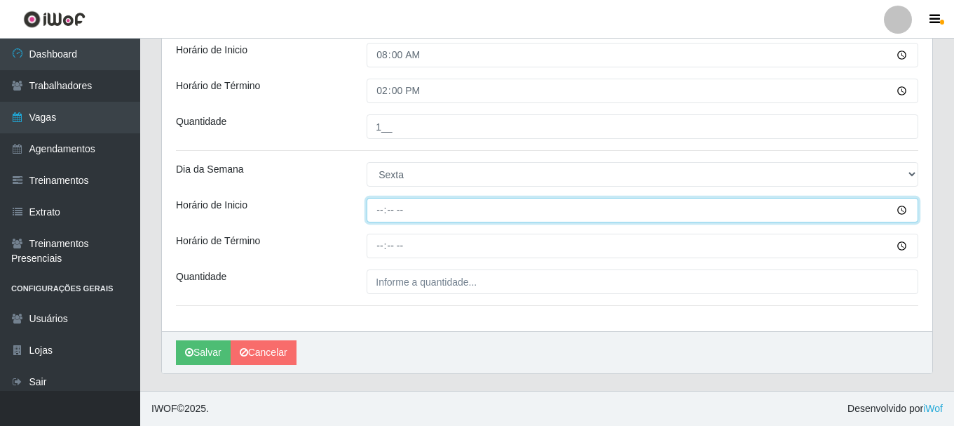
click at [377, 220] on input "Horário de Inicio" at bounding box center [643, 210] width 552 height 25
type input "08:00"
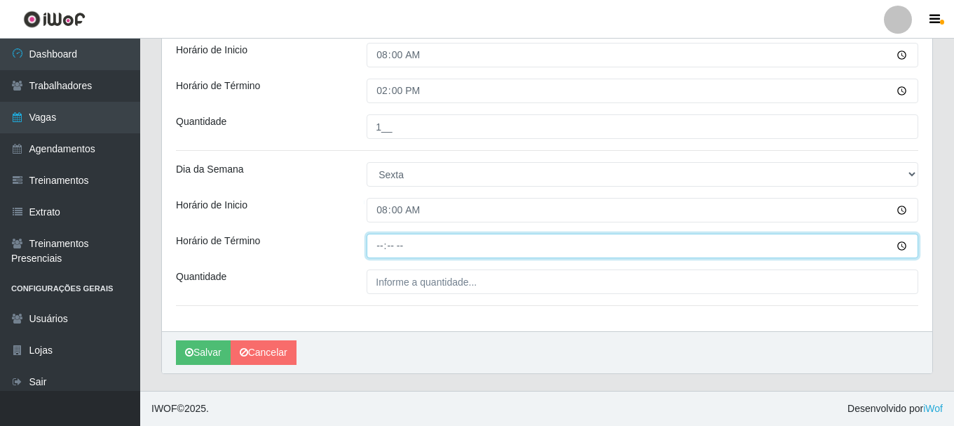
click at [368, 249] on input "Horário de Término" at bounding box center [643, 245] width 552 height 25
type input "14:00"
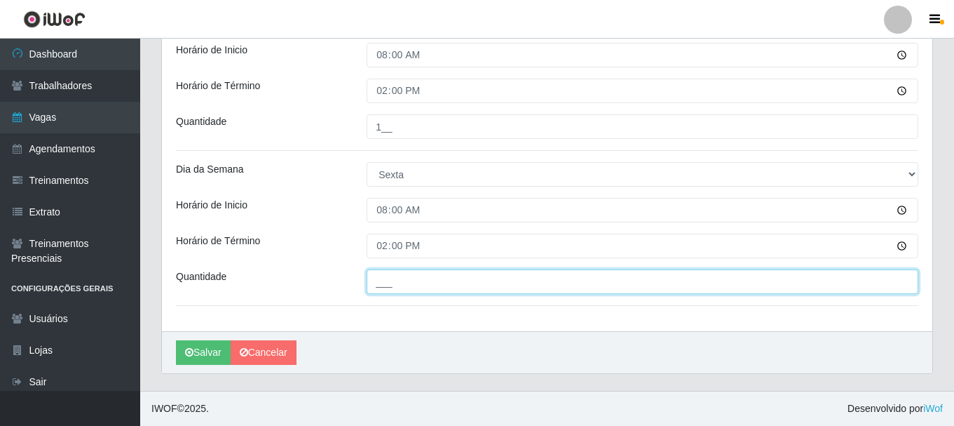
click at [385, 282] on input "___" at bounding box center [643, 281] width 552 height 25
type input "1__"
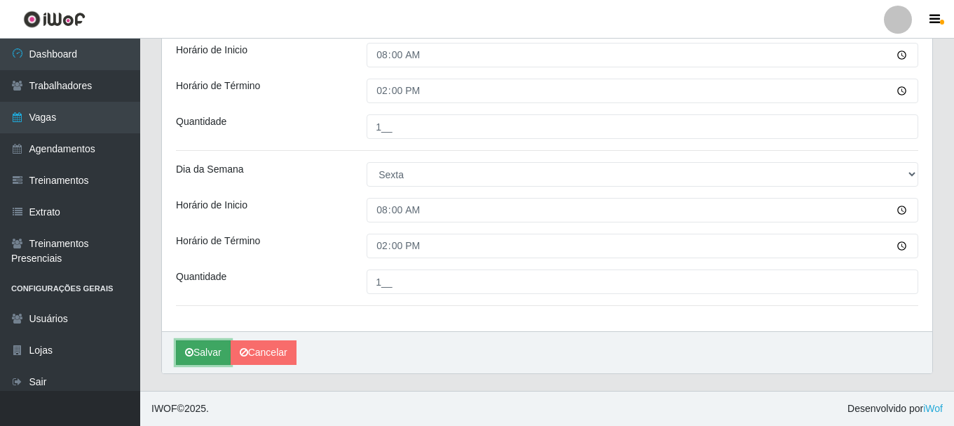
click at [211, 353] on button "Salvar" at bounding box center [203, 352] width 55 height 25
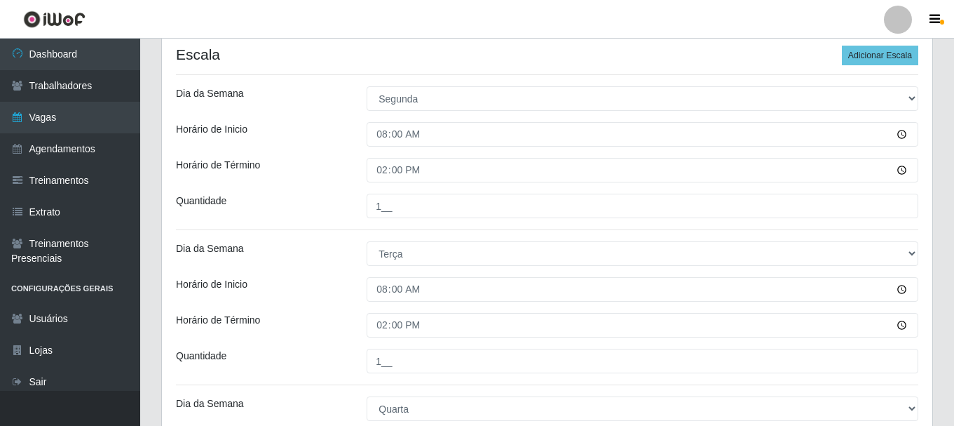
scroll to position [268, 0]
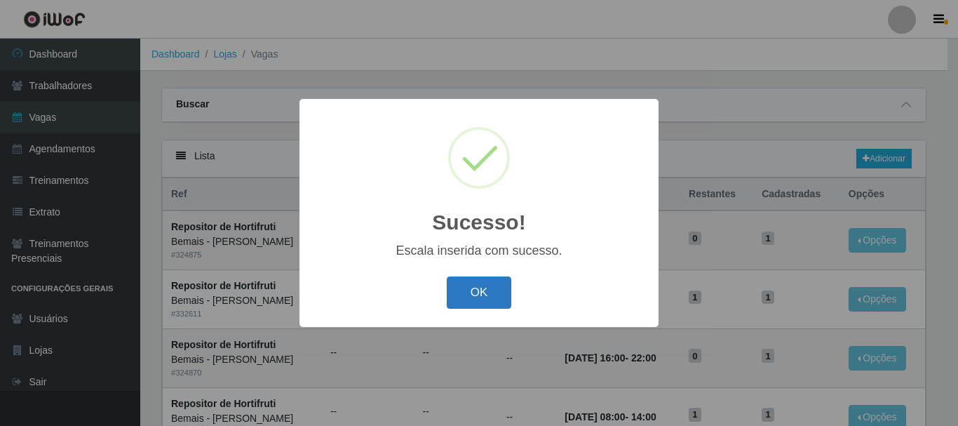
click at [468, 294] on button "OK" at bounding box center [479, 292] width 65 height 33
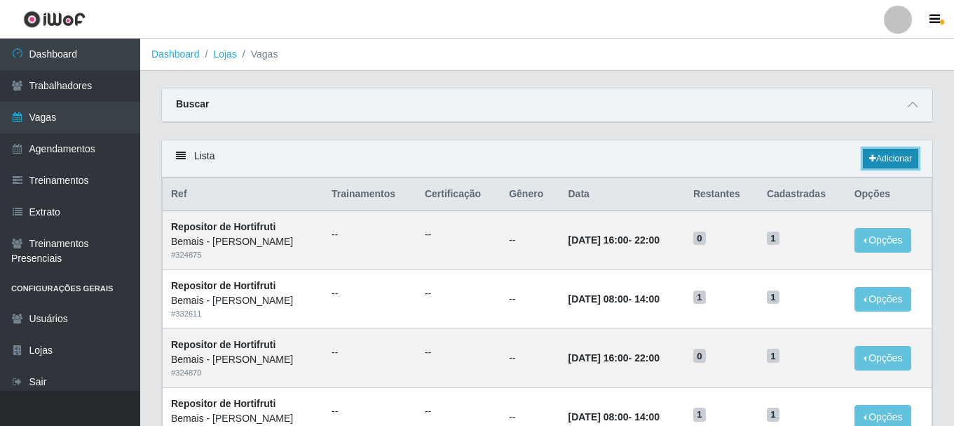
click at [878, 155] on link "Adicionar" at bounding box center [890, 159] width 55 height 20
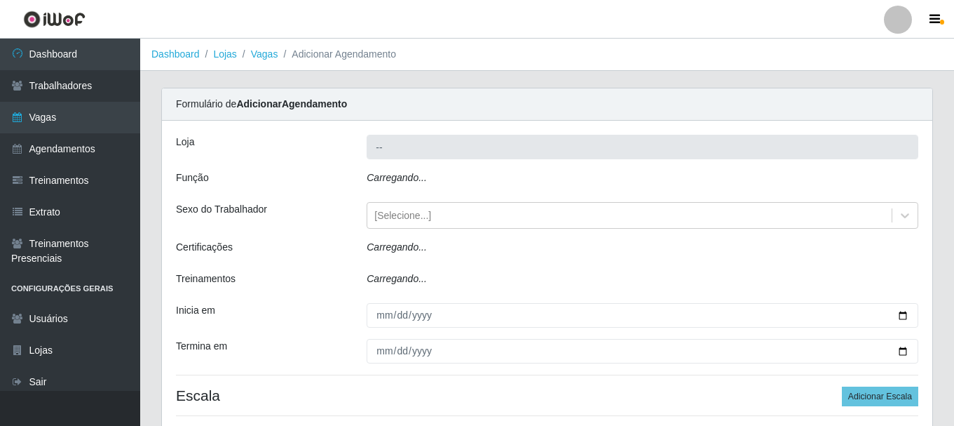
type input "Bemais - [PERSON_NAME]"
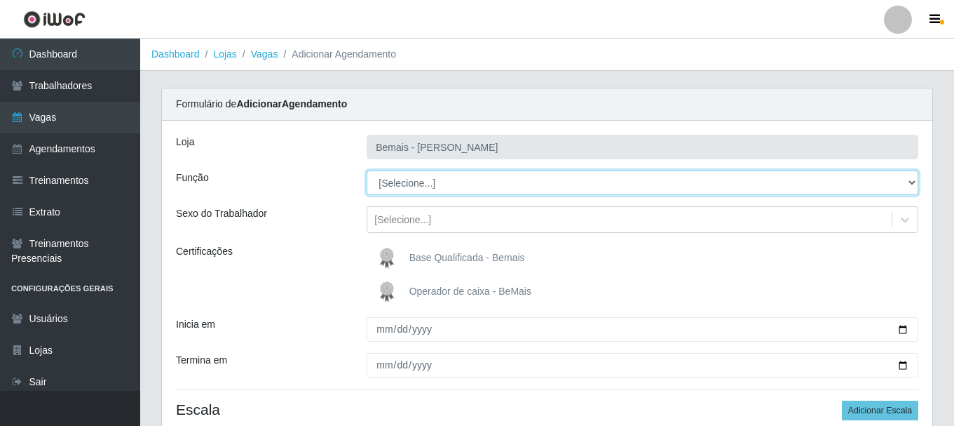
click at [908, 182] on select "[Selecione...] ASG ASG + ASG ++ Auxiliar de Depósito Auxiliar de Depósito + Aux…" at bounding box center [643, 182] width 552 height 25
select select "108"
click at [367, 170] on select "[Selecione...] ASG ASG + ASG ++ Auxiliar de Depósito Auxiliar de Depósito + Aux…" at bounding box center [643, 182] width 552 height 25
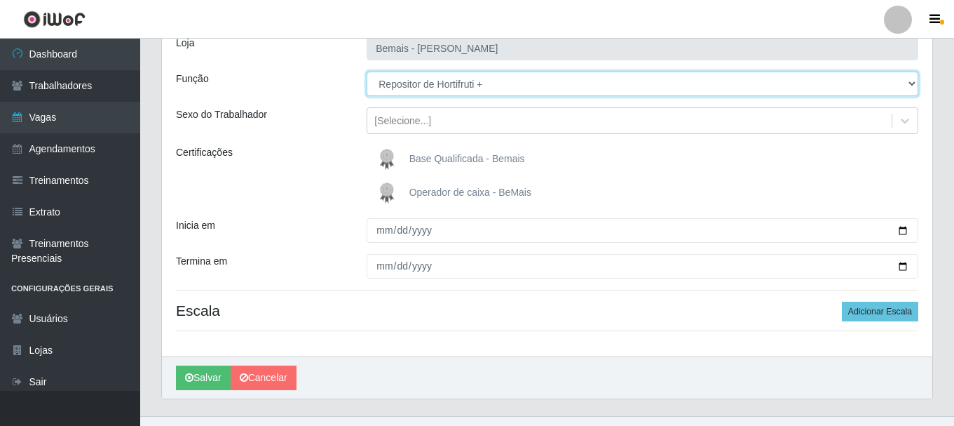
scroll to position [124, 0]
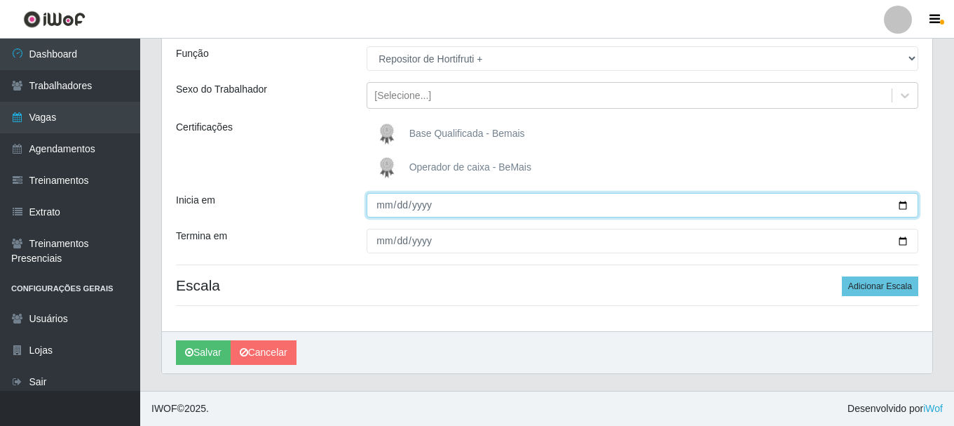
click at [383, 212] on input "Inicia em" at bounding box center [643, 205] width 552 height 25
click at [904, 203] on input "Inicia em" at bounding box center [643, 205] width 552 height 25
type input "2025-08-21"
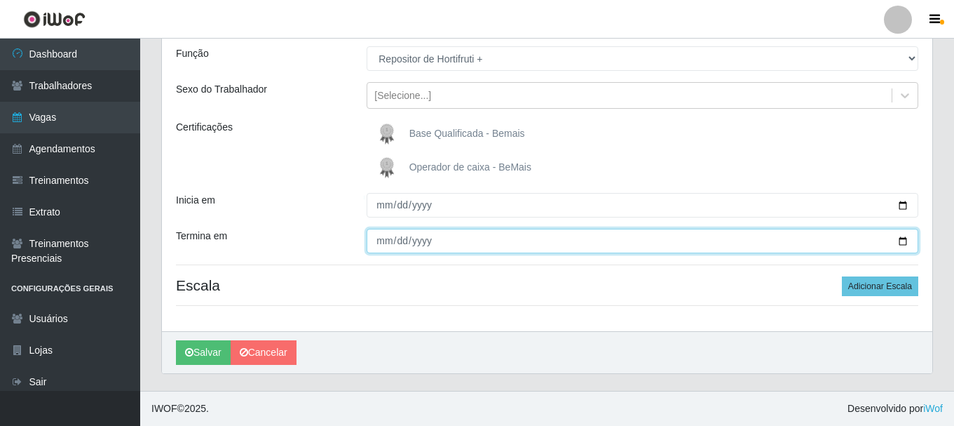
click at [901, 238] on input "Termina em" at bounding box center [643, 241] width 552 height 25
type input "2025-08-31"
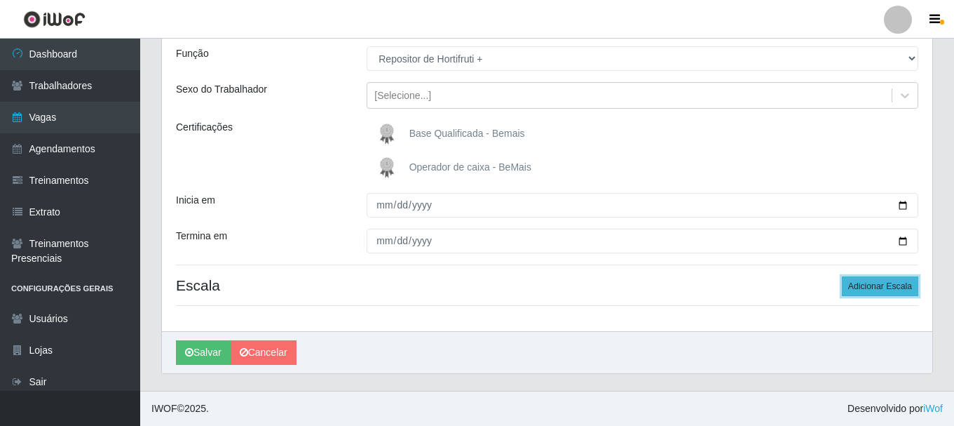
click at [864, 283] on button "Adicionar Escala" at bounding box center [880, 286] width 76 height 20
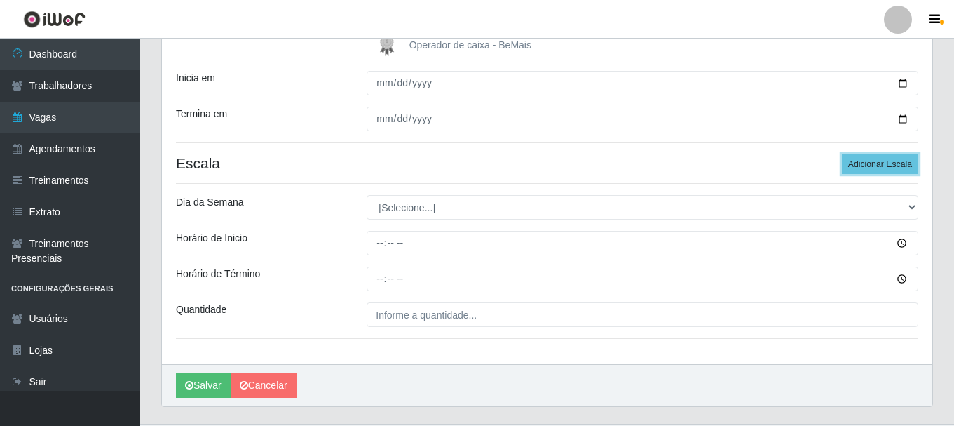
scroll to position [264, 0]
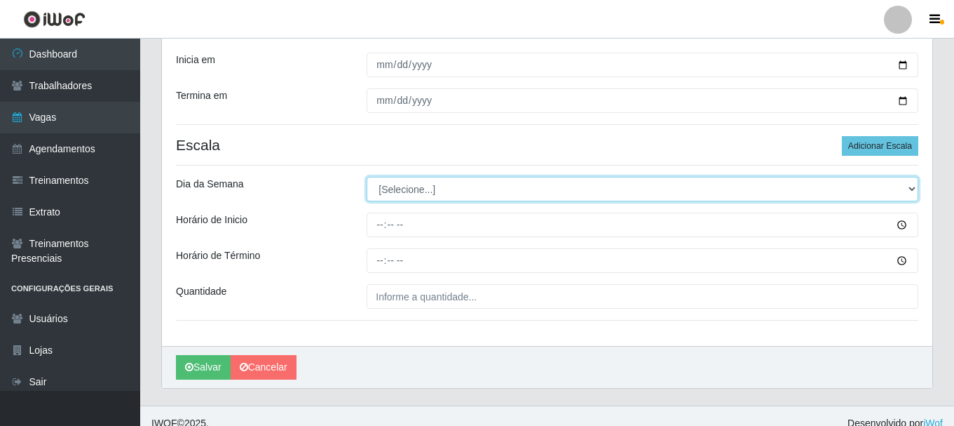
click at [911, 186] on select "[Selecione...] Segunda Terça Quarta Quinta Sexta Sábado Domingo" at bounding box center [643, 189] width 552 height 25
select select "6"
click at [367, 177] on select "[Selecione...] Segunda Terça Quarta Quinta Sexta Sábado Domingo" at bounding box center [643, 189] width 552 height 25
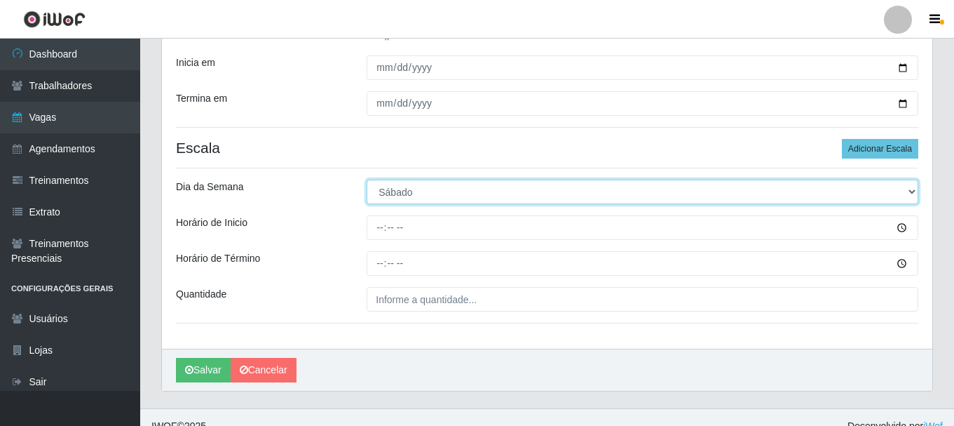
scroll to position [279, 0]
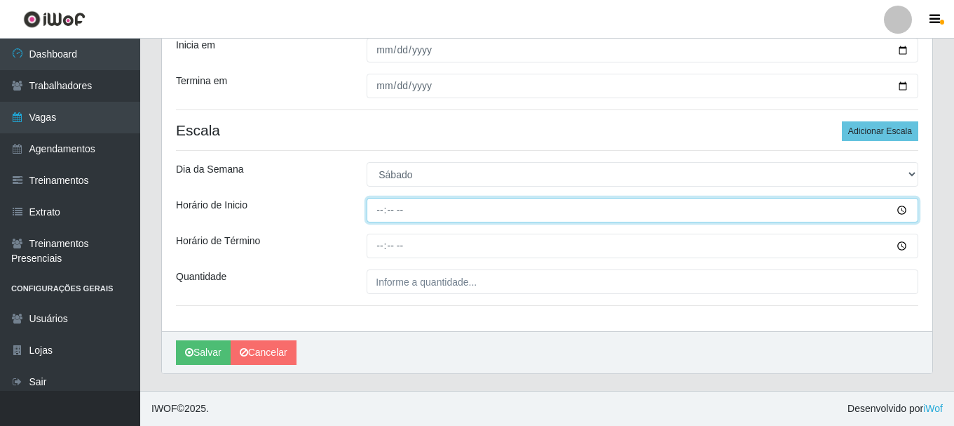
click at [375, 214] on input "Horário de Inicio" at bounding box center [643, 210] width 552 height 25
type input "08:00"
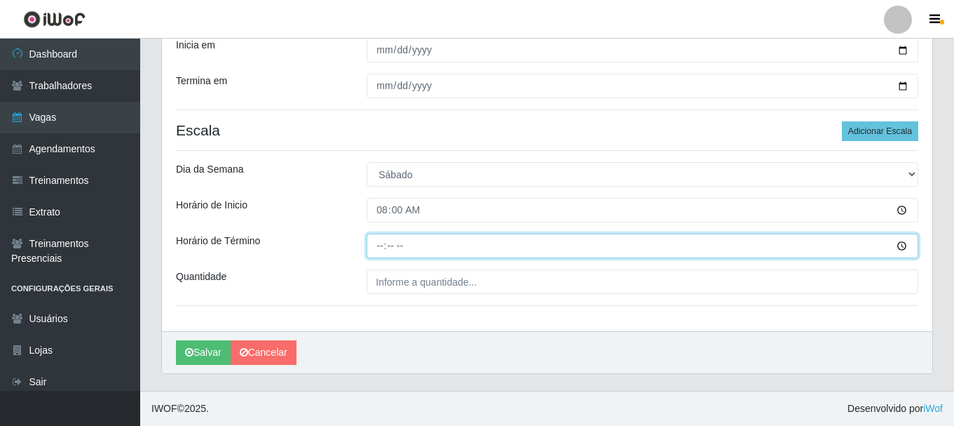
click at [377, 250] on input "Horário de Término" at bounding box center [643, 245] width 552 height 25
type input "14:00"
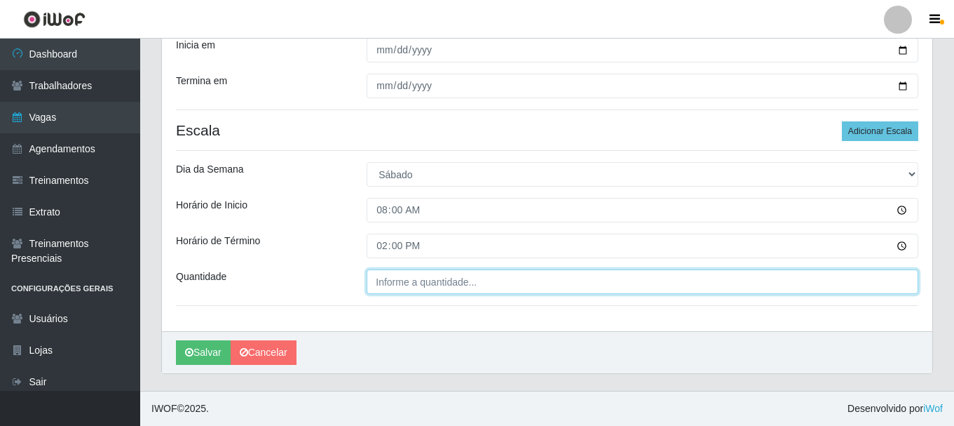
click at [393, 285] on input "Quantidade" at bounding box center [643, 281] width 552 height 25
type input "1__"
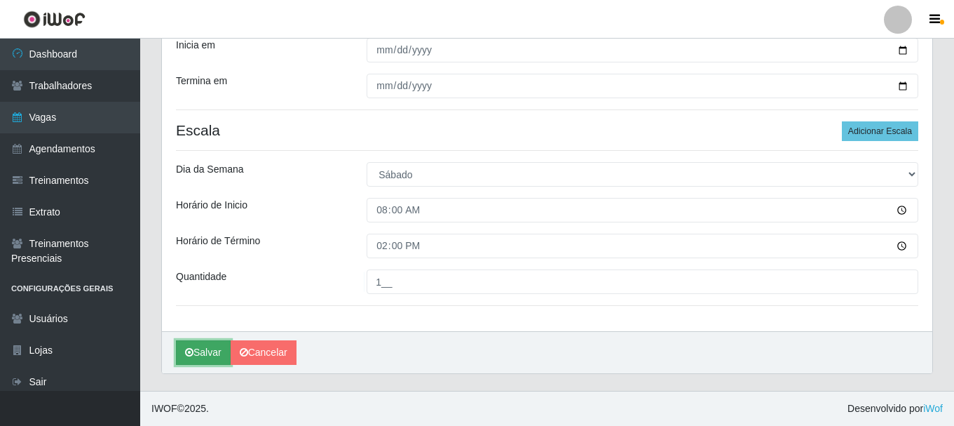
click at [207, 347] on button "Salvar" at bounding box center [203, 352] width 55 height 25
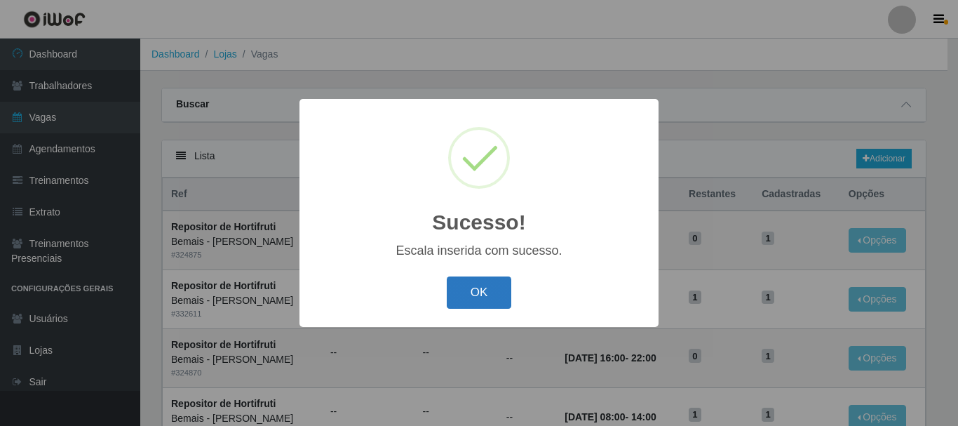
click at [469, 298] on button "OK" at bounding box center [479, 292] width 65 height 33
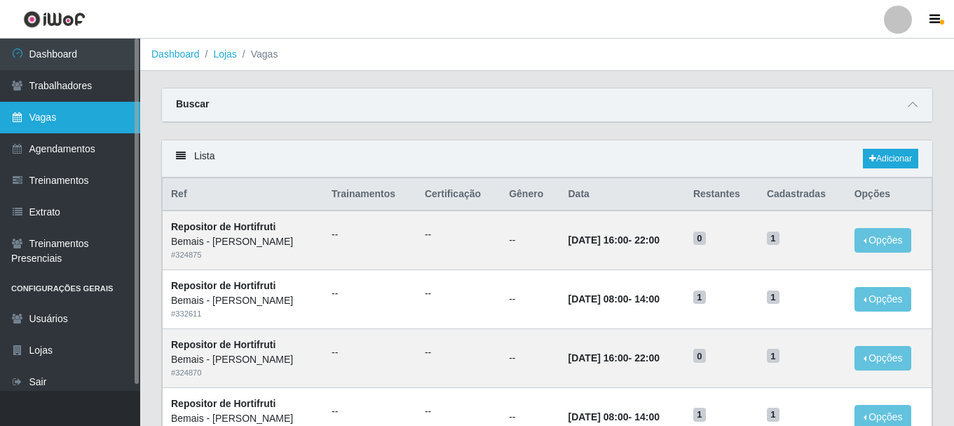
click at [50, 123] on link "Vagas" at bounding box center [70, 118] width 140 height 32
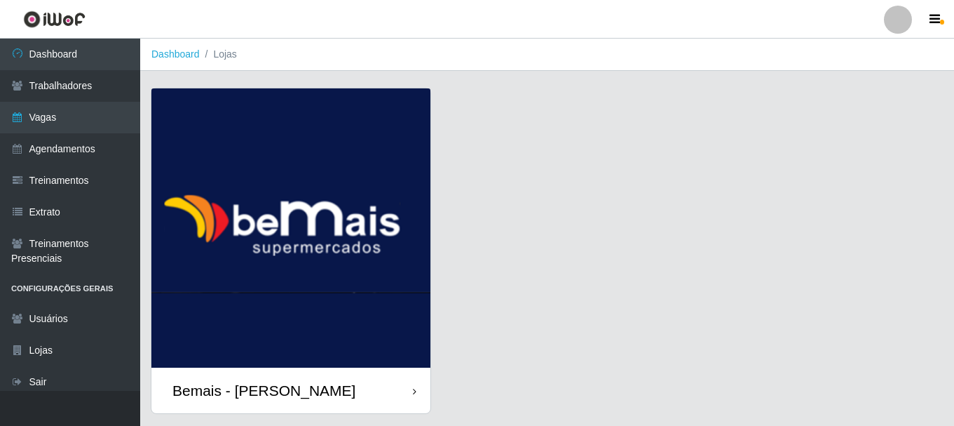
click at [322, 381] on div "Bemais - [PERSON_NAME]" at bounding box center [290, 390] width 279 height 46
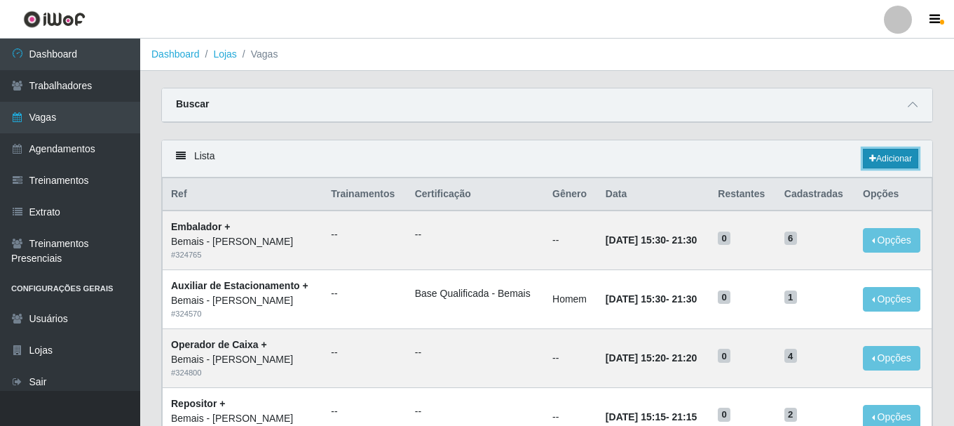
click at [887, 156] on link "Adicionar" at bounding box center [890, 159] width 55 height 20
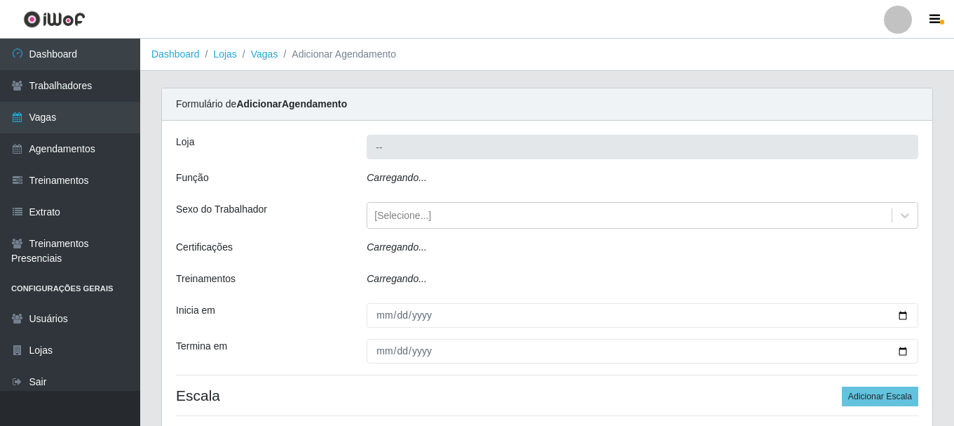
type input "Bemais - [PERSON_NAME]"
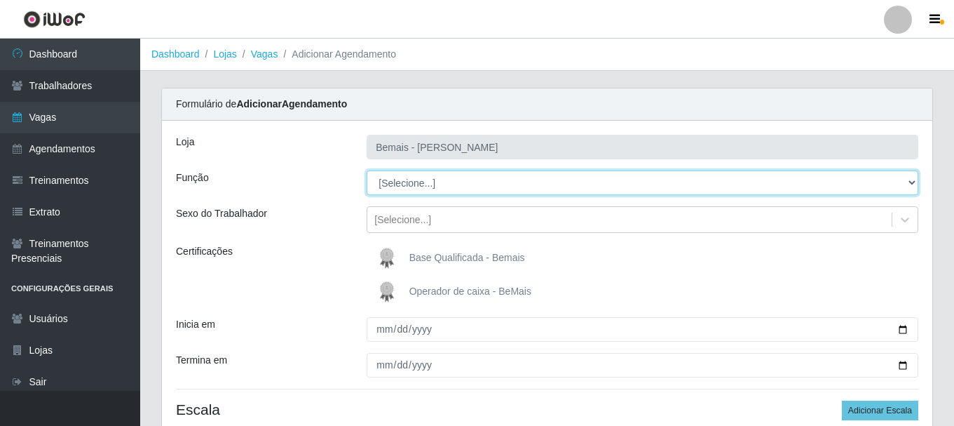
click at [913, 180] on select "[Selecione...] ASG ASG + ASG ++ Auxiliar de Depósito Auxiliar de Depósito + Aux…" at bounding box center [643, 182] width 552 height 25
select select "1"
click at [367, 170] on select "[Selecione...] ASG ASG + ASG ++ Auxiliar de Depósito Auxiliar de Depósito + Aux…" at bounding box center [643, 182] width 552 height 25
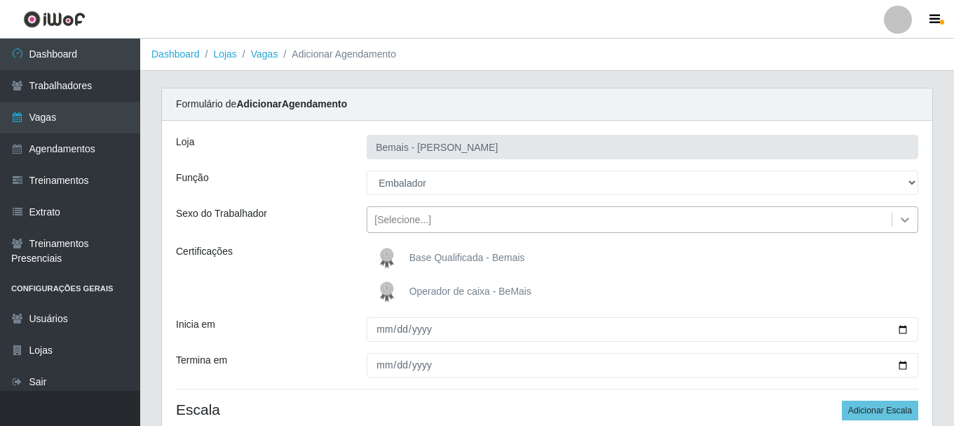
click at [899, 215] on icon at bounding box center [905, 219] width 14 height 14
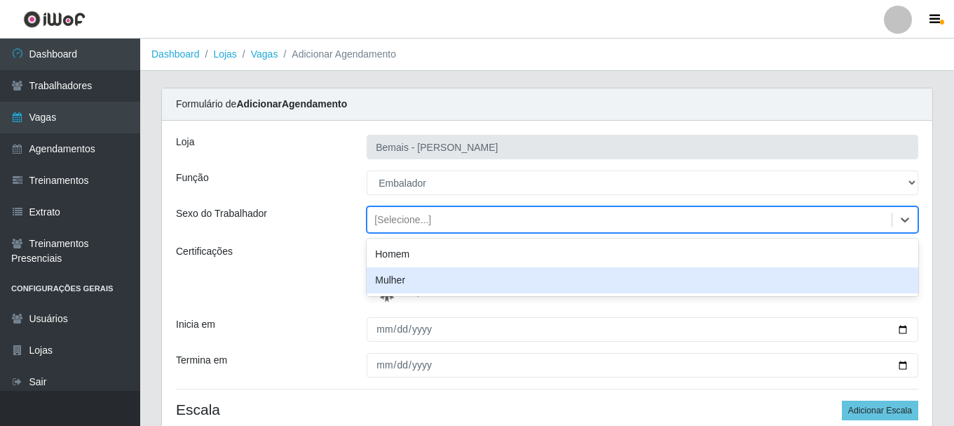
click at [878, 275] on div "Mulher" at bounding box center [643, 280] width 552 height 26
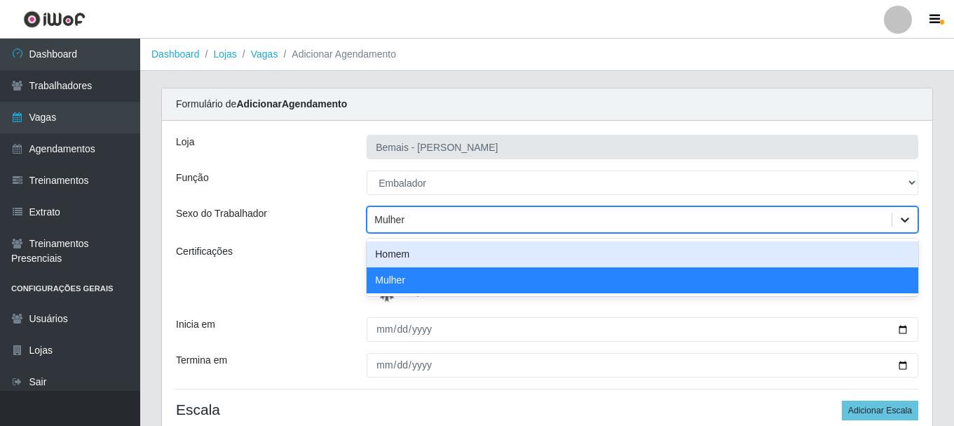
click at [900, 214] on icon at bounding box center [905, 219] width 14 height 14
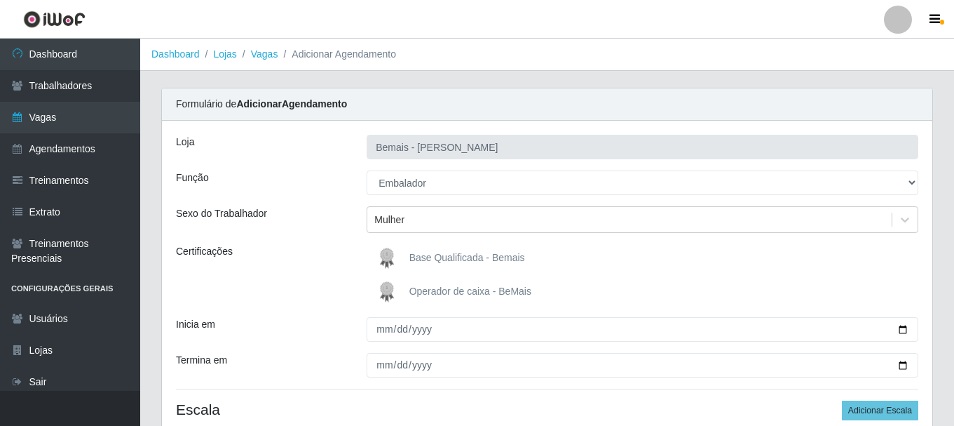
click at [237, 312] on div "Loja Bemais - Ruy Carneiro Função [Selecione...] ASG ASG + ASG ++ Auxiliar de D…" at bounding box center [547, 288] width 770 height 334
click at [424, 224] on div "Mulher" at bounding box center [629, 219] width 524 height 23
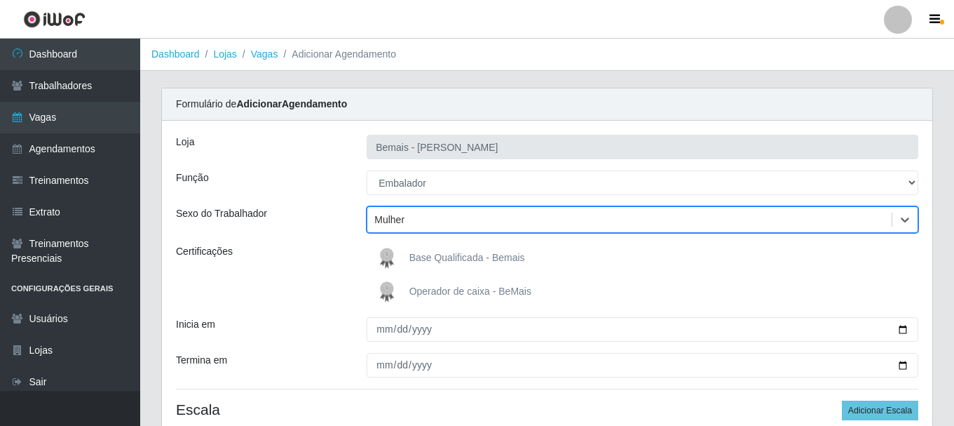
click at [468, 217] on div "Mulher" at bounding box center [629, 219] width 524 height 23
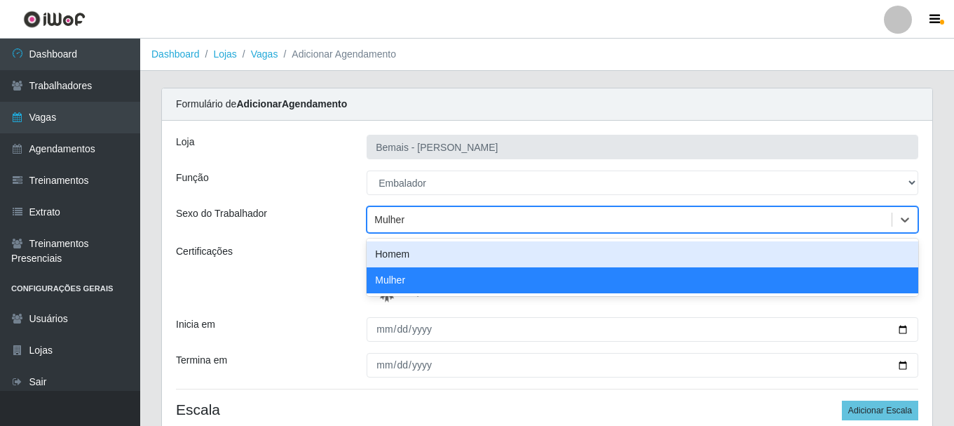
click at [480, 222] on div "Mulher" at bounding box center [629, 219] width 524 height 23
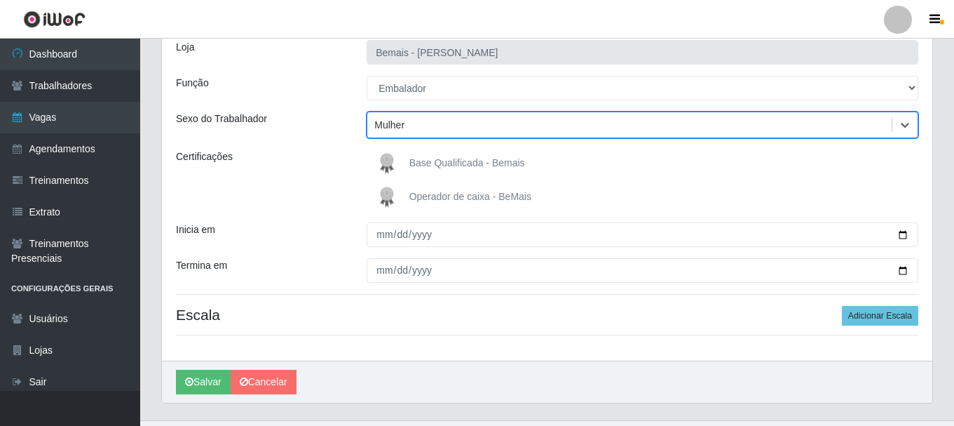
scroll to position [124, 0]
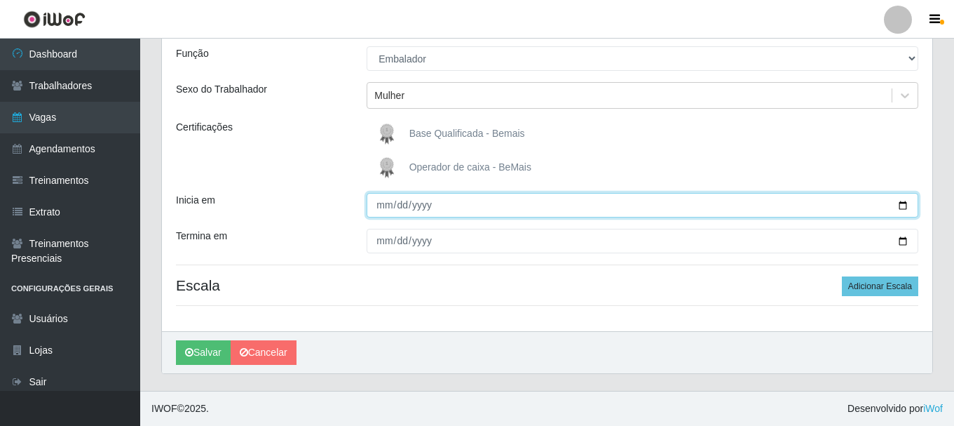
click at [904, 206] on input "Inicia em" at bounding box center [643, 205] width 552 height 25
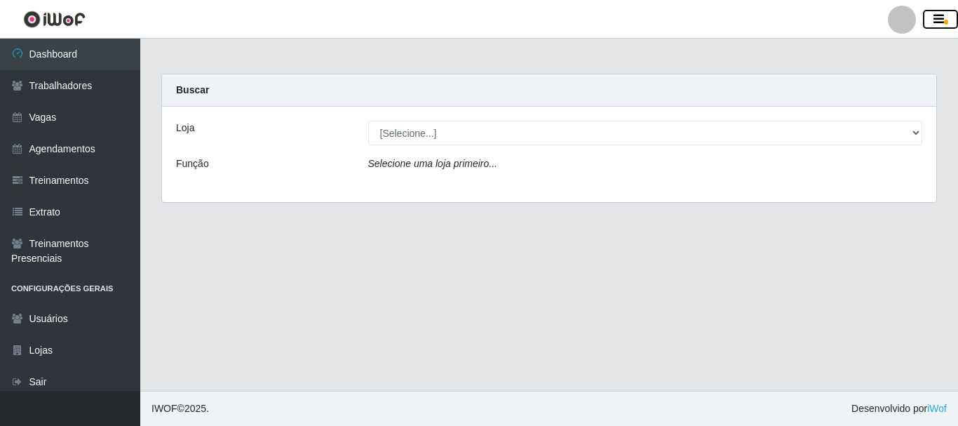
click at [937, 19] on icon "button" at bounding box center [938, 19] width 11 height 13
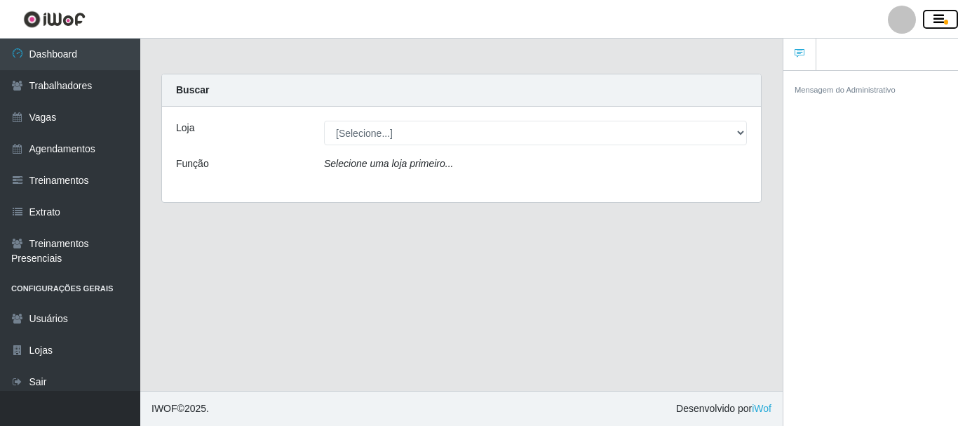
click at [943, 26] on icon "button" at bounding box center [938, 19] width 11 height 13
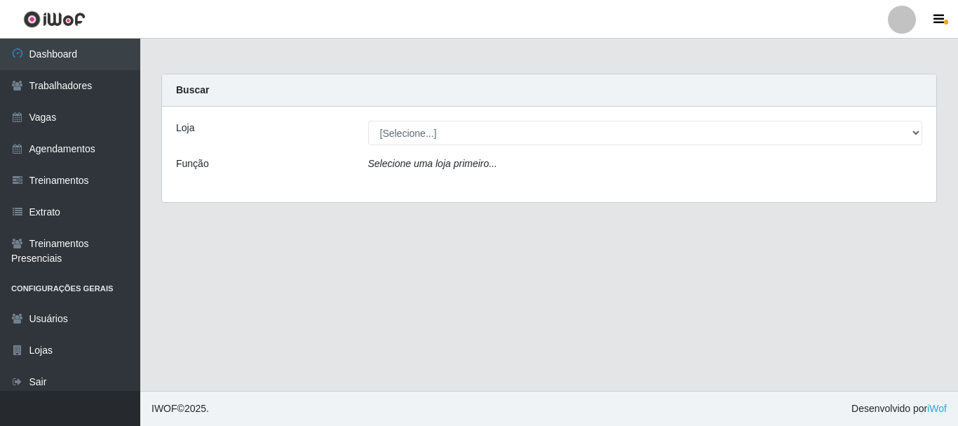
click at [905, 17] on div at bounding box center [901, 20] width 28 height 28
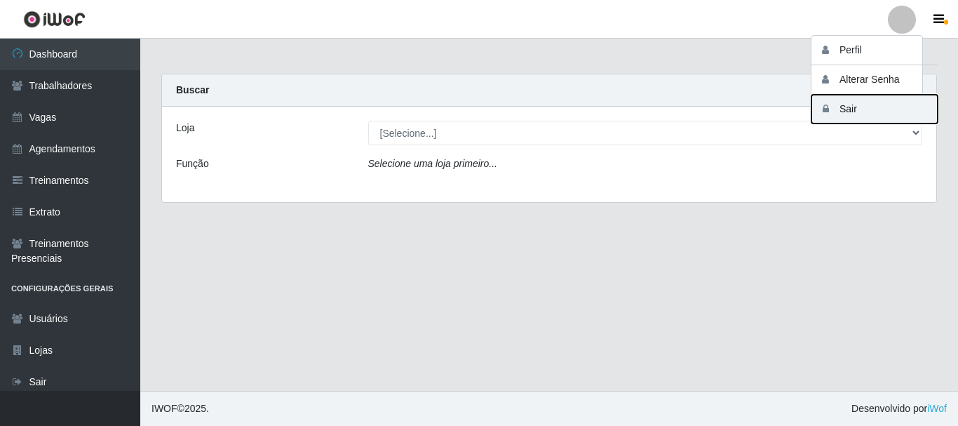
click at [874, 116] on button "Sair" at bounding box center [874, 109] width 126 height 29
